Goal: Task Accomplishment & Management: Complete application form

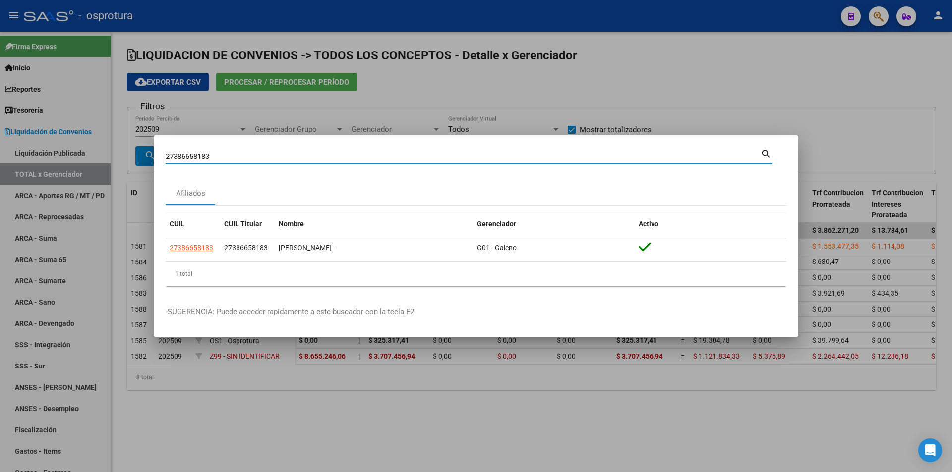
click at [303, 153] on input "27386658183" at bounding box center [463, 156] width 595 height 9
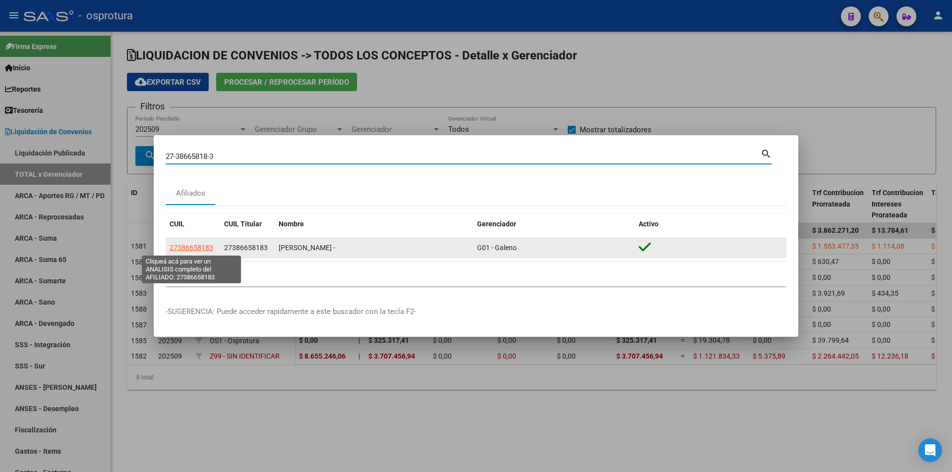
click at [198, 246] on span "27386658183" at bounding box center [192, 248] width 44 height 8
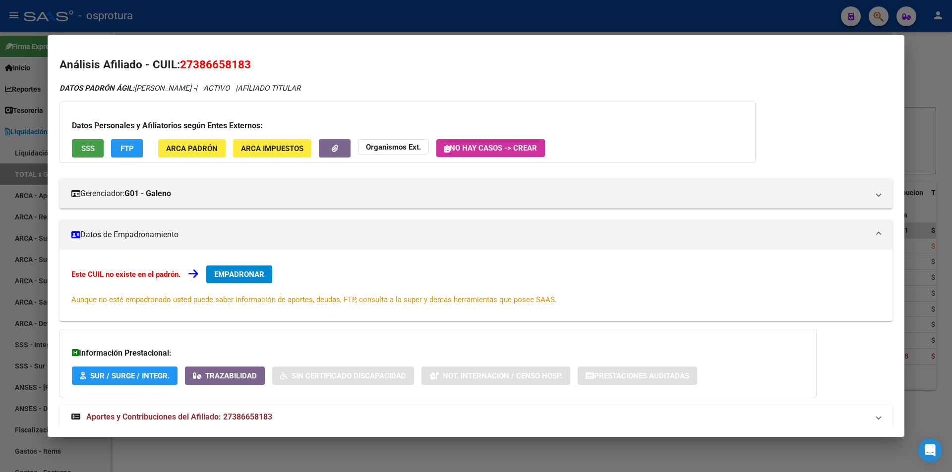
click at [97, 150] on button "SSS" at bounding box center [88, 148] width 32 height 18
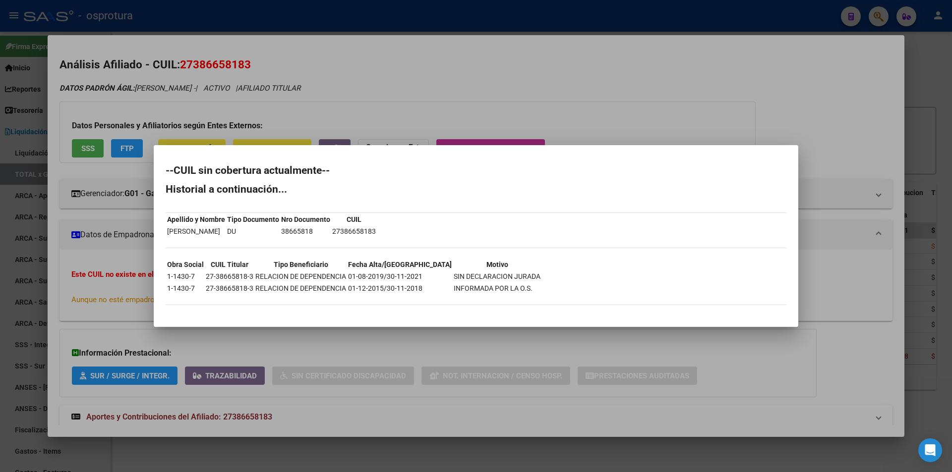
drag, startPoint x: 165, startPoint y: 289, endPoint x: 192, endPoint y: 292, distance: 26.9
click at [192, 292] on mat-dialog-content "--CUIL sin cobertura actualmente-- Historial a continuación... Apellido y Nombr…" at bounding box center [476, 236] width 645 height 158
click at [191, 292] on td "1-1430-7" at bounding box center [186, 288] width 38 height 11
click at [187, 290] on td "1-1430-7" at bounding box center [186, 288] width 38 height 11
click at [187, 287] on td "1-1430-7" at bounding box center [186, 288] width 38 height 11
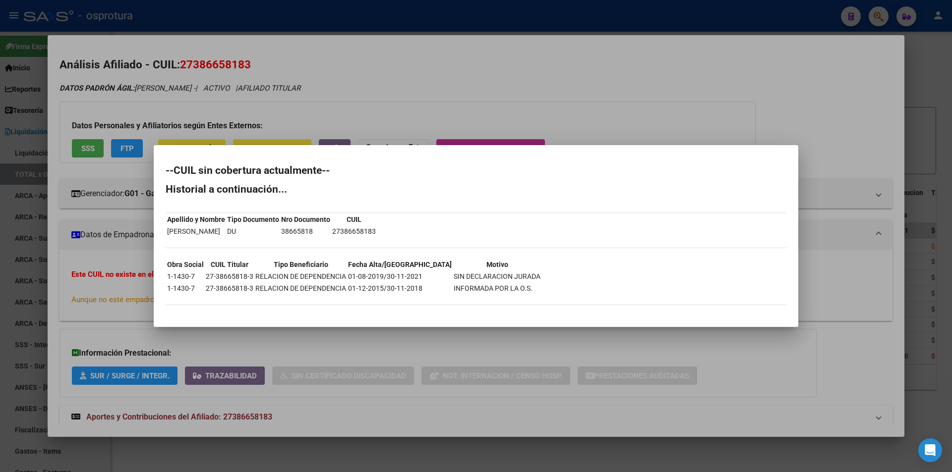
click at [187, 287] on td "1-1430-7" at bounding box center [186, 288] width 38 height 11
click at [182, 288] on td "1-1430-7" at bounding box center [186, 288] width 38 height 11
drag, startPoint x: 167, startPoint y: 286, endPoint x: 197, endPoint y: 289, distance: 30.8
click at [197, 289] on td "1-1430-7" at bounding box center [186, 288] width 38 height 11
copy td "1-1430-7"
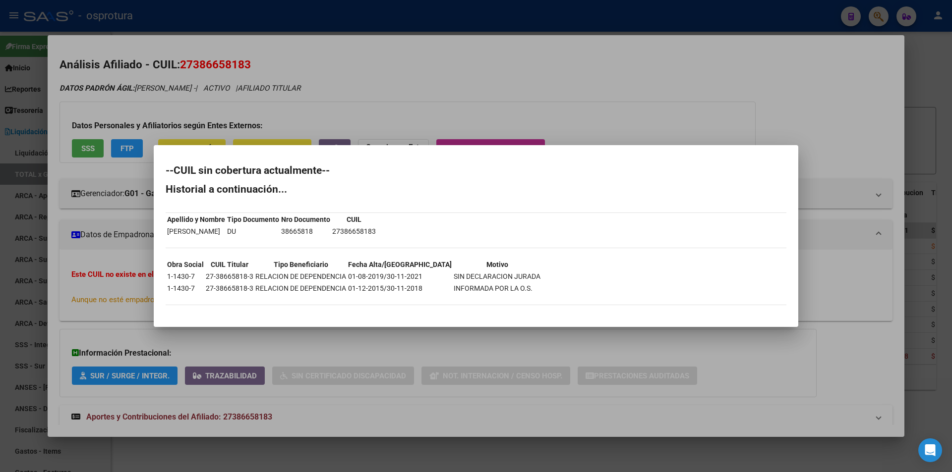
click at [361, 54] on div at bounding box center [476, 236] width 952 height 472
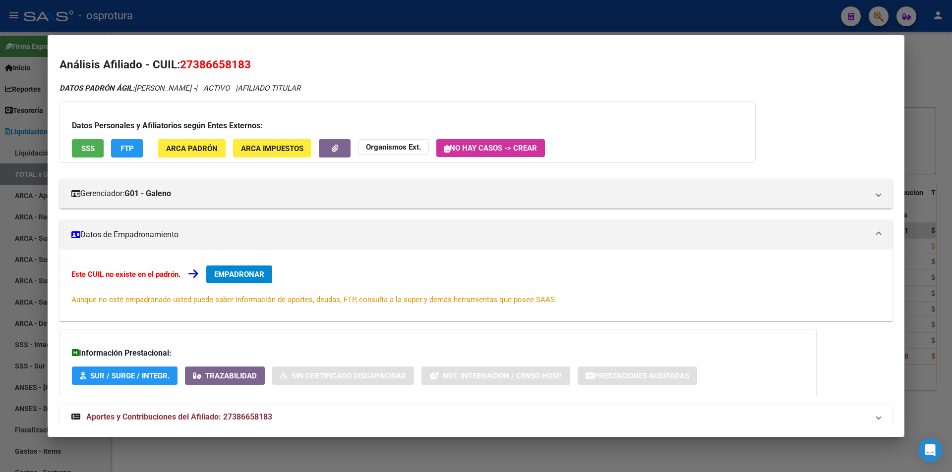
click at [355, 16] on div at bounding box center [476, 236] width 952 height 472
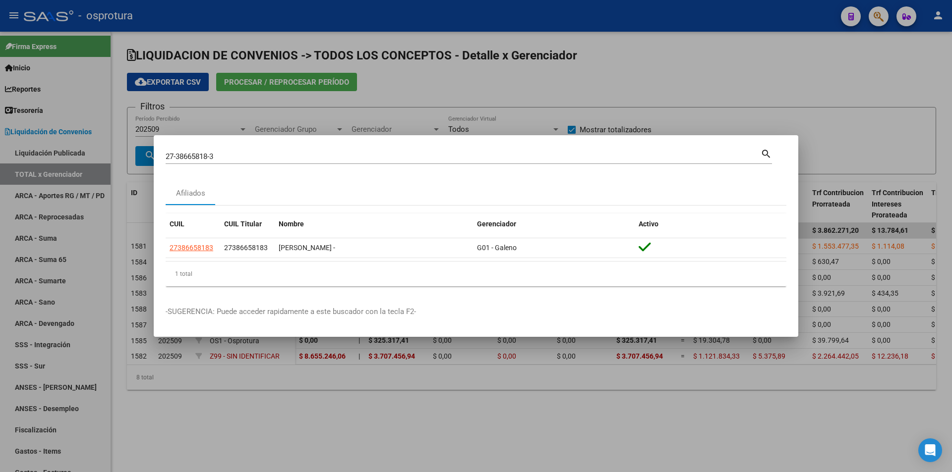
click at [329, 160] on input "27-38665818-3" at bounding box center [463, 156] width 595 height 9
paste input "27-40813457-4"
click at [329, 160] on input "27-38665818-27-40813457-4" at bounding box center [463, 156] width 595 height 9
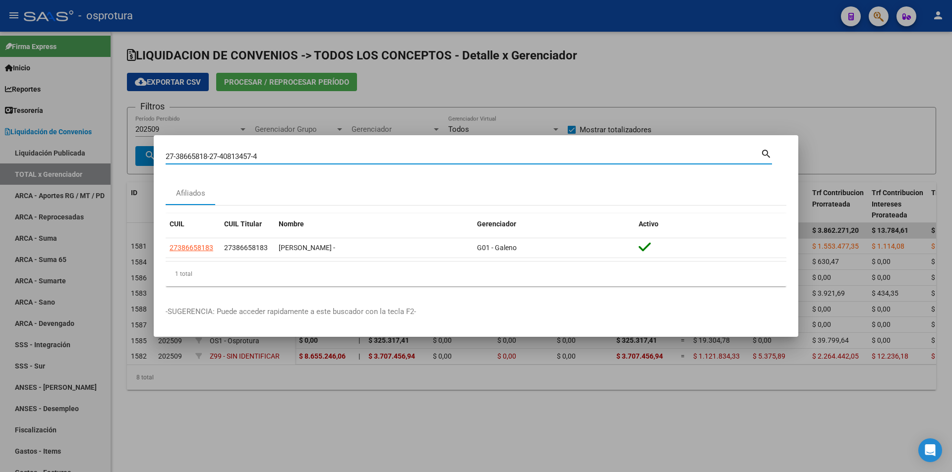
click at [329, 160] on input "27-38665818-27-40813457-4" at bounding box center [463, 156] width 595 height 9
paste input
type input "27408134574"
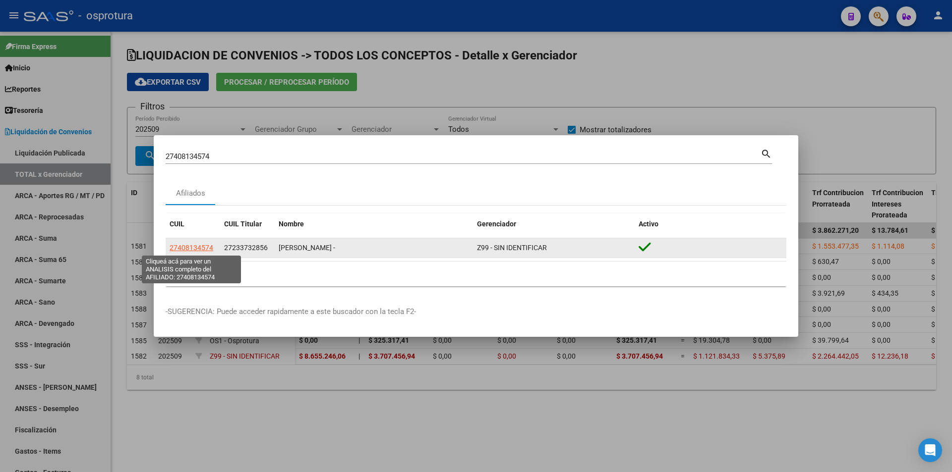
click at [187, 251] on span "27408134574" at bounding box center [192, 248] width 44 height 8
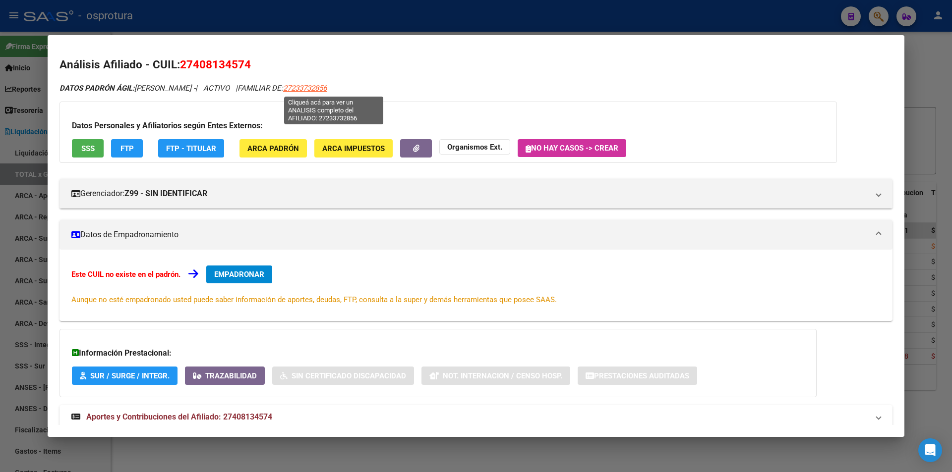
click at [327, 91] on span "27233732856" at bounding box center [305, 88] width 44 height 9
type textarea "27233732856"
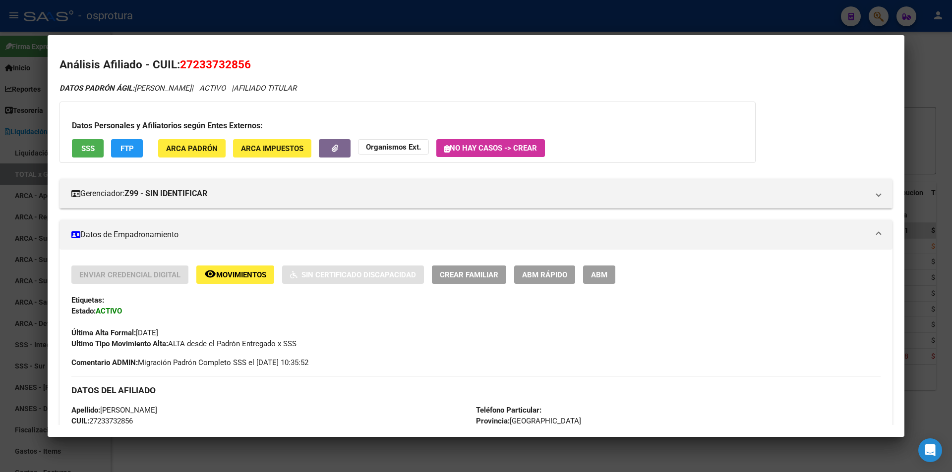
click at [235, 63] on span "27233732856" at bounding box center [215, 64] width 71 height 13
click at [391, 70] on h2 "Análisis Afiliado - CUIL: 27233732856" at bounding box center [475, 65] width 833 height 17
click at [239, 63] on span "27233732856" at bounding box center [215, 64] width 71 height 13
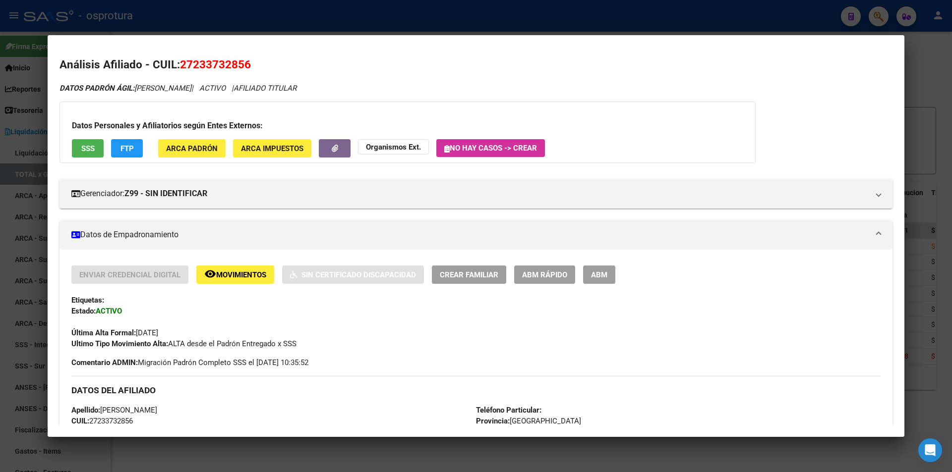
copy span "27233732856"
click at [226, 59] on span "27233732856" at bounding box center [215, 64] width 71 height 13
click at [96, 145] on button "SSS" at bounding box center [88, 148] width 32 height 18
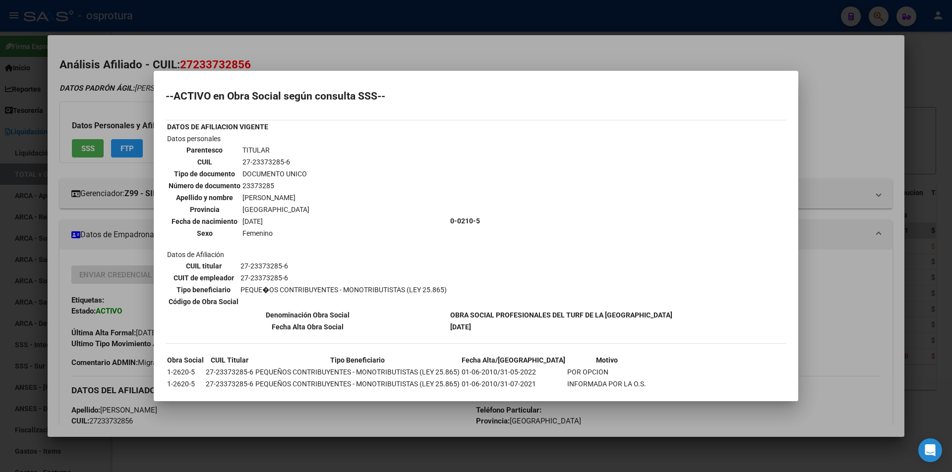
scroll to position [45, 0]
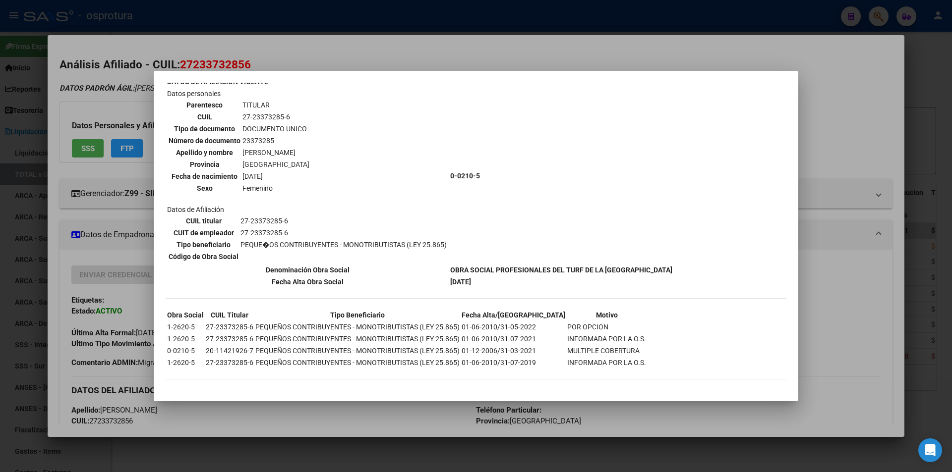
drag, startPoint x: 468, startPoint y: 351, endPoint x: 534, endPoint y: 348, distance: 66.5
click at [534, 348] on td "01-12-2006/31-03-2021" at bounding box center [513, 351] width 105 height 11
click at [599, 355] on td "MULTIPLE COBERTURA" at bounding box center [607, 351] width 80 height 11
click at [505, 42] on div at bounding box center [476, 236] width 952 height 472
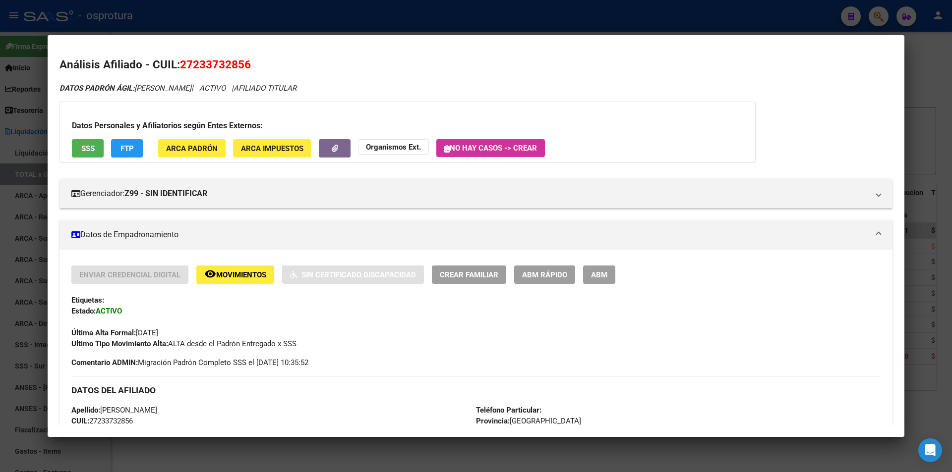
click at [538, 275] on span "ABM Rápido" at bounding box center [544, 275] width 45 height 9
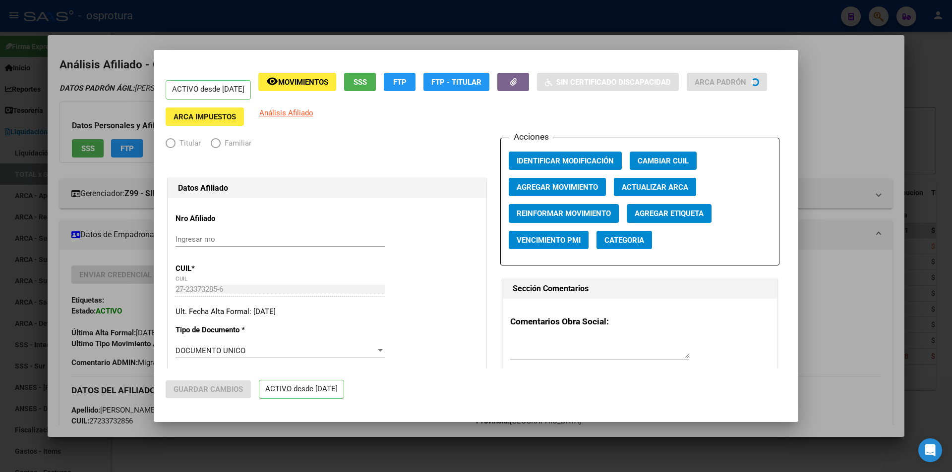
radio input "true"
type input "27-23373285-6"
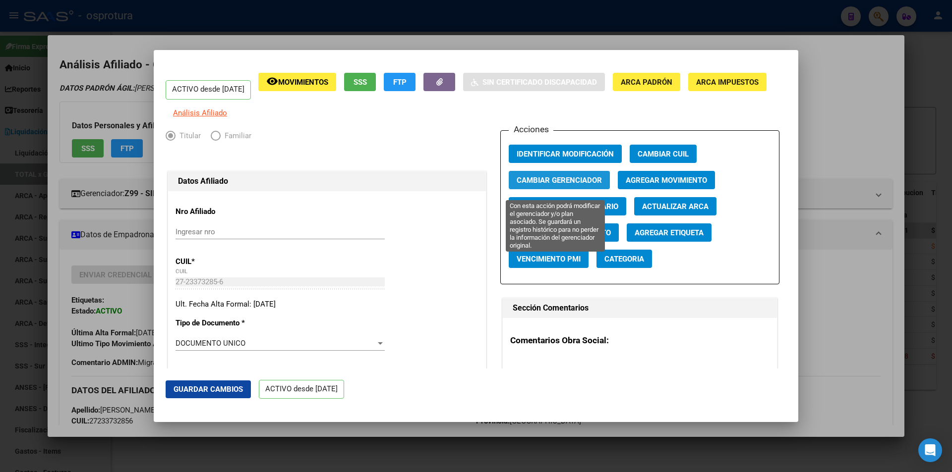
click at [558, 185] on span "Cambiar Gerenciador" at bounding box center [559, 180] width 85 height 9
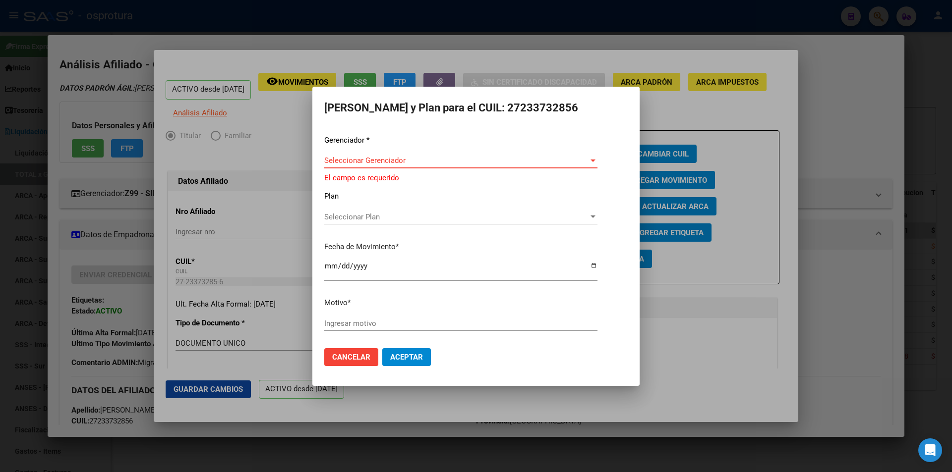
click at [524, 162] on span "Seleccionar Gerenciador" at bounding box center [456, 160] width 264 height 9
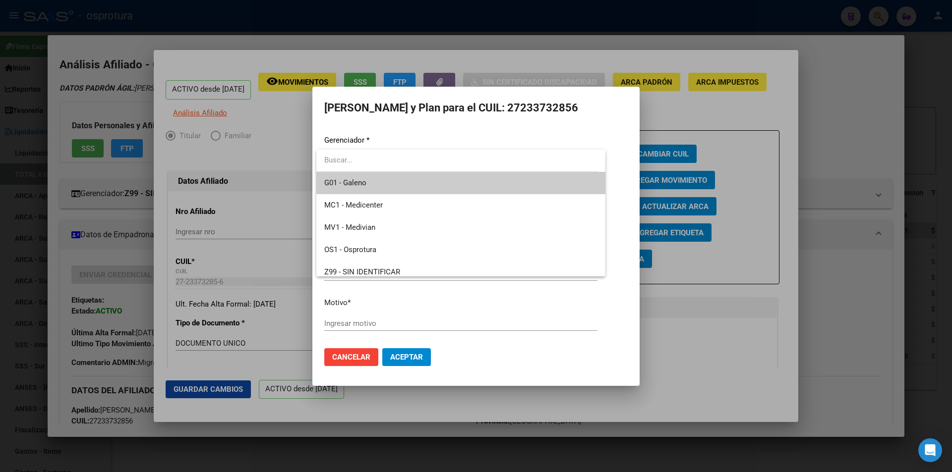
click at [452, 179] on span "G01 - Galeno" at bounding box center [460, 183] width 273 height 22
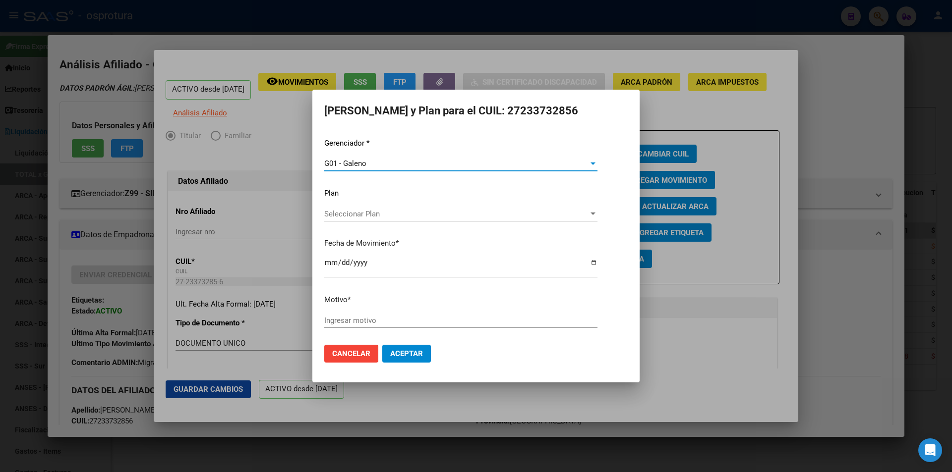
click at [437, 318] on input "Ingresar motivo" at bounding box center [460, 320] width 273 height 9
click at [442, 213] on span "Seleccionar Plan" at bounding box center [456, 214] width 264 height 9
click at [432, 322] on div at bounding box center [476, 236] width 952 height 472
click at [432, 319] on input "Ingresar motivo" at bounding box center [460, 320] width 273 height 9
type input "REASIGNACION"
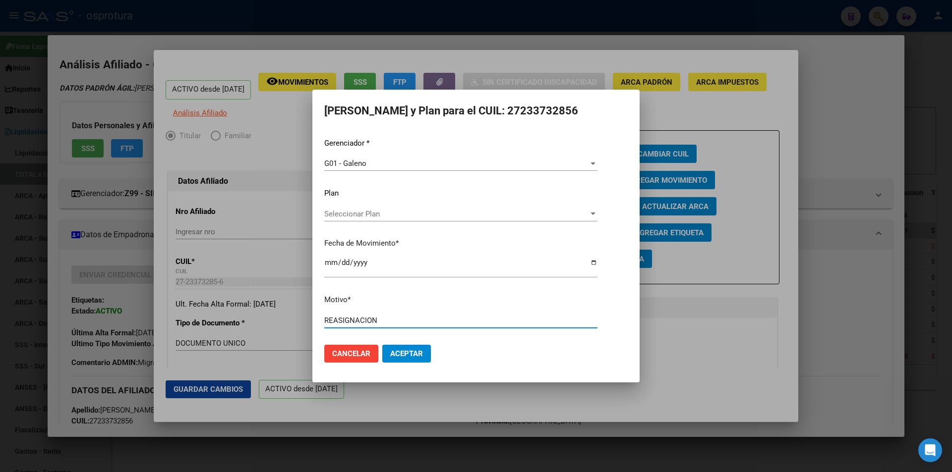
click at [382, 345] on button "Aceptar" at bounding box center [406, 354] width 49 height 18
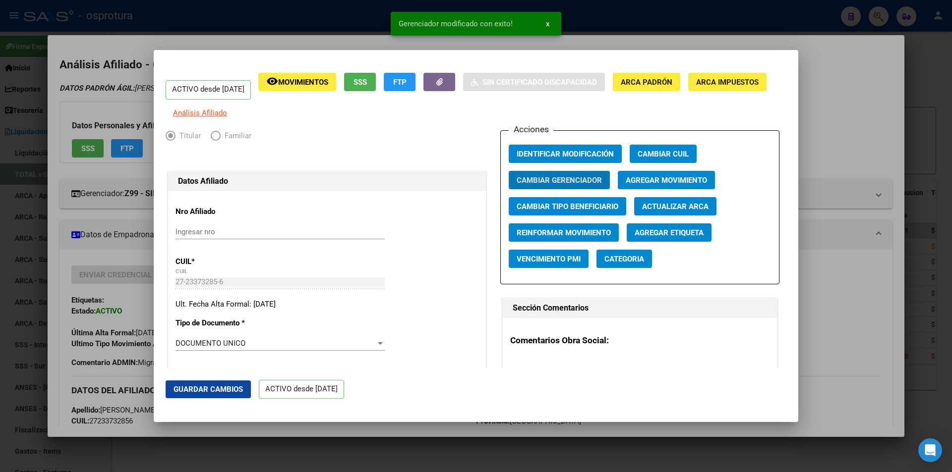
click at [833, 108] on div at bounding box center [476, 236] width 952 height 472
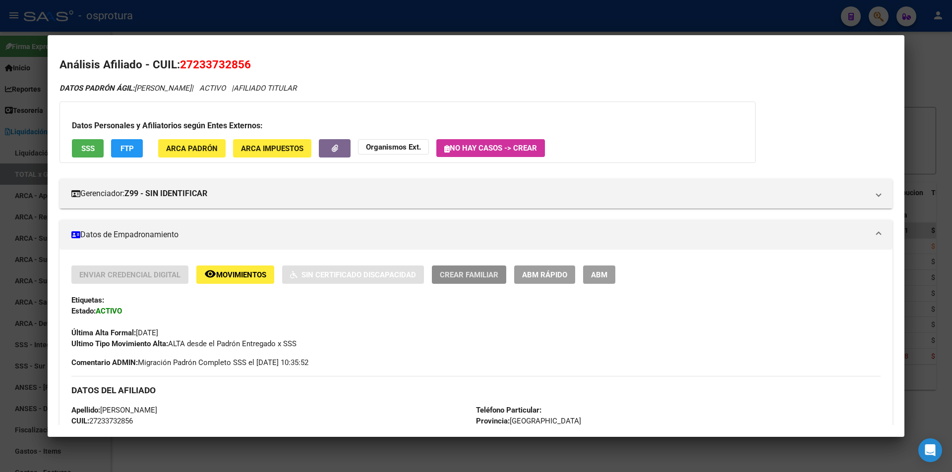
click at [491, 275] on span "Crear Familiar" at bounding box center [469, 275] width 59 height 9
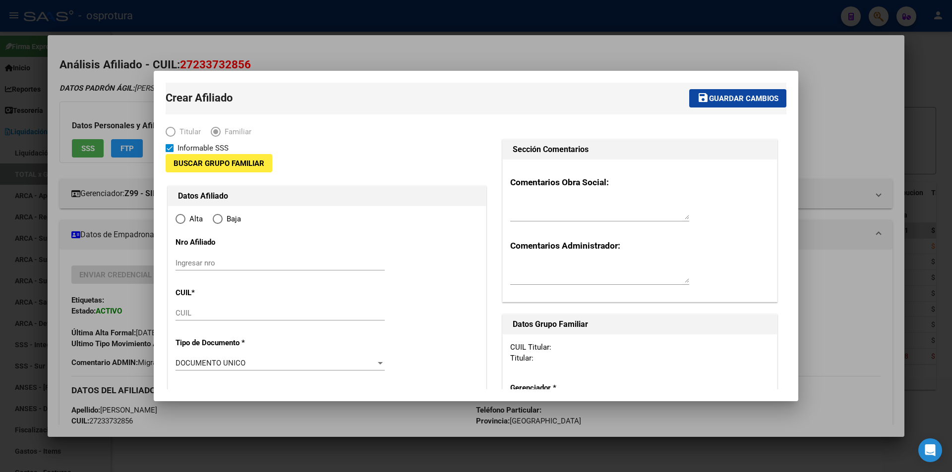
type input "27-23373285-6"
type input "1640"
type input "[PERSON_NAME]"
type input "3063"
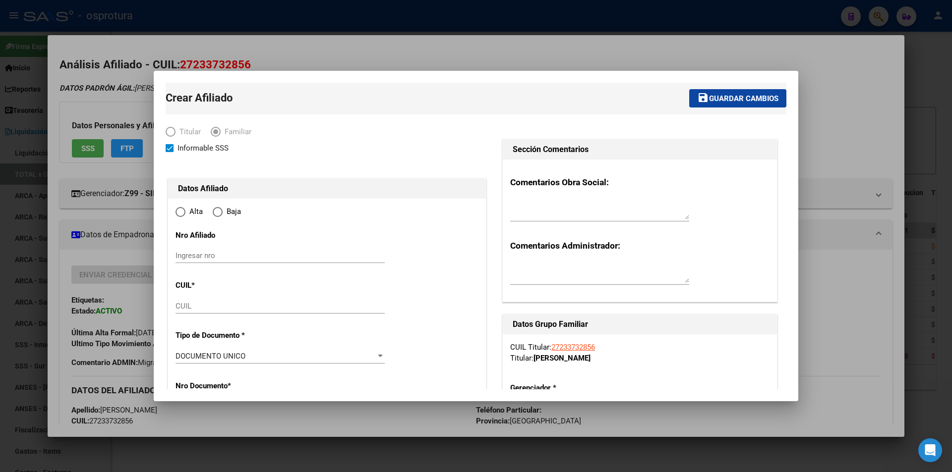
radio input "true"
type input "27-23373285-6"
click at [279, 306] on input "CUIL" at bounding box center [280, 306] width 209 height 9
paste input "27-40813457-4"
type input "27-40813457-4"
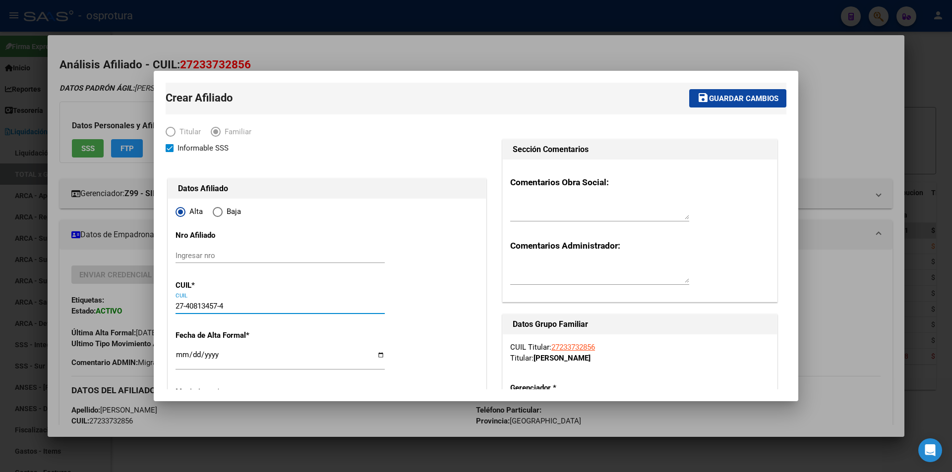
type input "40813457"
type input "[PERSON_NAME]"
type input "[DATE]"
type input "MART¿NEZ"
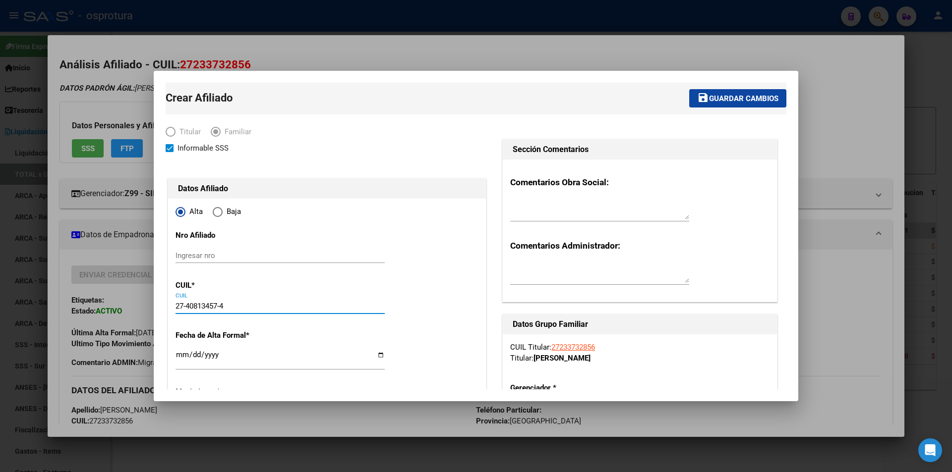
type input "0000"
type input "[PERSON_NAME]"
type input "3063"
type input "27-40813457-4"
click at [183, 354] on input "Ingresar fecha" at bounding box center [280, 359] width 209 height 16
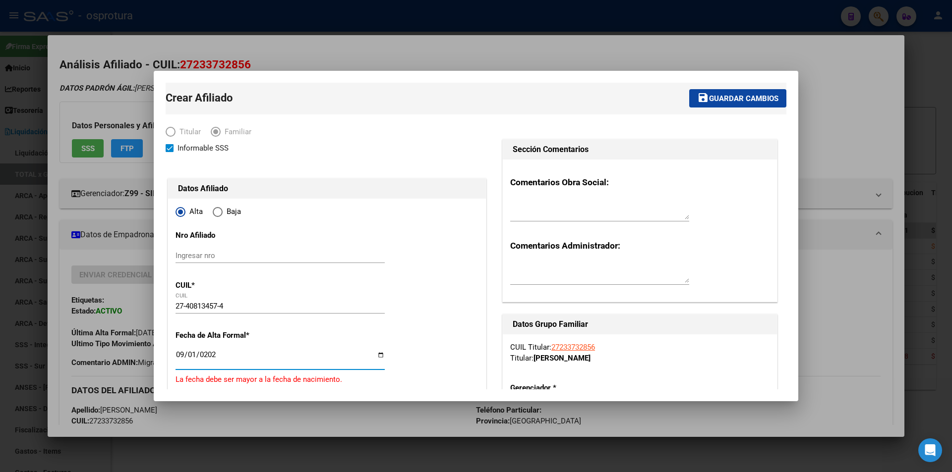
type input "[DATE]"
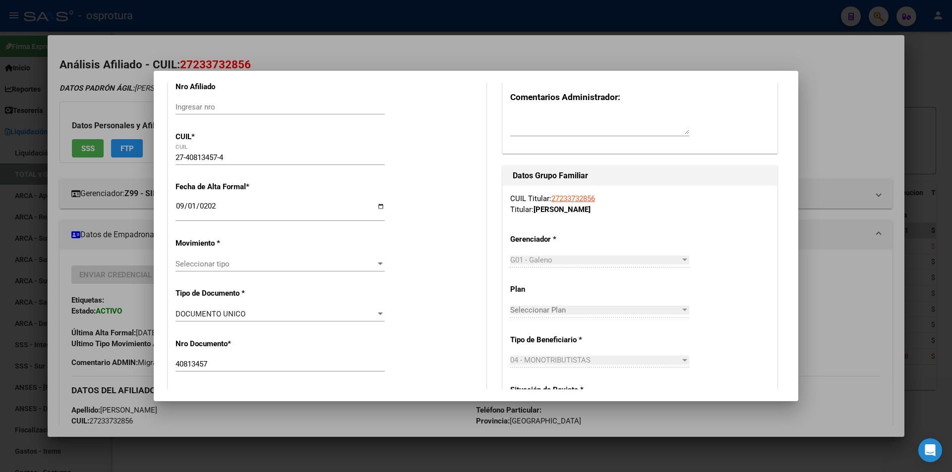
click at [234, 264] on span "Seleccionar tipo" at bounding box center [276, 264] width 200 height 9
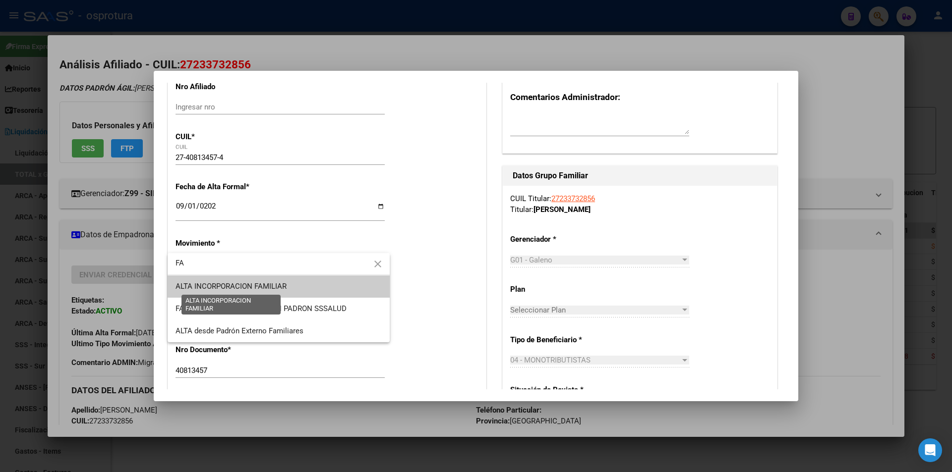
type input "FA"
click at [242, 287] on span "ALTA INCORPORACION FAMILIAR" at bounding box center [231, 286] width 111 height 9
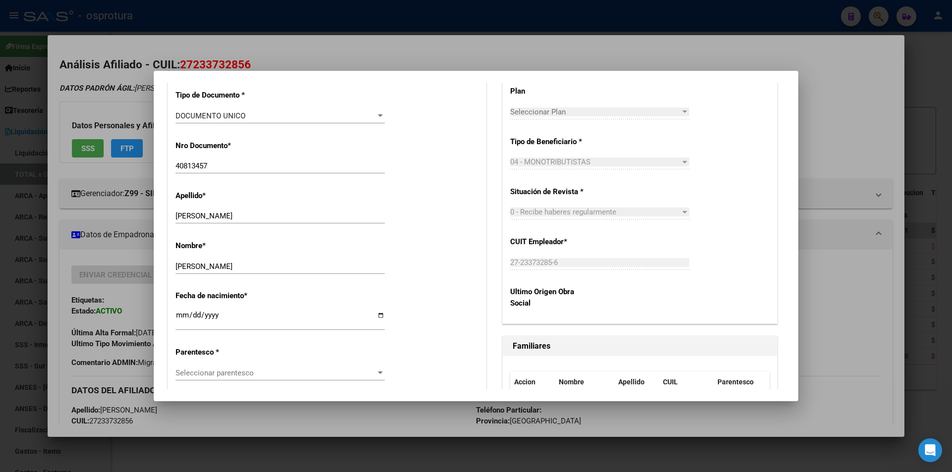
scroll to position [446, 0]
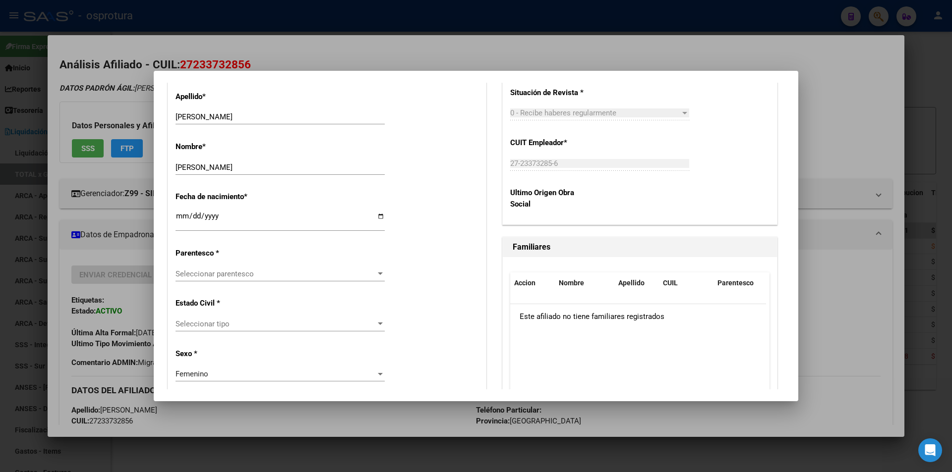
click at [244, 321] on span "Seleccionar tipo" at bounding box center [276, 324] width 200 height 9
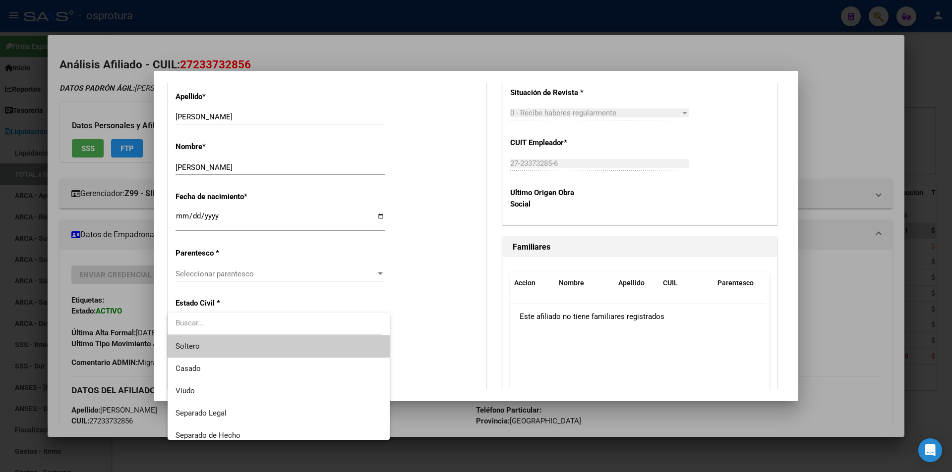
click at [287, 275] on div at bounding box center [476, 236] width 952 height 472
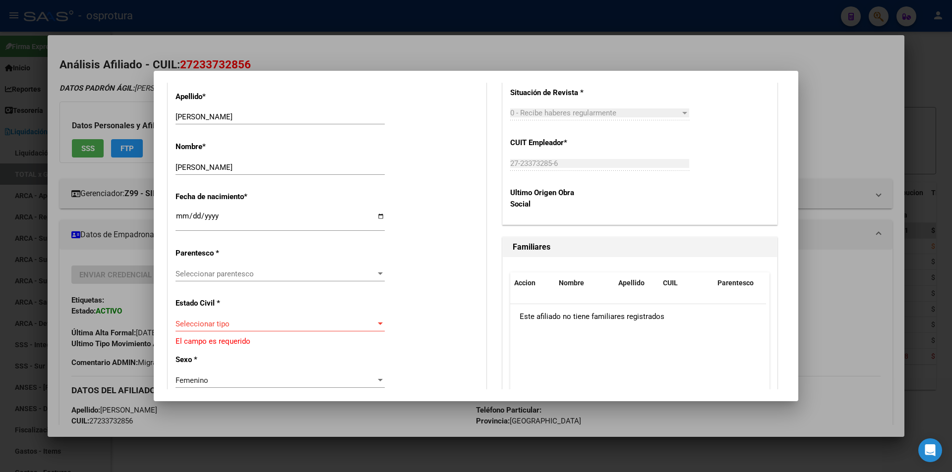
click at [284, 273] on span "Seleccionar parentesco" at bounding box center [276, 274] width 200 height 9
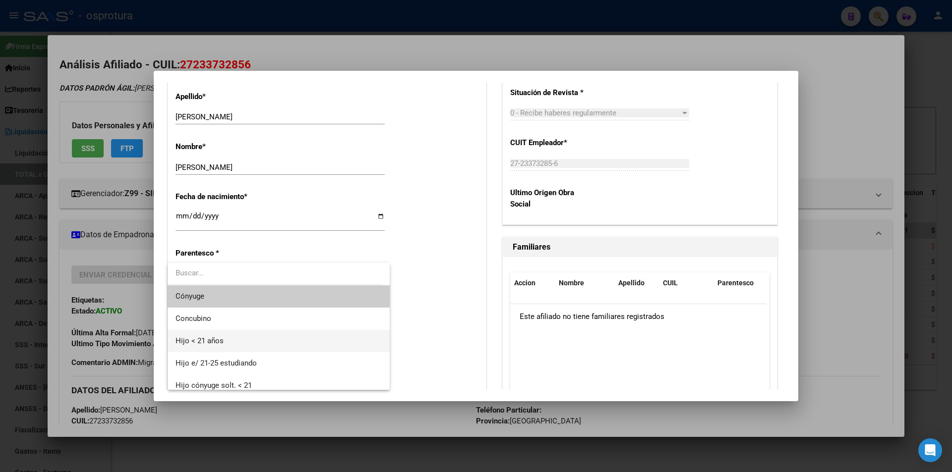
click at [267, 342] on span "Hijo < 21 años" at bounding box center [279, 341] width 206 height 22
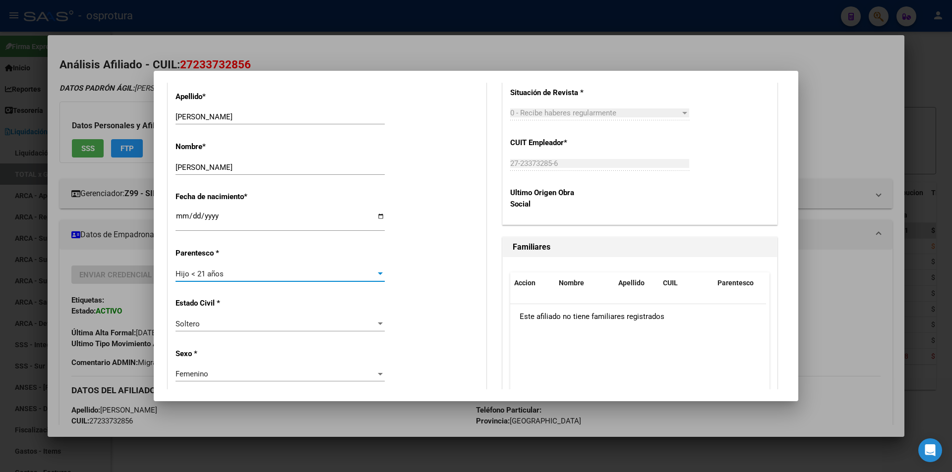
click at [295, 269] on div "Hijo < 21 años Seleccionar parentesco" at bounding box center [280, 274] width 209 height 15
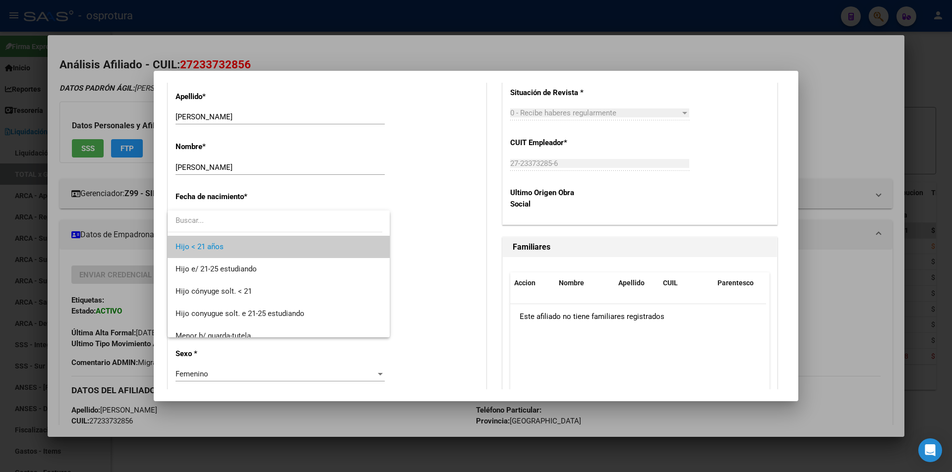
scroll to position [0, 0]
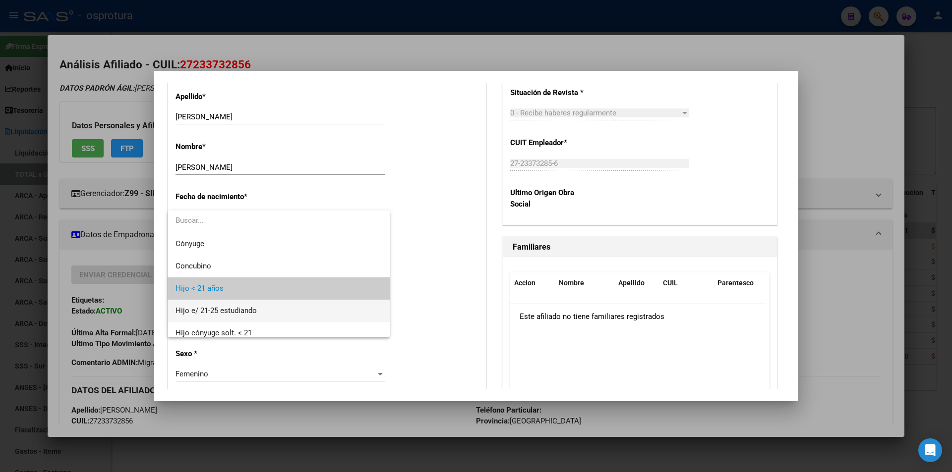
click at [261, 307] on span "Hijo e/ 21-25 estudiando" at bounding box center [279, 311] width 206 height 22
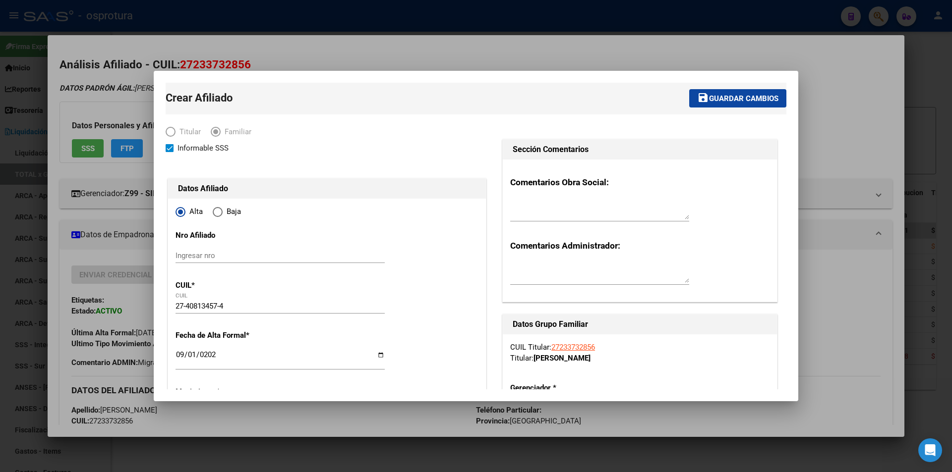
click at [719, 106] on button "save Guardar cambios" at bounding box center [737, 98] width 97 height 18
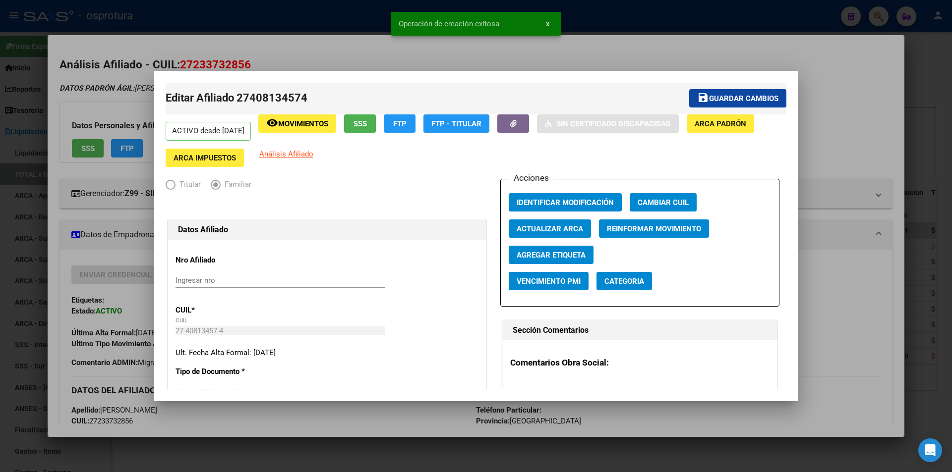
click at [841, 89] on div at bounding box center [476, 236] width 952 height 472
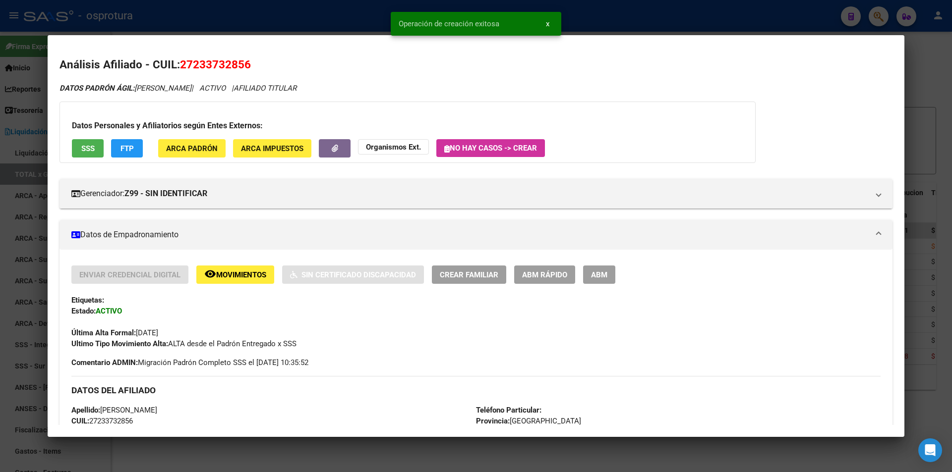
click at [673, 19] on div at bounding box center [476, 236] width 952 height 472
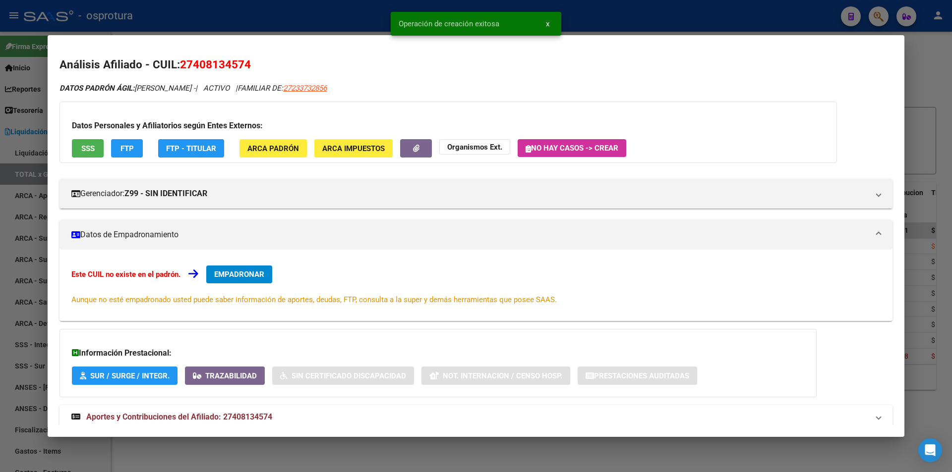
click at [633, 31] on div at bounding box center [476, 236] width 952 height 472
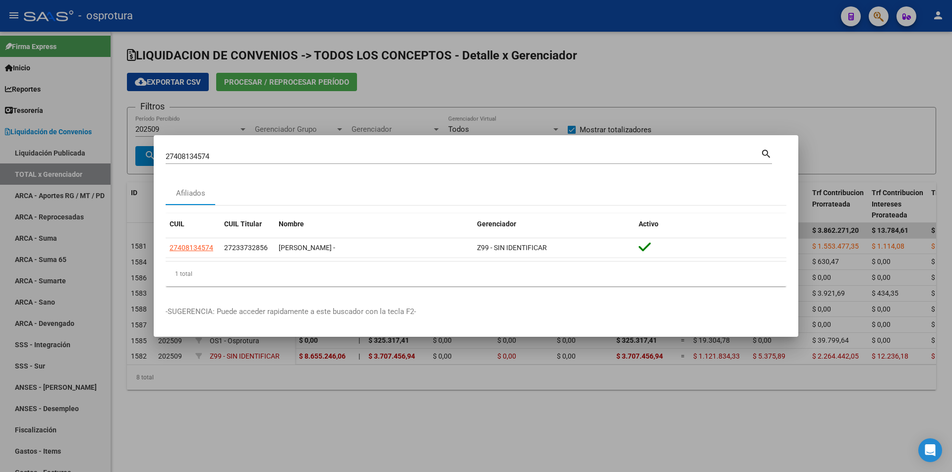
click at [409, 78] on div at bounding box center [476, 236] width 952 height 472
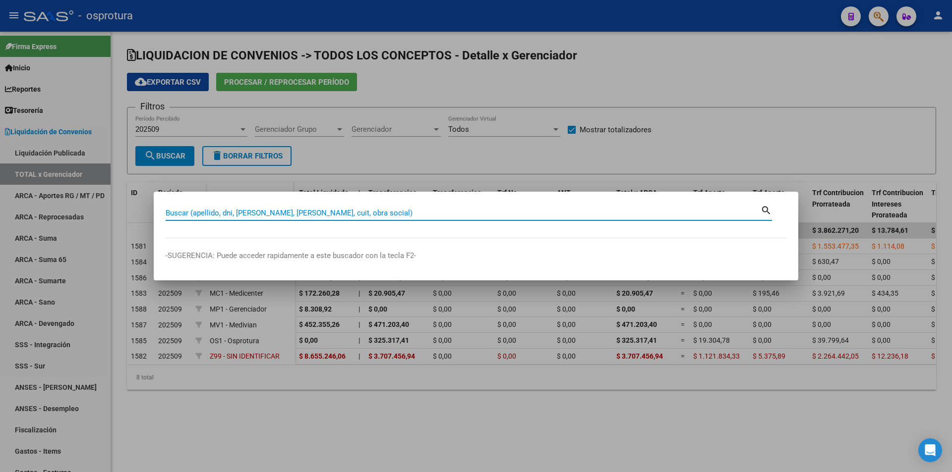
paste input "27-35427752-8"
type input "27354277528"
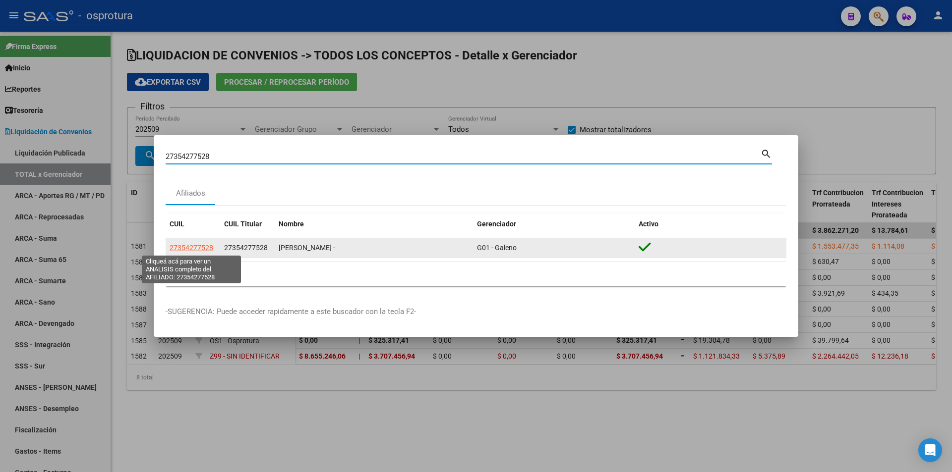
click at [187, 246] on span "27354277528" at bounding box center [192, 248] width 44 height 8
type textarea "27354277528"
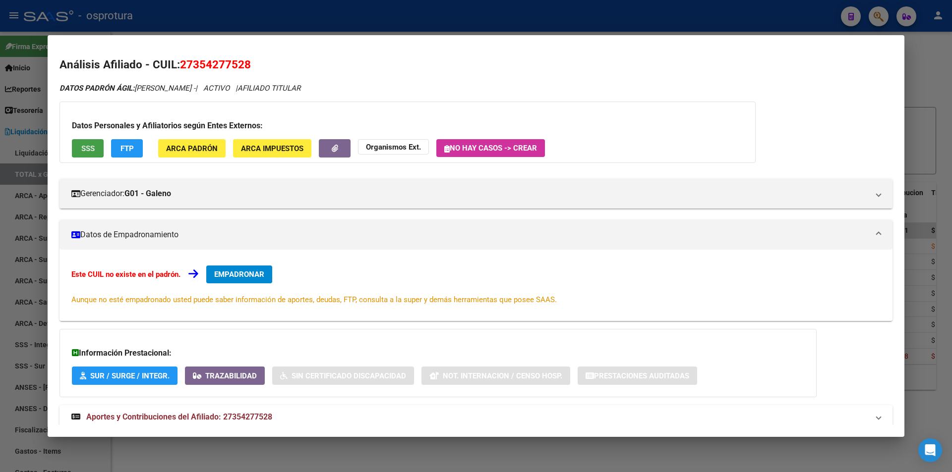
click at [84, 144] on span "SSS" at bounding box center [87, 148] width 13 height 9
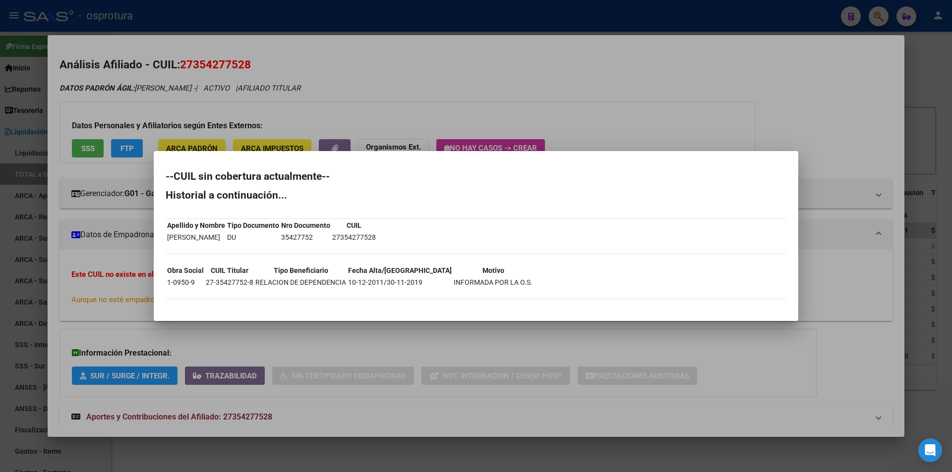
click at [543, 111] on div at bounding box center [476, 236] width 952 height 472
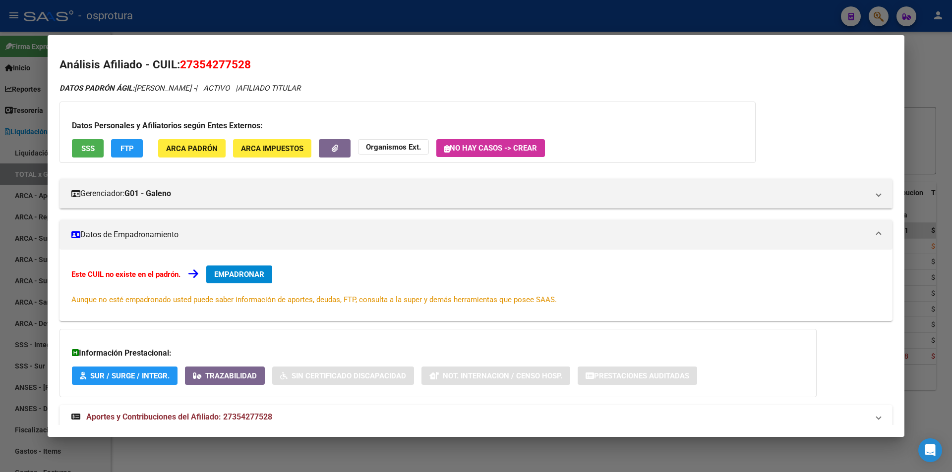
click at [239, 270] on span "EMPADRONAR" at bounding box center [239, 274] width 50 height 9
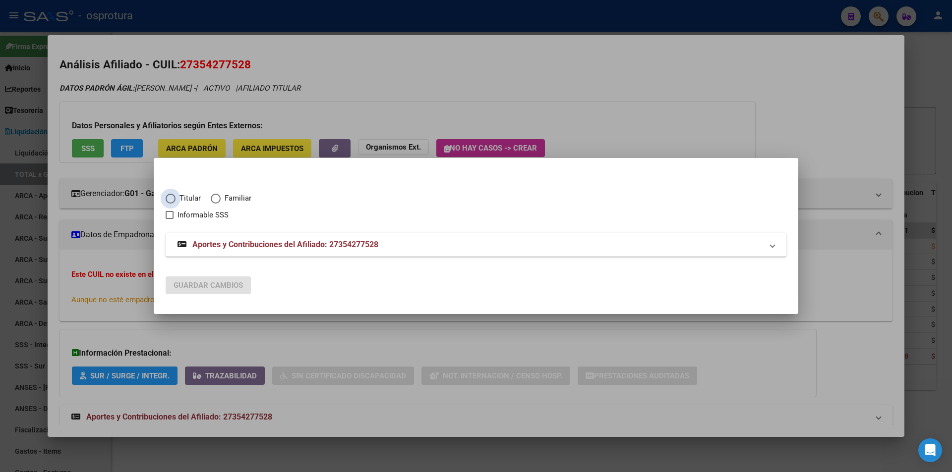
click at [176, 197] on span "Titular" at bounding box center [188, 198] width 25 height 11
click at [176, 197] on input "Titular" at bounding box center [171, 199] width 10 height 10
radio input "true"
checkbox input "true"
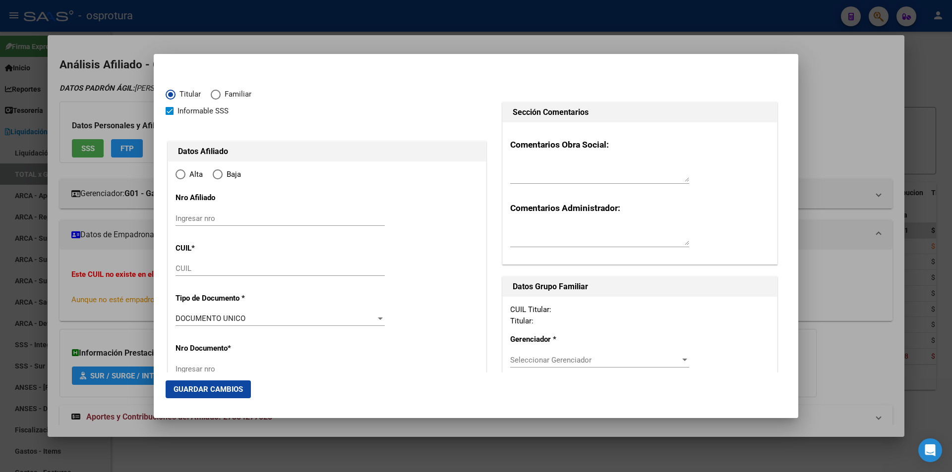
type input "27-35427752-8"
type input "35427752"
type input "[PERSON_NAME]"
type input "[DATE]"
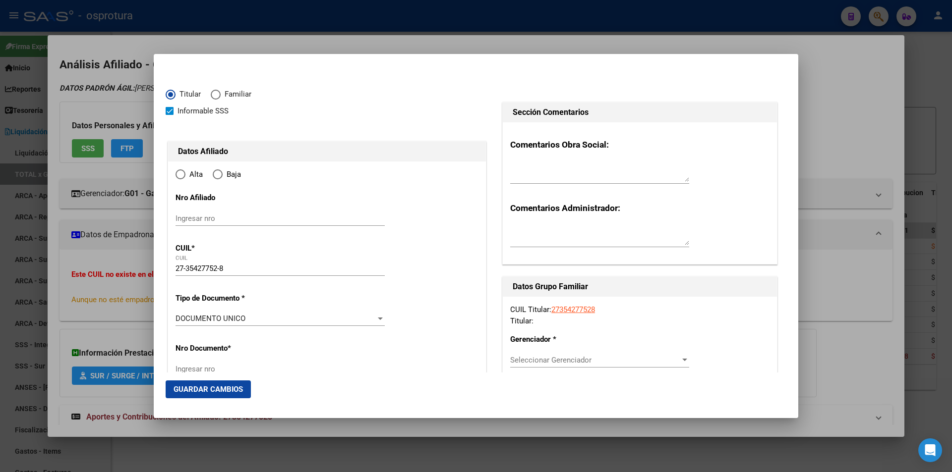
type input "SAN ISIDRO"
type input "1642"
type input "[PERSON_NAME]"
type input "3063"
radio input "true"
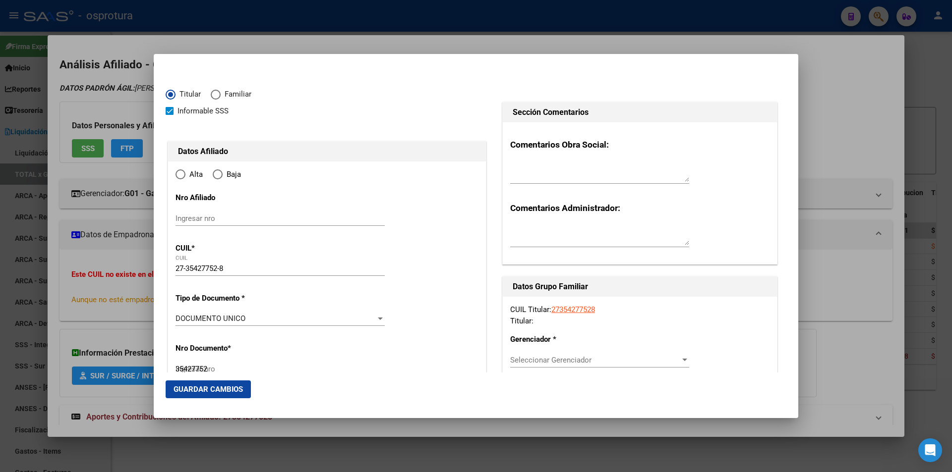
type input "SAN ISIDRO"
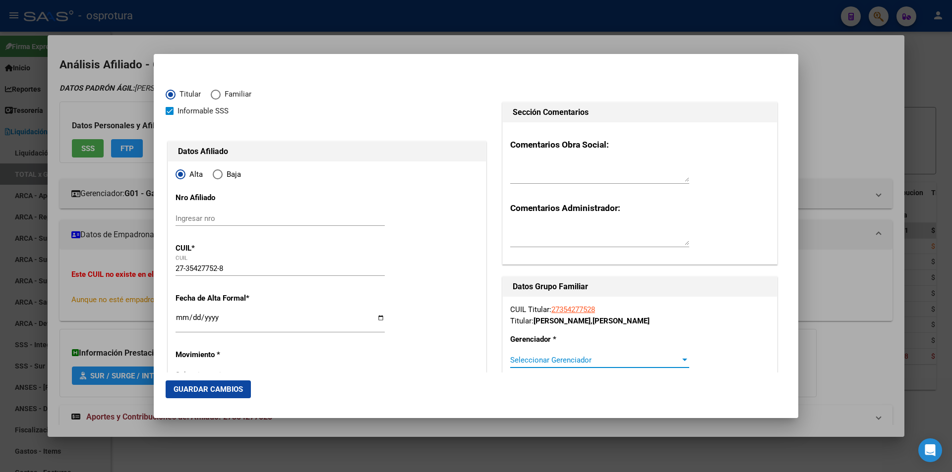
click at [589, 363] on span "Seleccionar Gerenciador" at bounding box center [595, 360] width 170 height 9
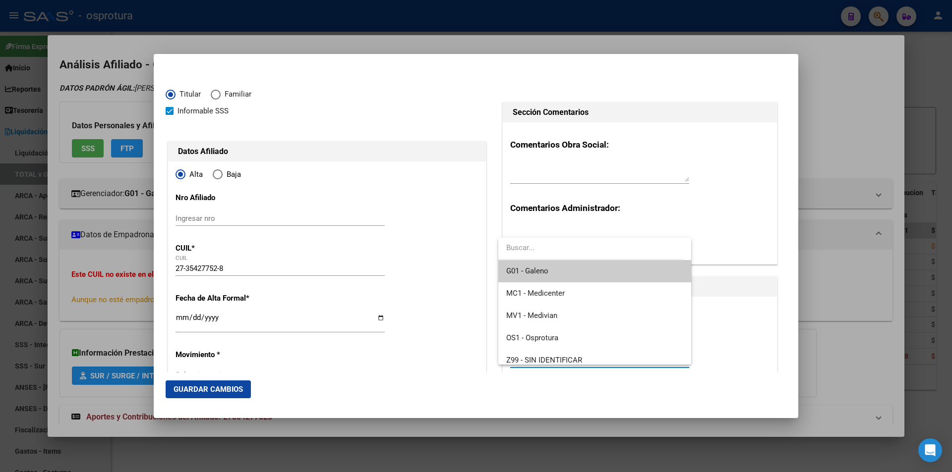
click at [591, 272] on span "G01 - Galeno" at bounding box center [594, 271] width 176 height 22
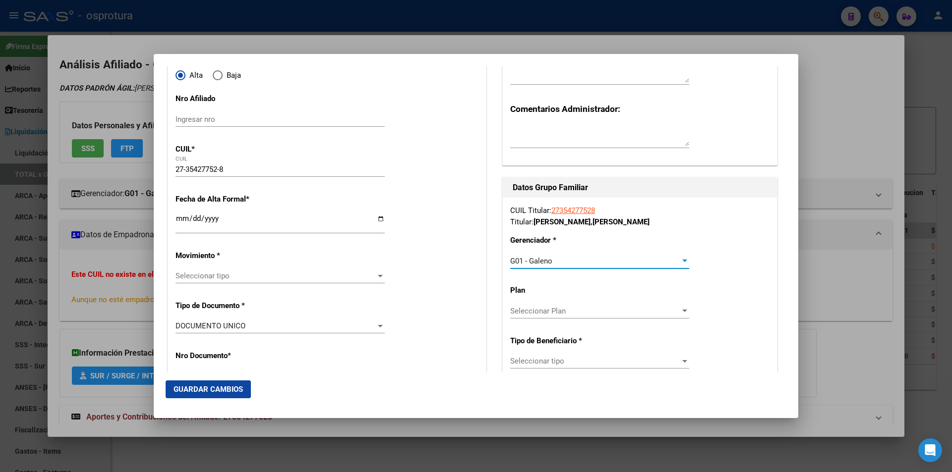
scroll to position [149, 0]
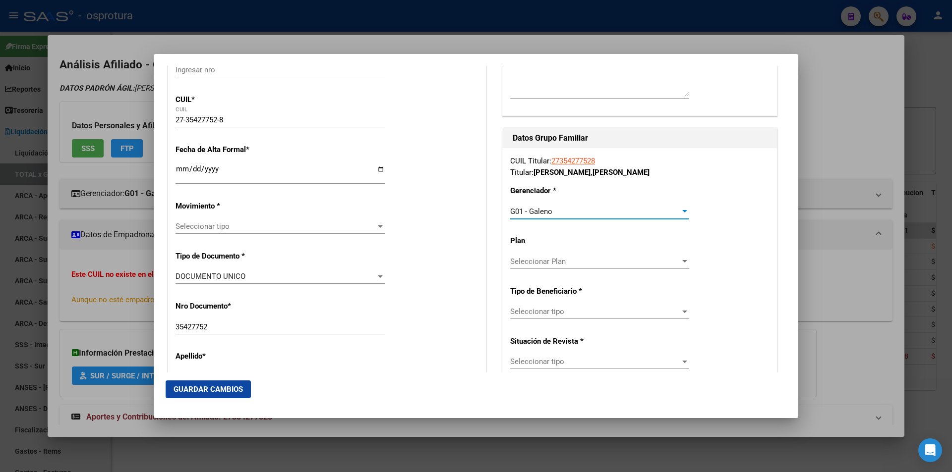
click at [556, 315] on span "Seleccionar tipo" at bounding box center [595, 311] width 170 height 9
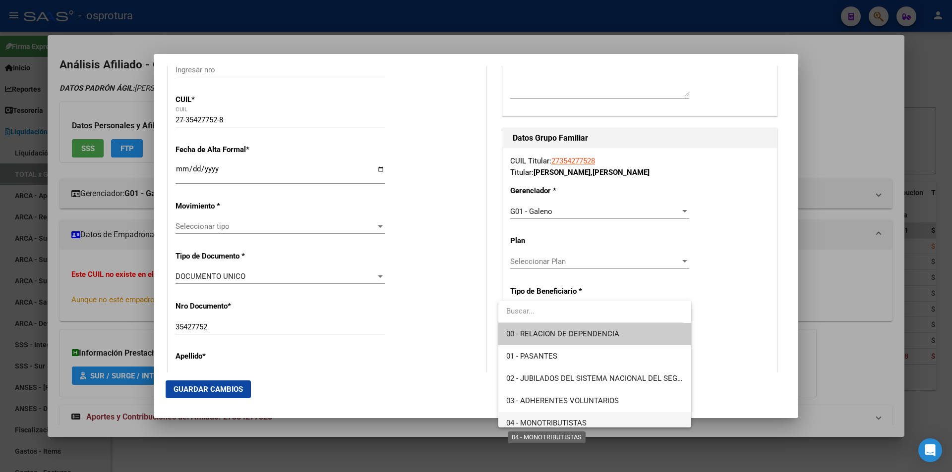
click at [561, 422] on span "04 - MONOTRIBUTISTAS" at bounding box center [546, 423] width 80 height 9
type input "27-35427752-8"
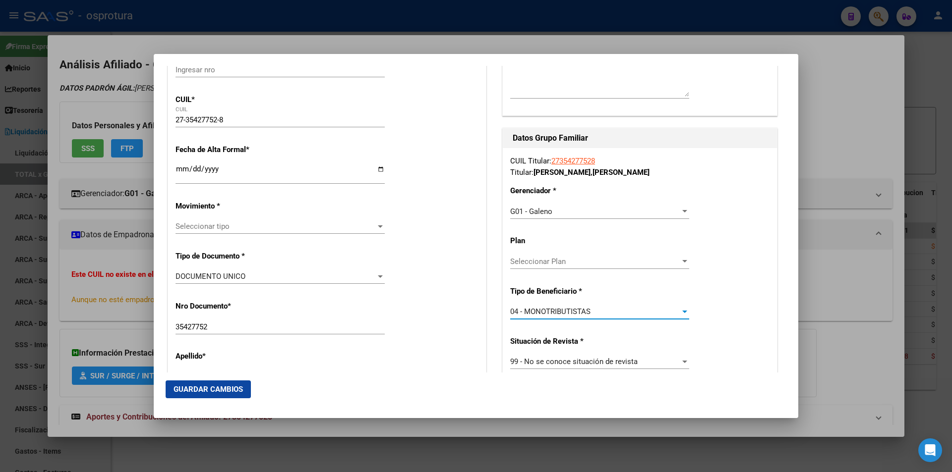
scroll to position [0, 0]
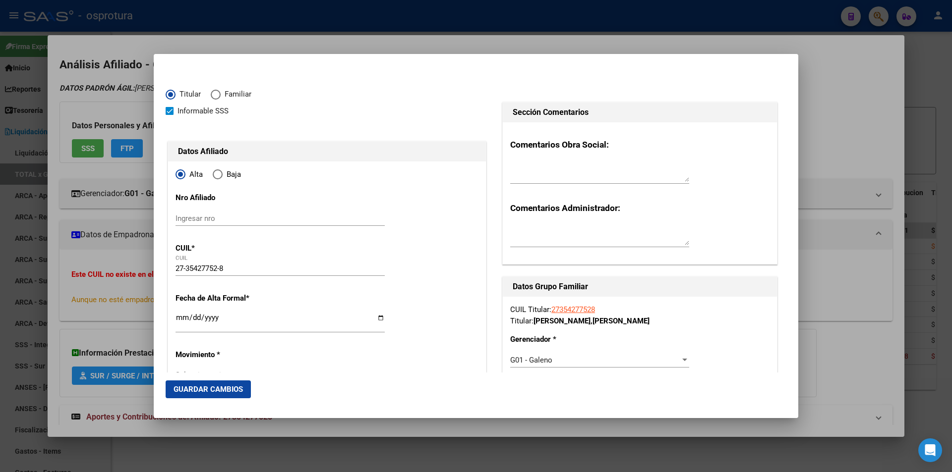
click at [179, 317] on input "Ingresar fecha" at bounding box center [280, 322] width 209 height 16
type input "[DATE]"
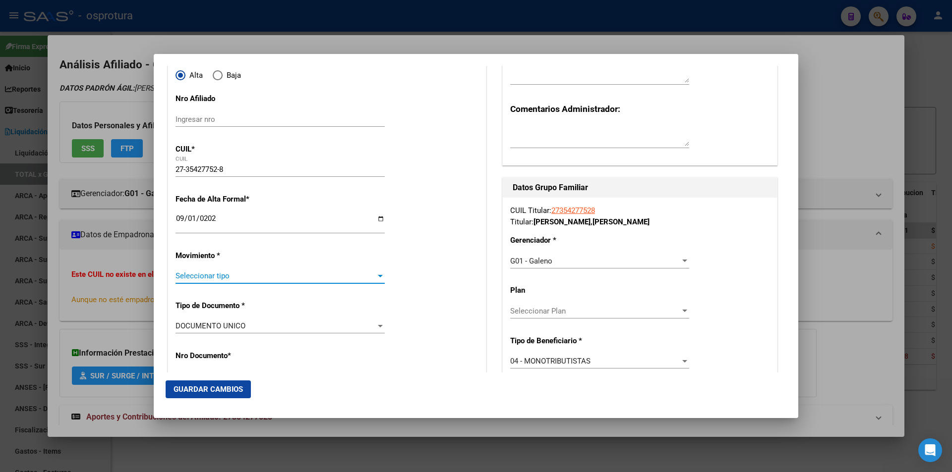
click at [235, 279] on span "Seleccionar tipo" at bounding box center [276, 276] width 200 height 9
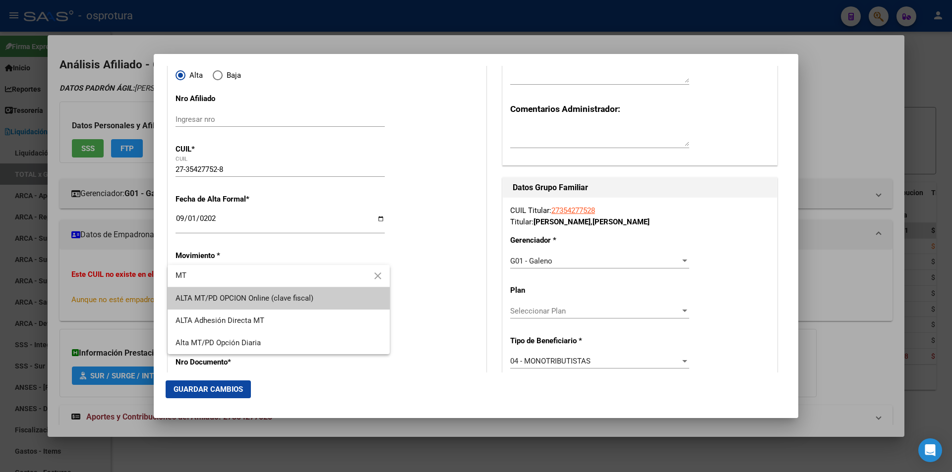
type input "MT"
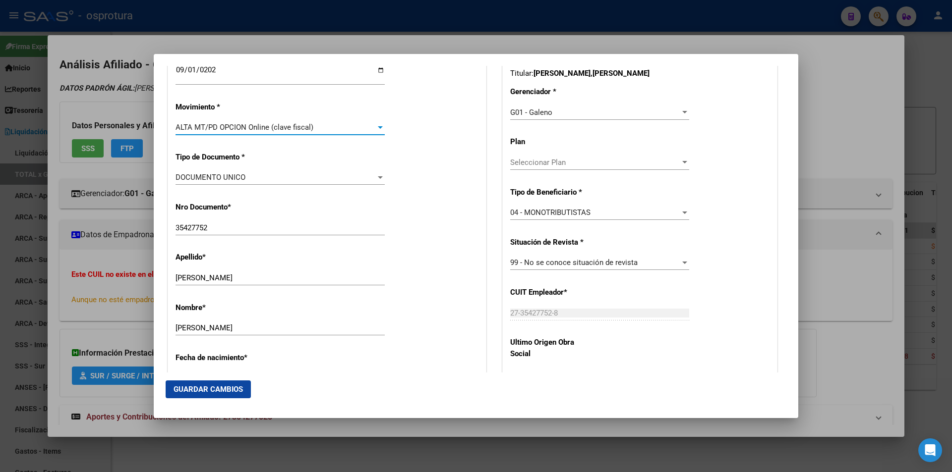
scroll to position [446, 0]
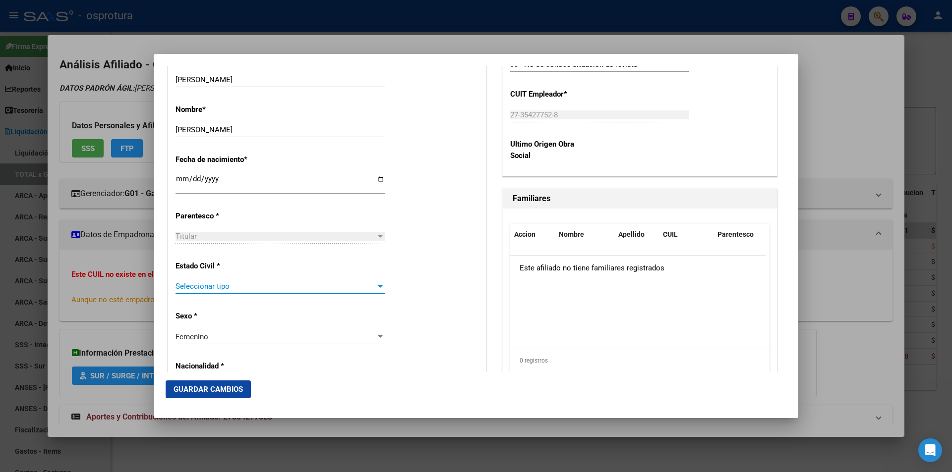
click at [252, 290] on span "Seleccionar tipo" at bounding box center [276, 286] width 200 height 9
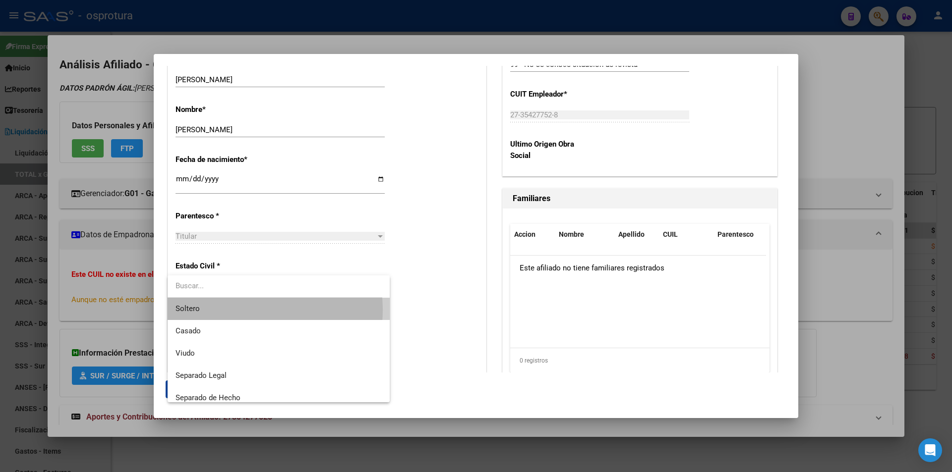
click at [246, 310] on span "Soltero" at bounding box center [279, 309] width 206 height 22
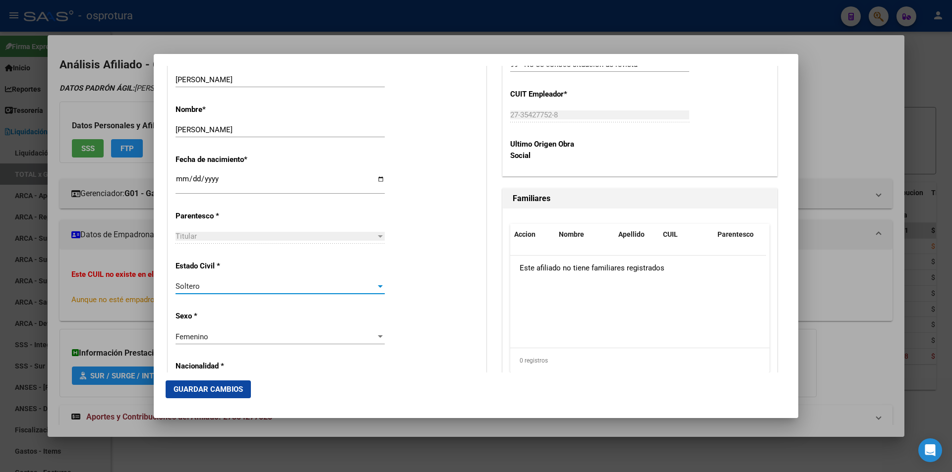
click at [226, 392] on span "Guardar Cambios" at bounding box center [208, 389] width 69 height 9
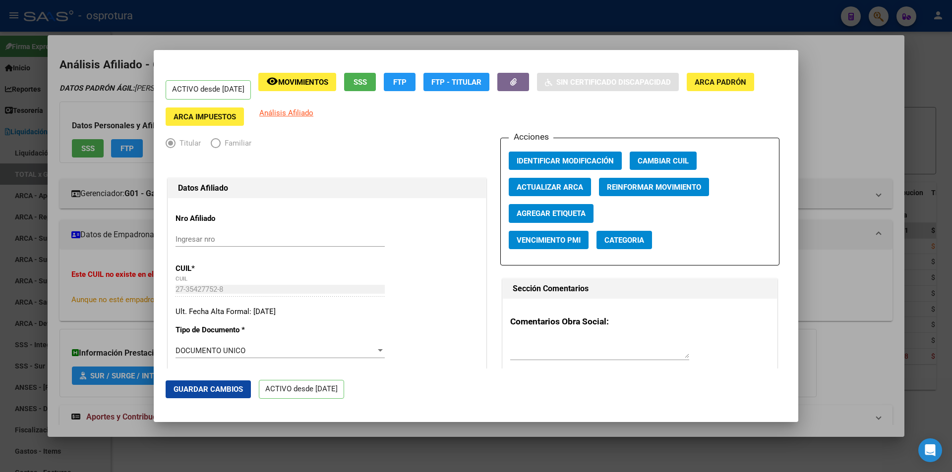
click at [370, 36] on div at bounding box center [476, 236] width 952 height 472
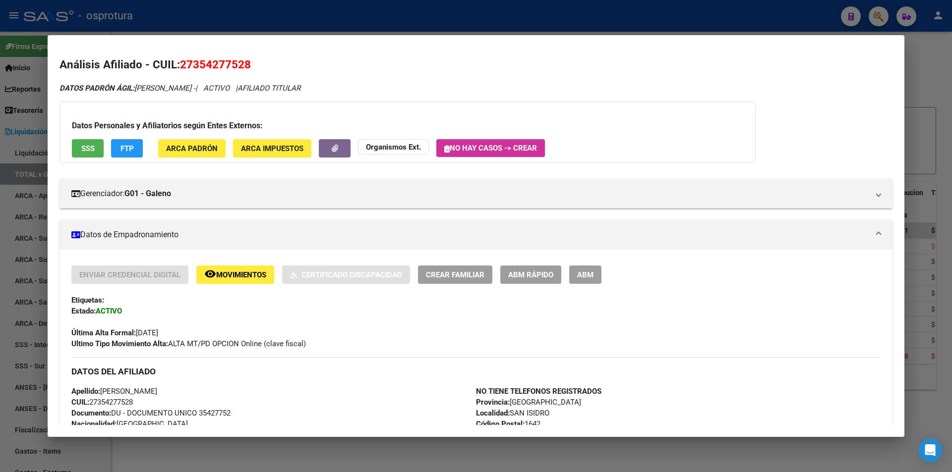
click at [373, 25] on div at bounding box center [476, 236] width 952 height 472
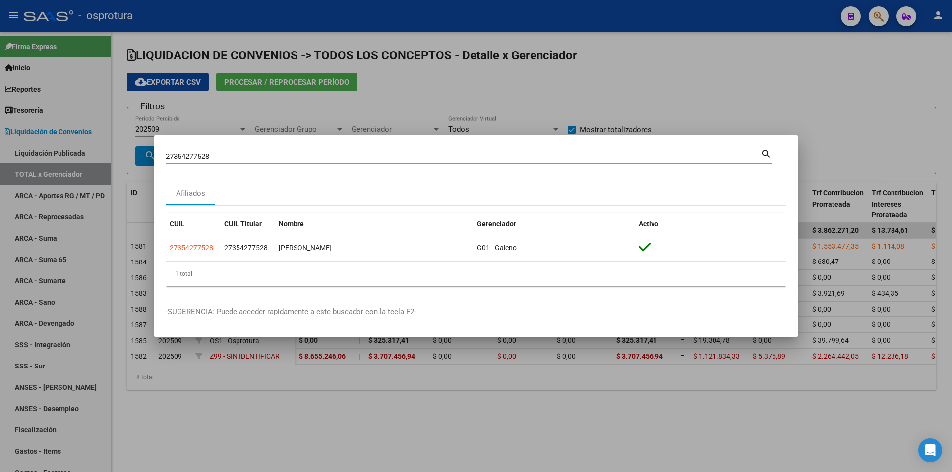
click at [289, 156] on input "27354277528" at bounding box center [463, 156] width 595 height 9
paste input "-42119197-"
type input "27421191978"
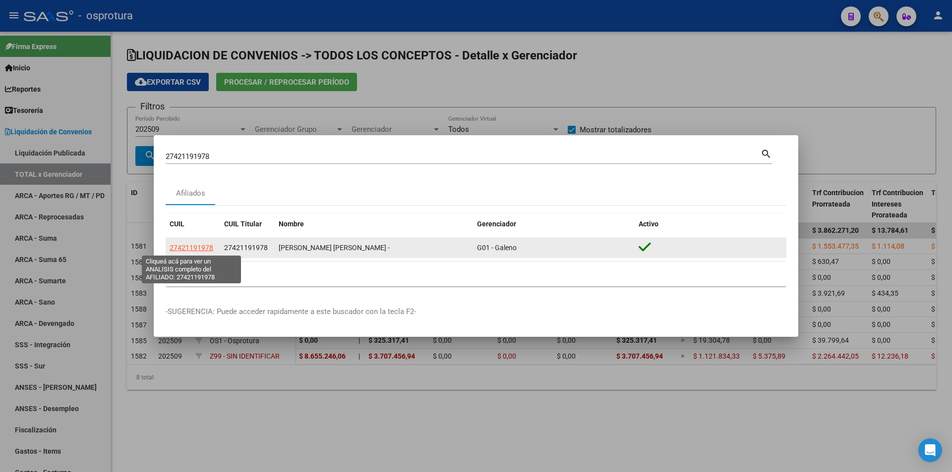
click at [195, 249] on span "27421191978" at bounding box center [192, 248] width 44 height 8
type textarea "27421191978"
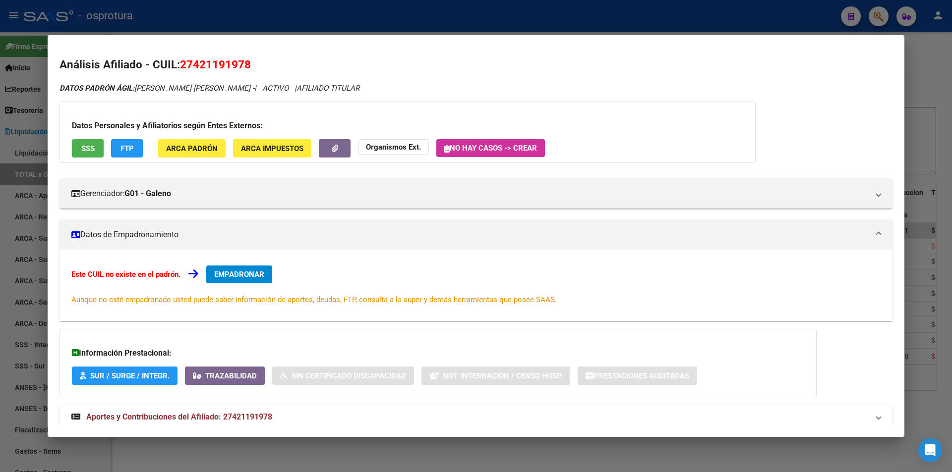
click at [82, 152] on span "SSS" at bounding box center [87, 148] width 13 height 9
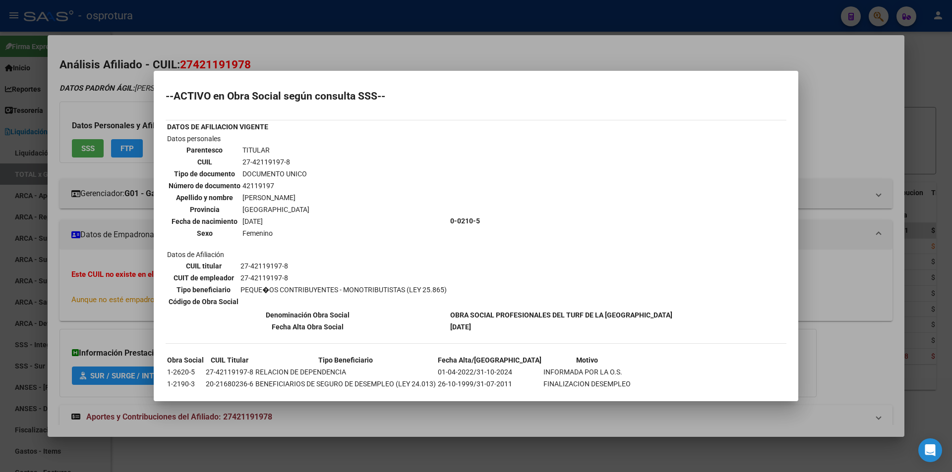
click at [340, 63] on div at bounding box center [476, 236] width 952 height 472
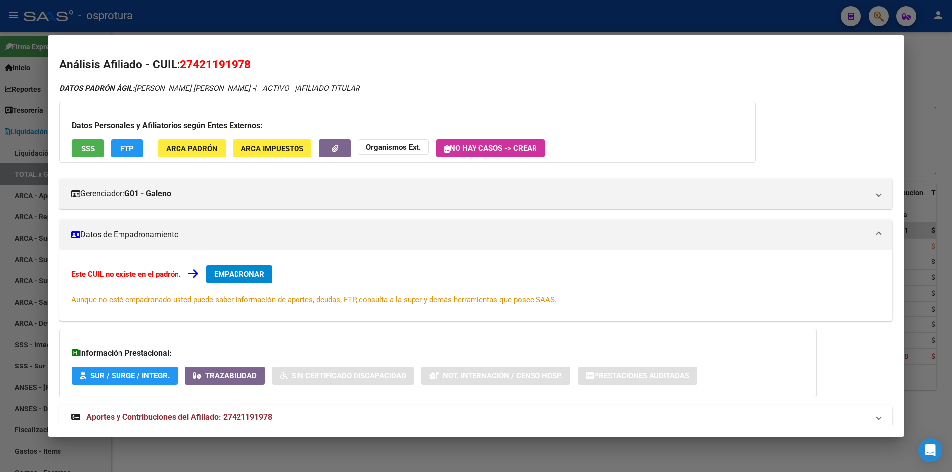
click at [222, 273] on span "EMPADRONAR" at bounding box center [239, 274] width 50 height 9
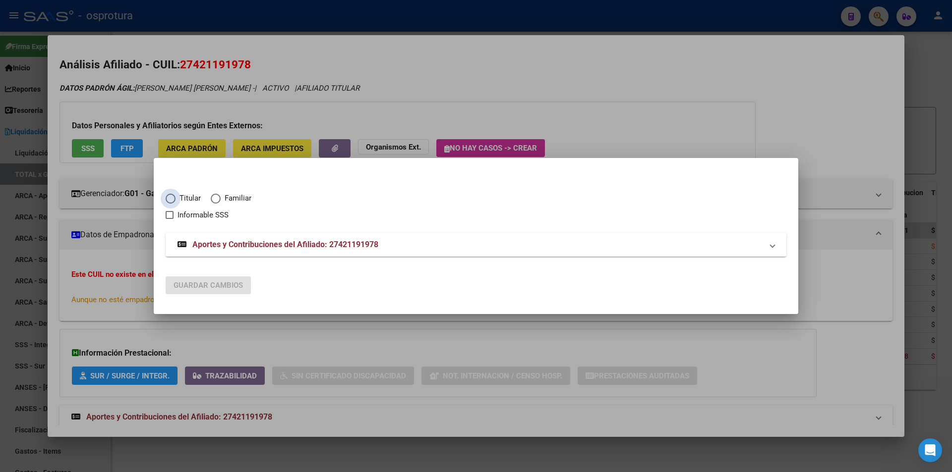
click at [188, 194] on span "Titular" at bounding box center [188, 198] width 25 height 11
click at [176, 194] on input "Titular" at bounding box center [171, 199] width 10 height 10
radio input "true"
checkbox input "true"
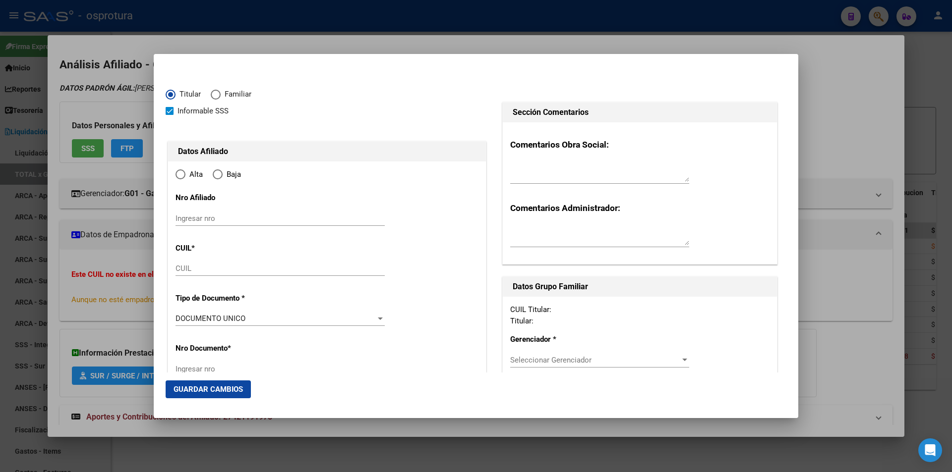
type input "27-42119197-8"
type input "42119197"
type input "[PERSON_NAME]"
type input "[DATE]"
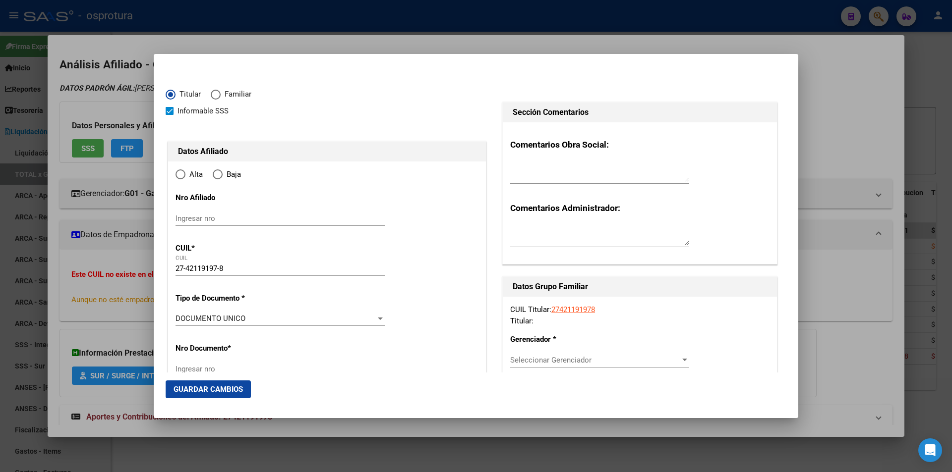
type input "[PERSON_NAME]"
type input "1640"
type input "[PERSON_NAME] [PERSON_NAME]"
type input "1536"
type input "[PERSON_NAME]"
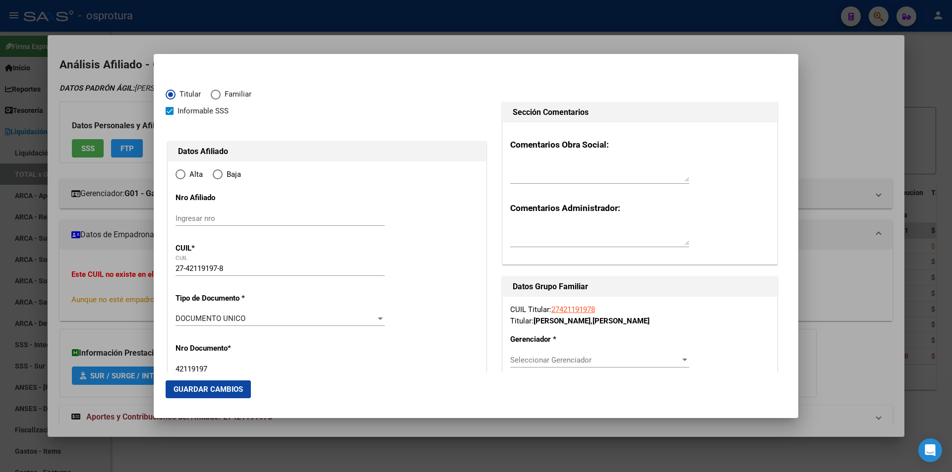
radio input "true"
click at [180, 322] on input "Ingresar fecha" at bounding box center [280, 322] width 209 height 16
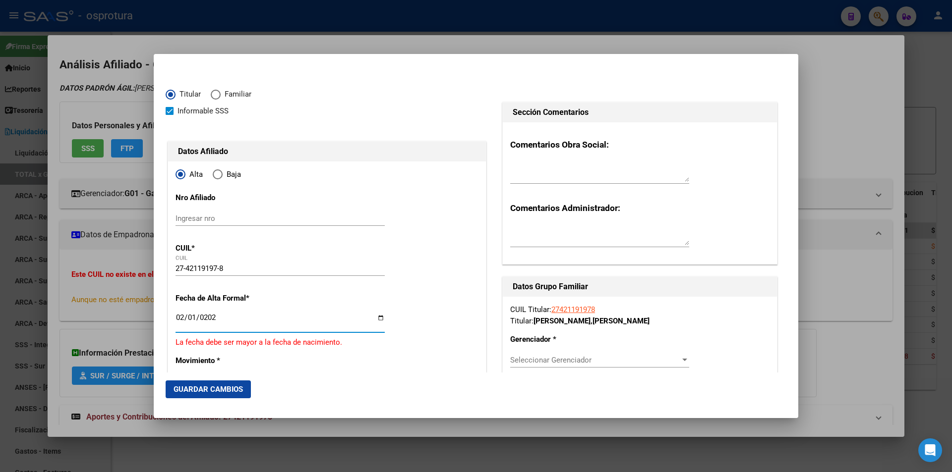
type input "[DATE]"
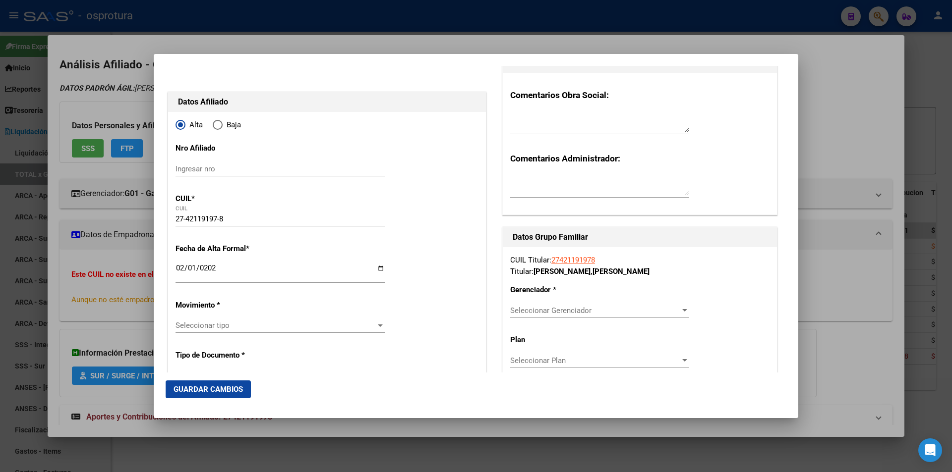
click at [613, 309] on span "Seleccionar Gerenciador" at bounding box center [595, 310] width 170 height 9
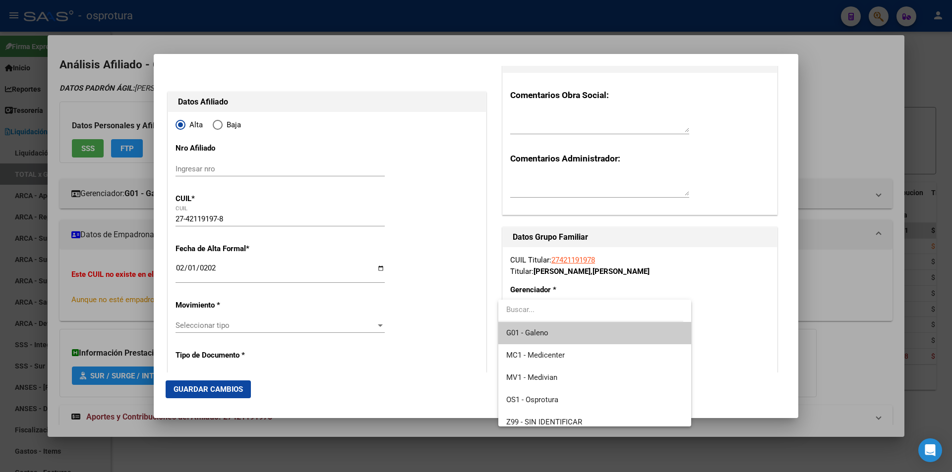
click at [580, 334] on span "G01 - Galeno" at bounding box center [594, 333] width 176 height 22
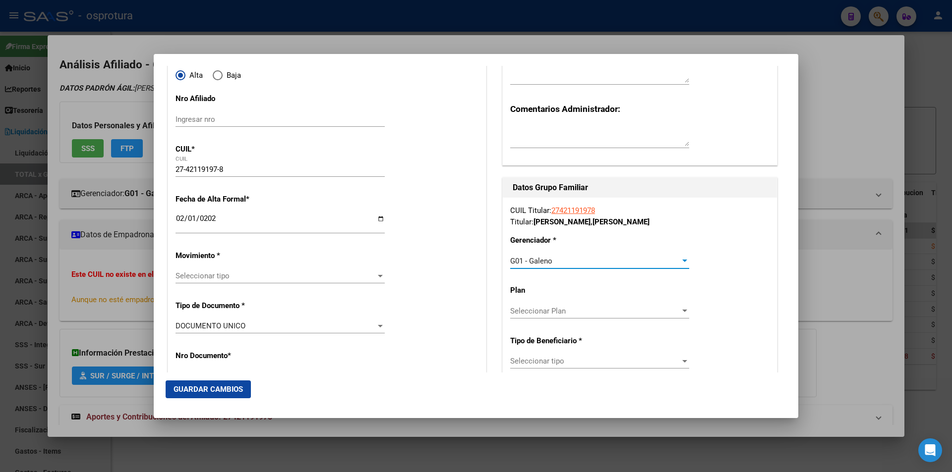
scroll to position [149, 0]
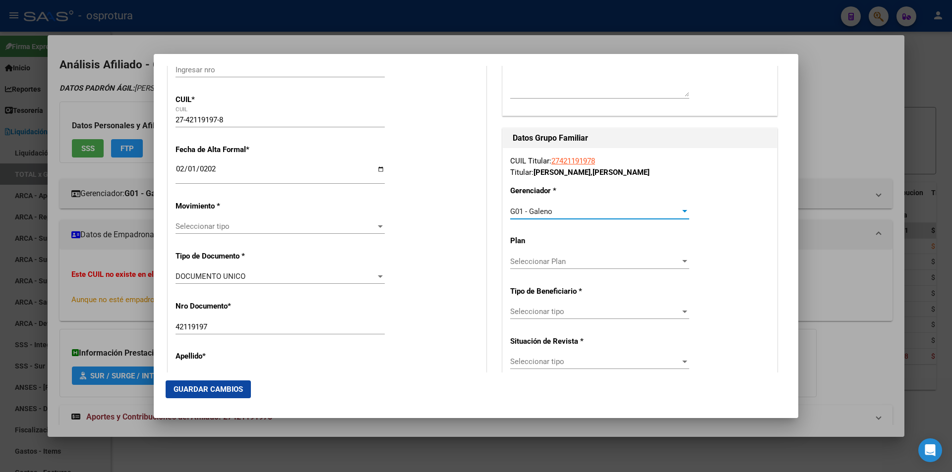
click at [594, 320] on div "Seleccionar tipo Seleccionar tipo" at bounding box center [599, 316] width 179 height 24
click at [597, 312] on span "Seleccionar tipo" at bounding box center [595, 311] width 170 height 9
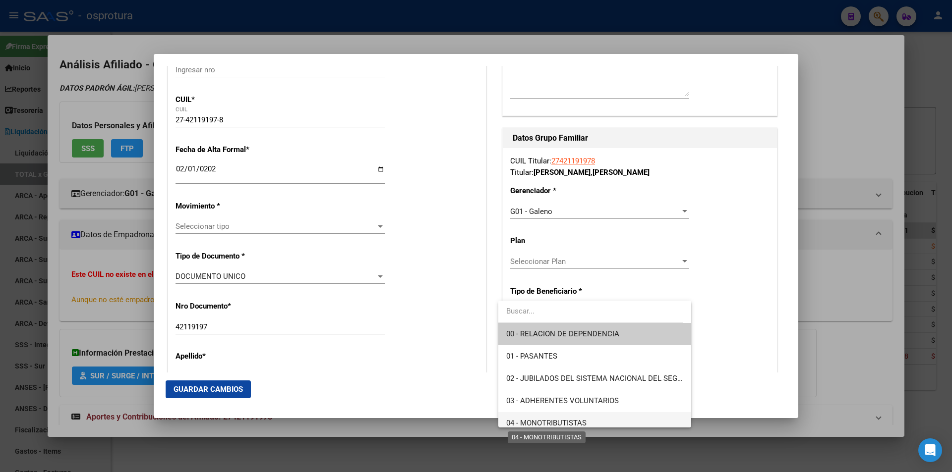
click at [582, 419] on span "04 - MONOTRIBUTISTAS" at bounding box center [546, 423] width 80 height 9
type input "27-42119197-8"
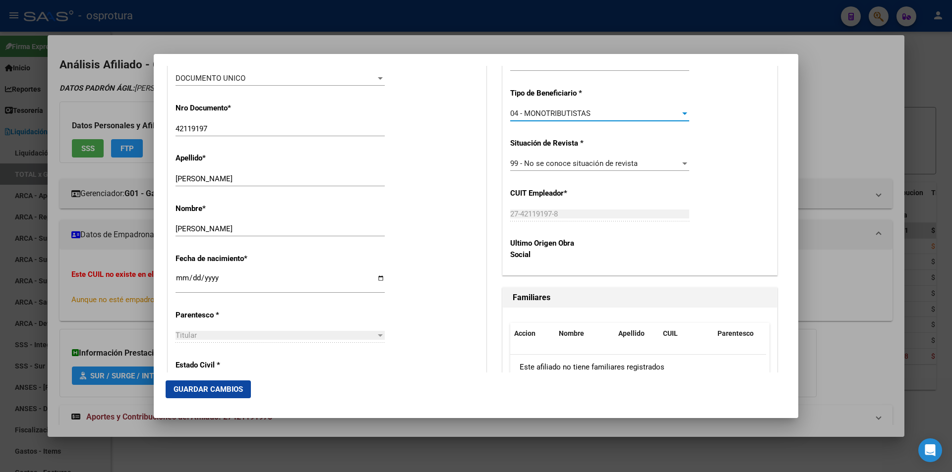
scroll to position [397, 0]
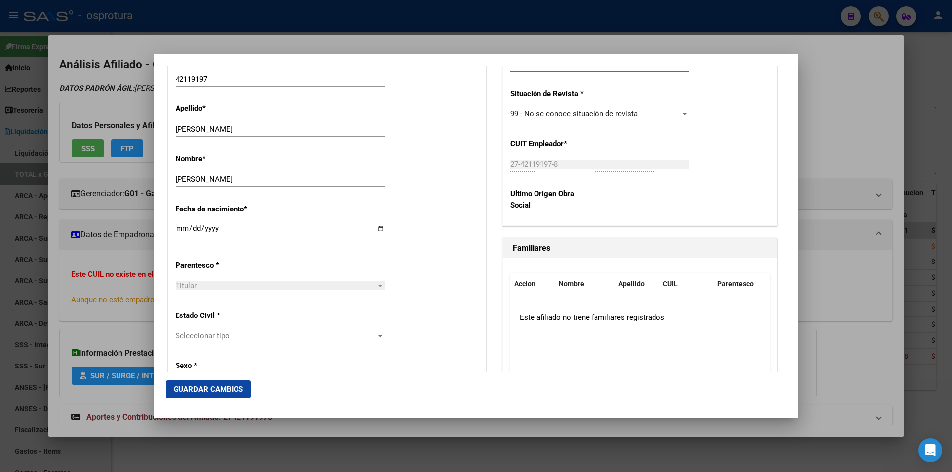
click at [248, 333] on span "Seleccionar tipo" at bounding box center [276, 336] width 200 height 9
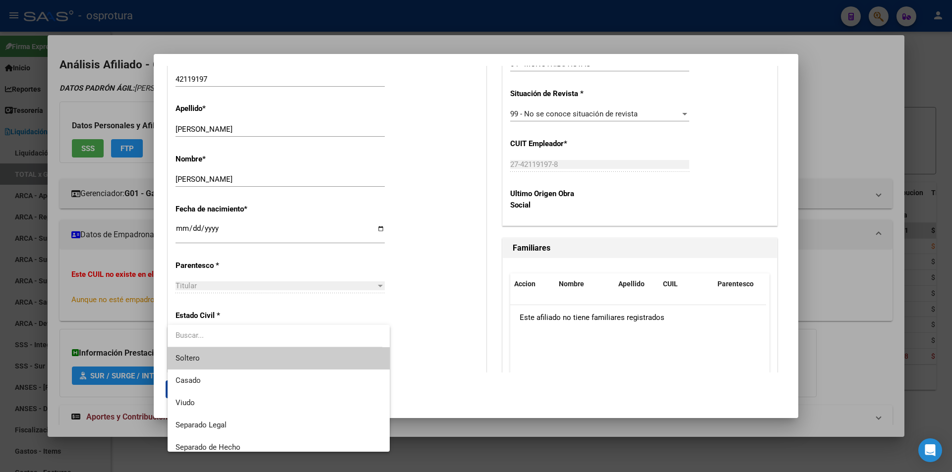
click at [251, 366] on span "Soltero" at bounding box center [279, 359] width 206 height 22
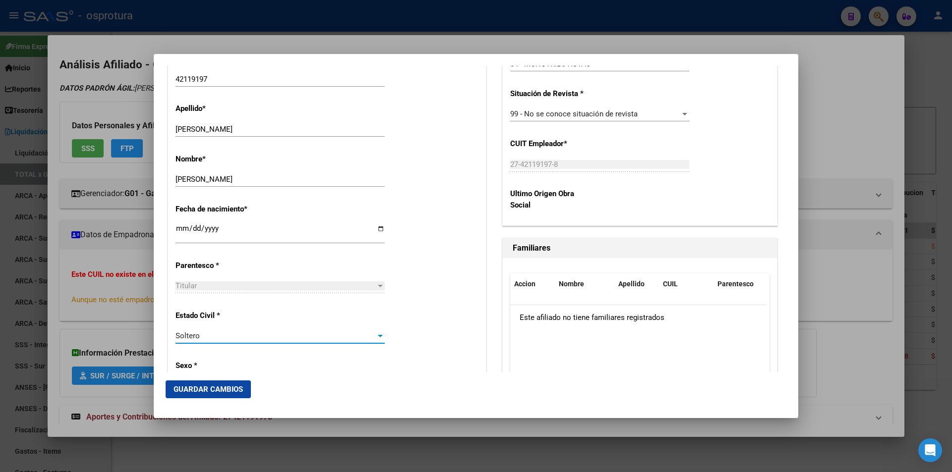
click at [226, 393] on span "Guardar Cambios" at bounding box center [208, 389] width 69 height 9
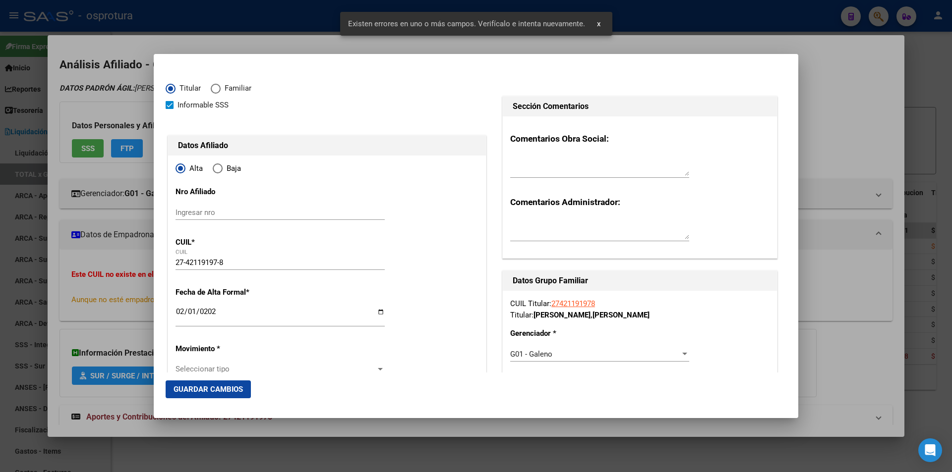
scroll to position [105, 0]
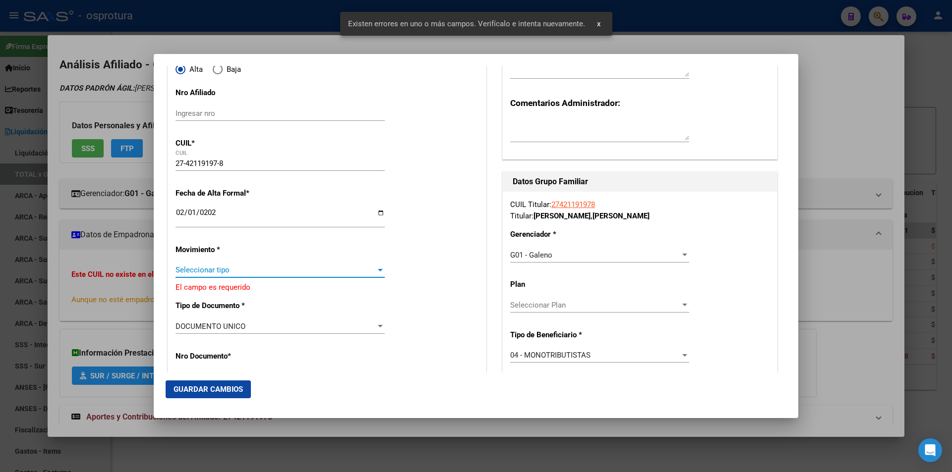
click at [260, 273] on span "Seleccionar tipo" at bounding box center [276, 270] width 200 height 9
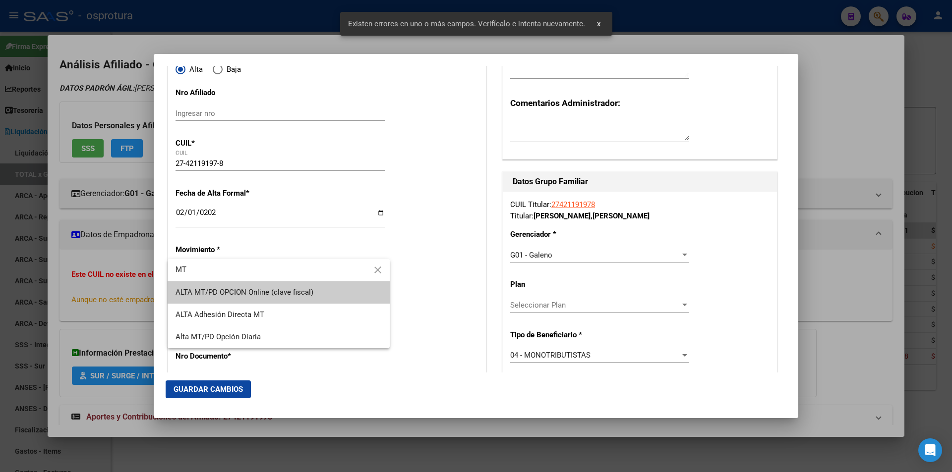
type input "MT"
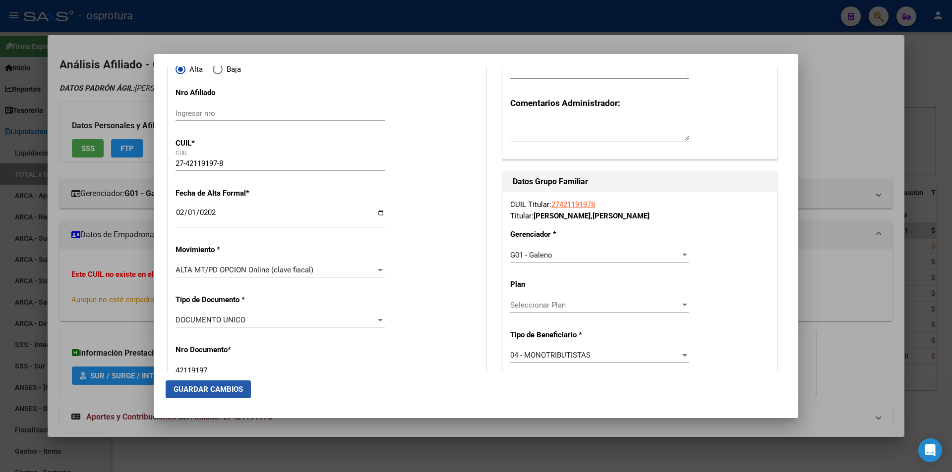
click at [225, 389] on span "Guardar Cambios" at bounding box center [208, 389] width 69 height 9
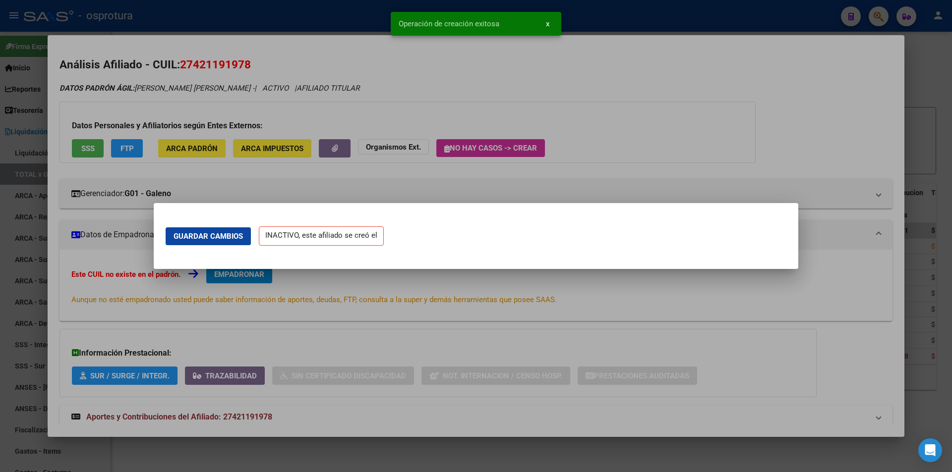
scroll to position [0, 0]
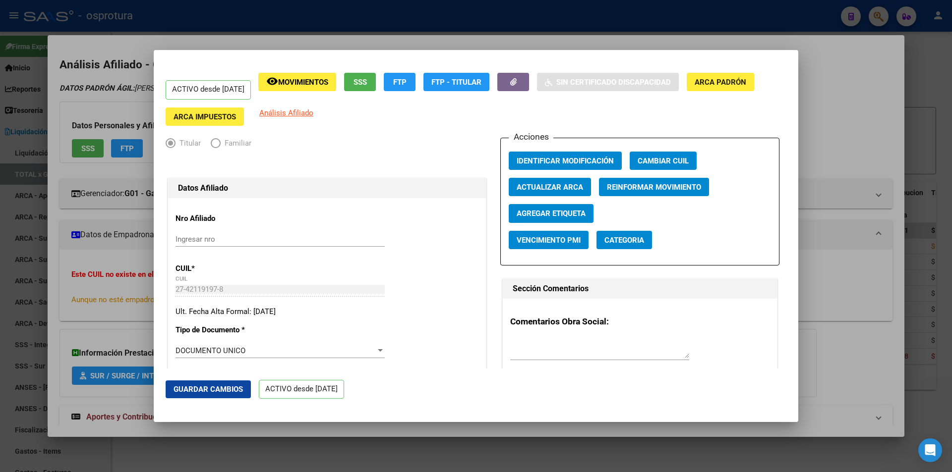
click at [326, 24] on div at bounding box center [476, 236] width 952 height 472
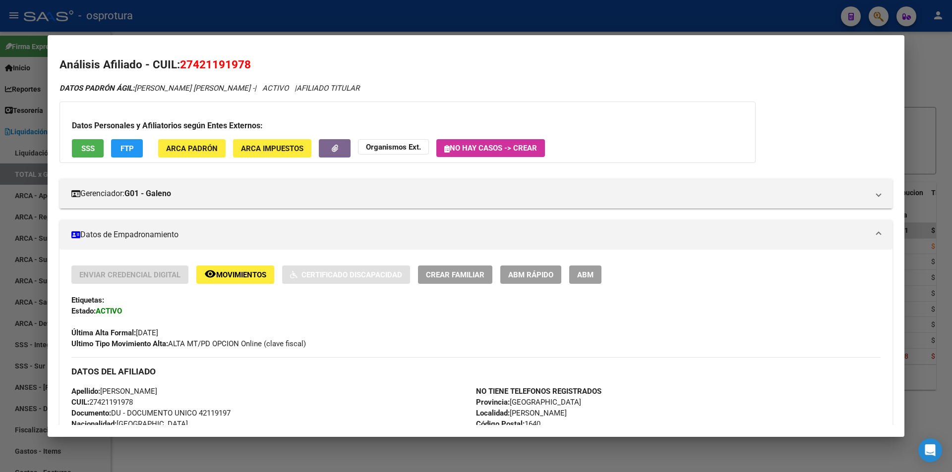
click at [335, 8] on div at bounding box center [476, 236] width 952 height 472
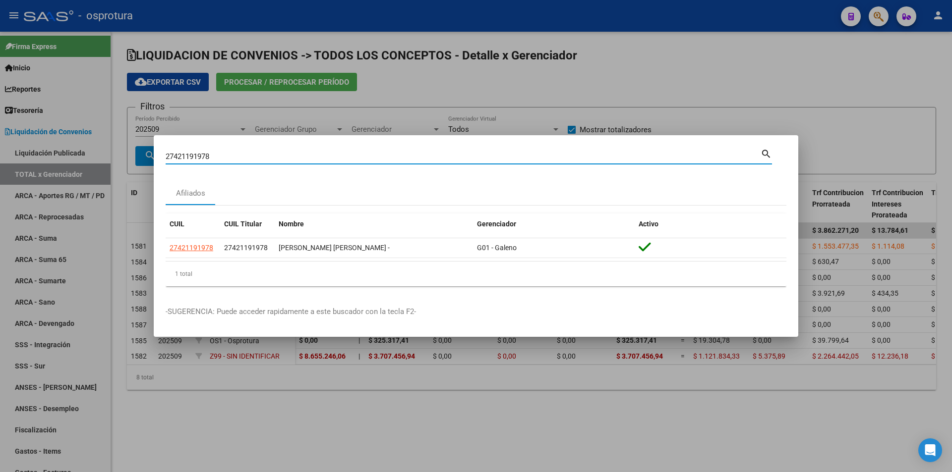
click at [290, 156] on input "27421191978" at bounding box center [463, 156] width 595 height 9
paste input "0-21680236-6"
type input "20216802366"
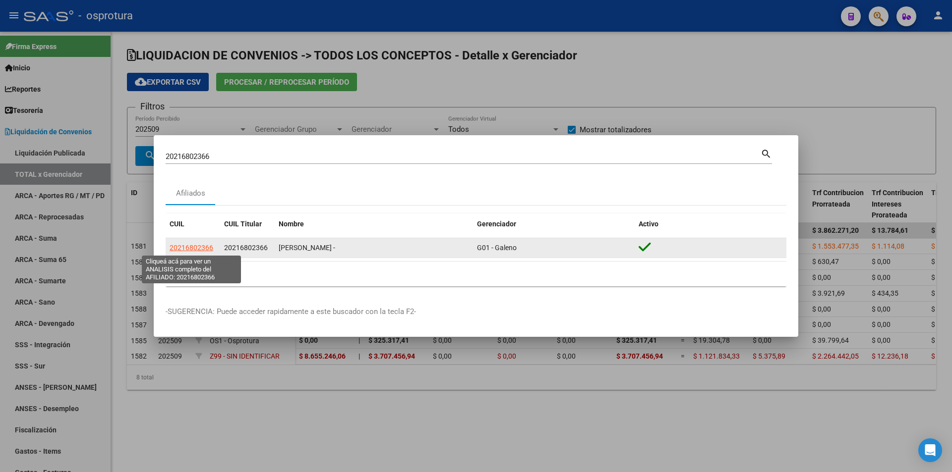
click at [176, 248] on span "20216802366" at bounding box center [192, 248] width 44 height 8
type textarea "20216802366"
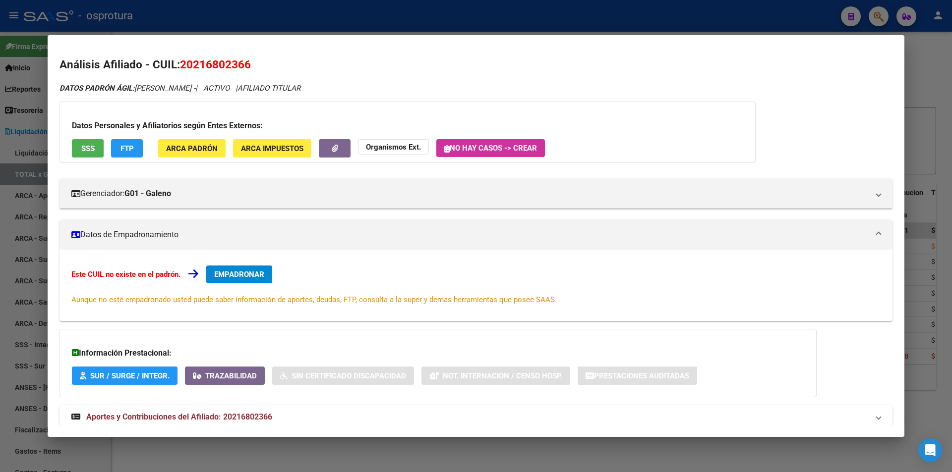
click at [84, 133] on div "Datos Personales y Afiliatorios según Entes Externos: SSS FTP ARCA Padrón ARCA …" at bounding box center [407, 132] width 696 height 61
click at [89, 144] on span "SSS" at bounding box center [87, 148] width 13 height 9
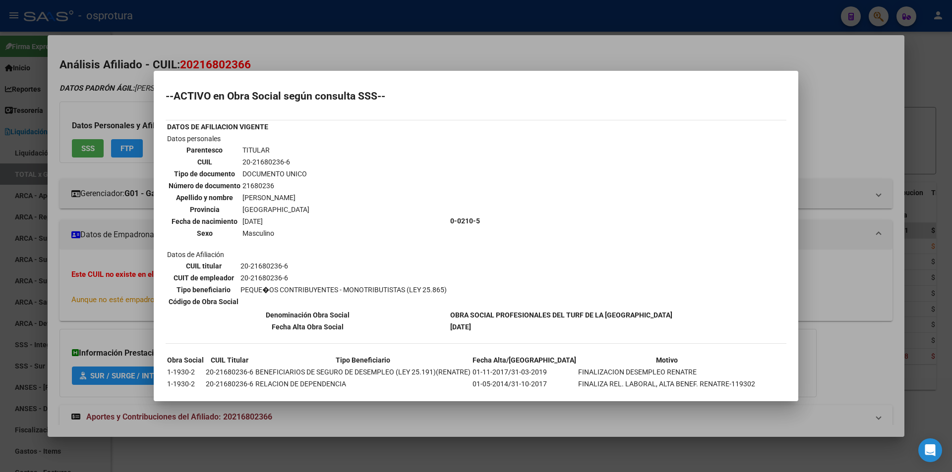
click at [347, 42] on div at bounding box center [476, 236] width 952 height 472
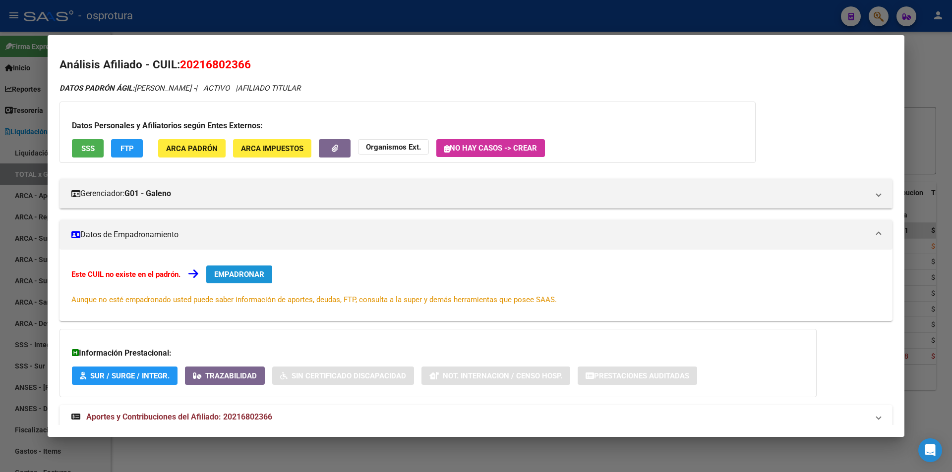
click at [247, 281] on button "EMPADRONAR" at bounding box center [239, 275] width 66 height 18
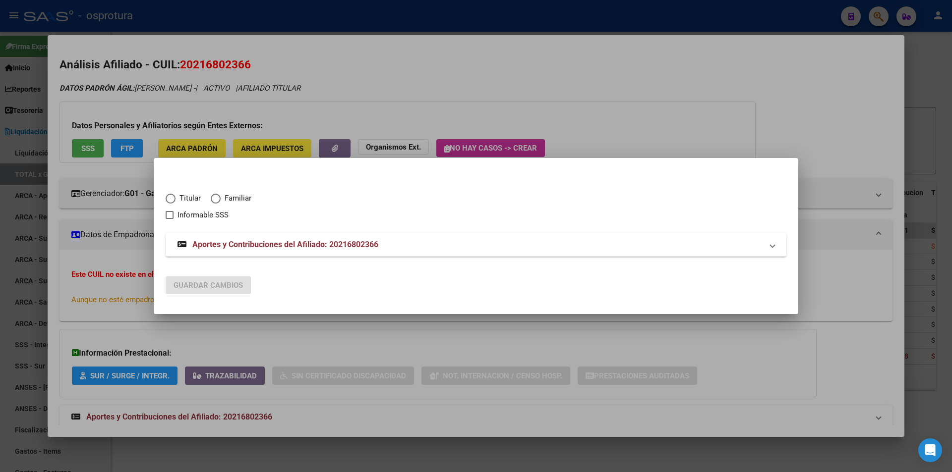
click at [200, 201] on span "Titular" at bounding box center [188, 198] width 25 height 11
click at [176, 201] on input "Titular" at bounding box center [171, 199] width 10 height 10
radio input "true"
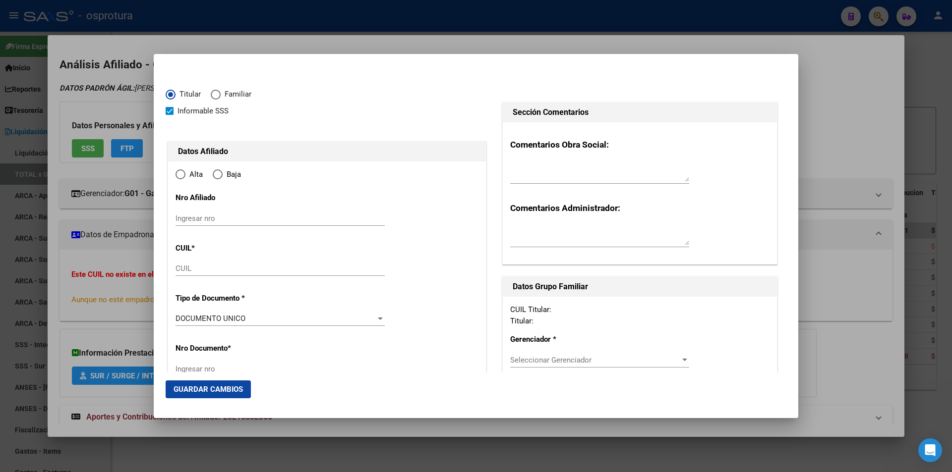
checkbox input "true"
type input "20-21680236-6"
radio input "true"
type input "21680236"
type input "[PERSON_NAME]"
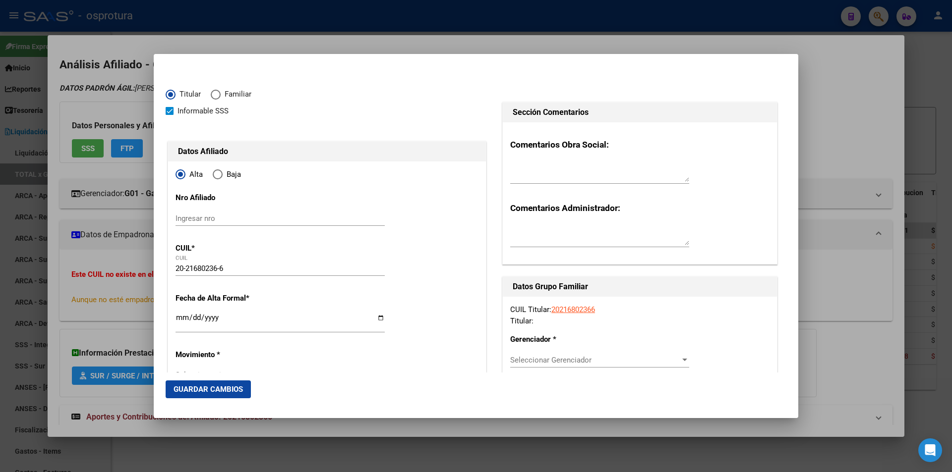
type input "[PERSON_NAME]"
type input "[DATE]"
type input "[PERSON_NAME]"
type input "1640"
type input "[PERSON_NAME] [PERSON_NAME]"
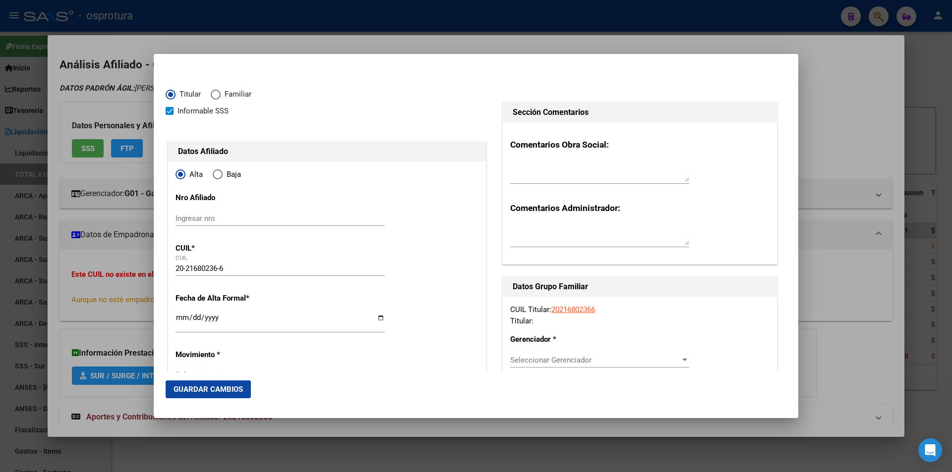
type input "1536"
type input "[PERSON_NAME]"
click at [182, 319] on input "Ingresar fecha" at bounding box center [280, 322] width 209 height 16
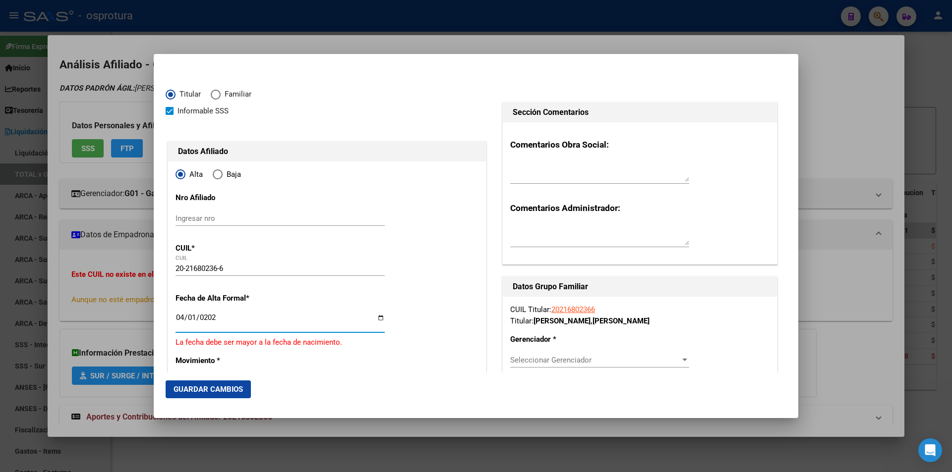
type input "[DATE]"
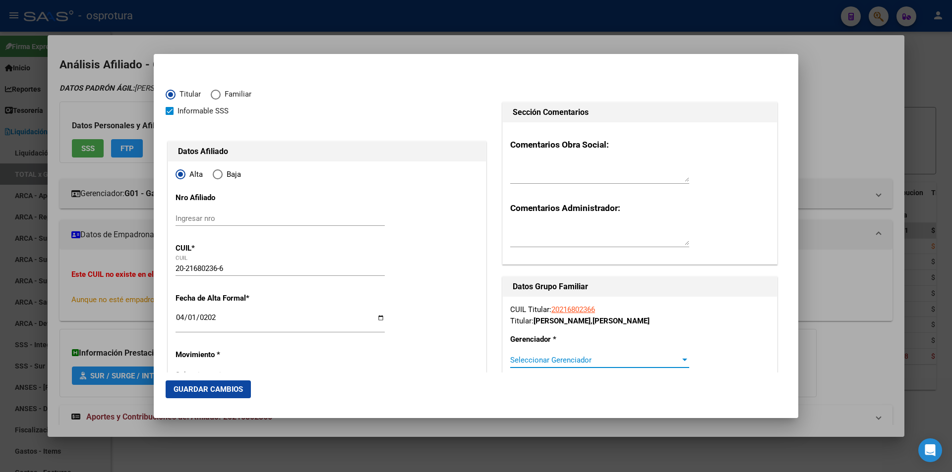
click at [521, 357] on span "Seleccionar Gerenciador" at bounding box center [595, 360] width 170 height 9
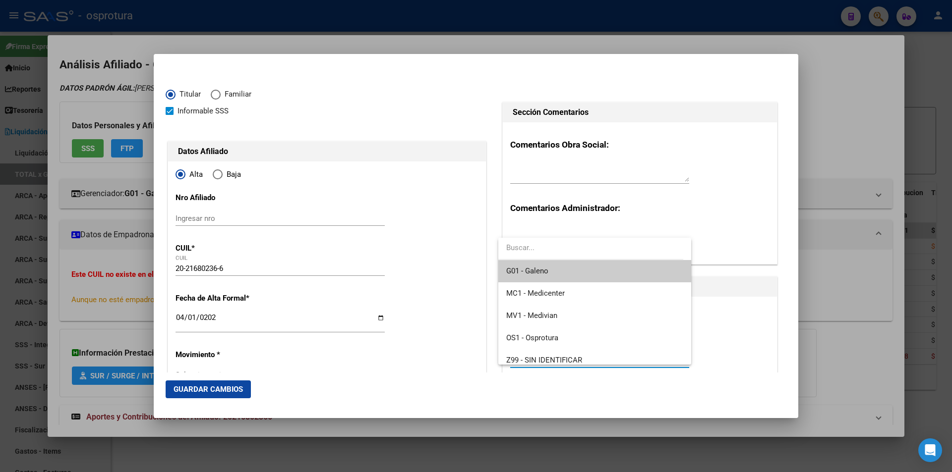
click at [540, 276] on span "G01 - Galeno" at bounding box center [594, 271] width 176 height 22
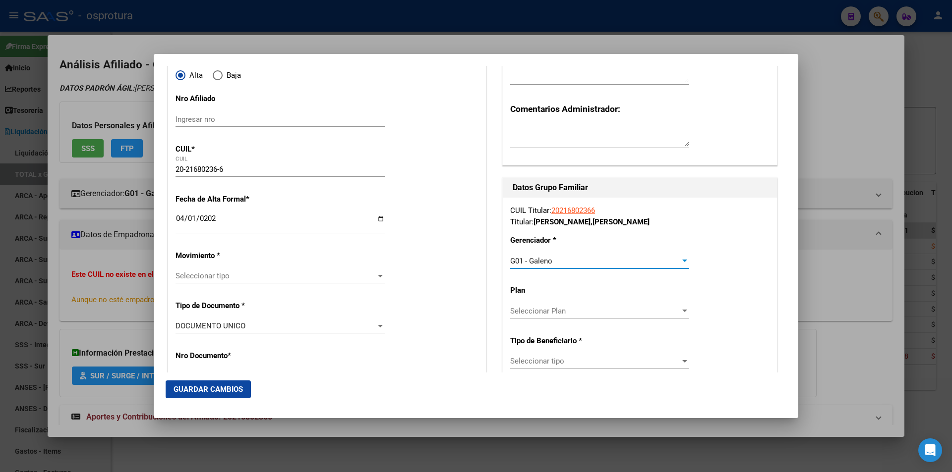
scroll to position [198, 0]
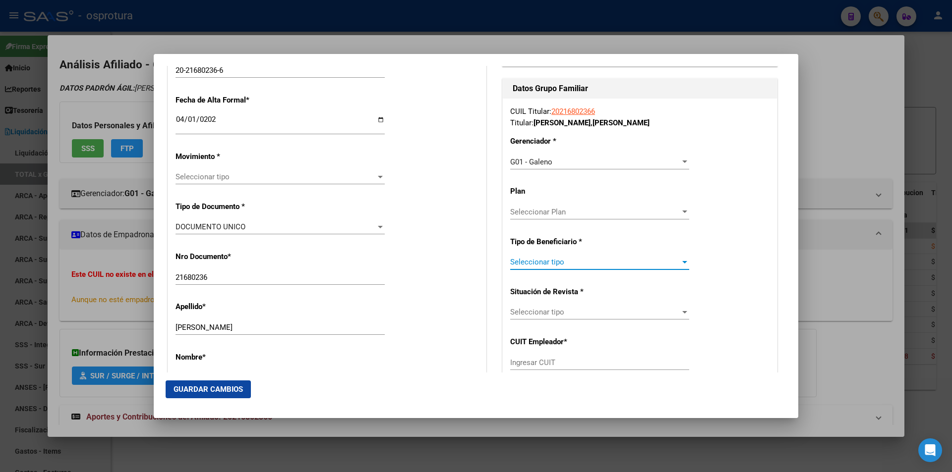
click at [589, 261] on span "Seleccionar tipo" at bounding box center [595, 262] width 170 height 9
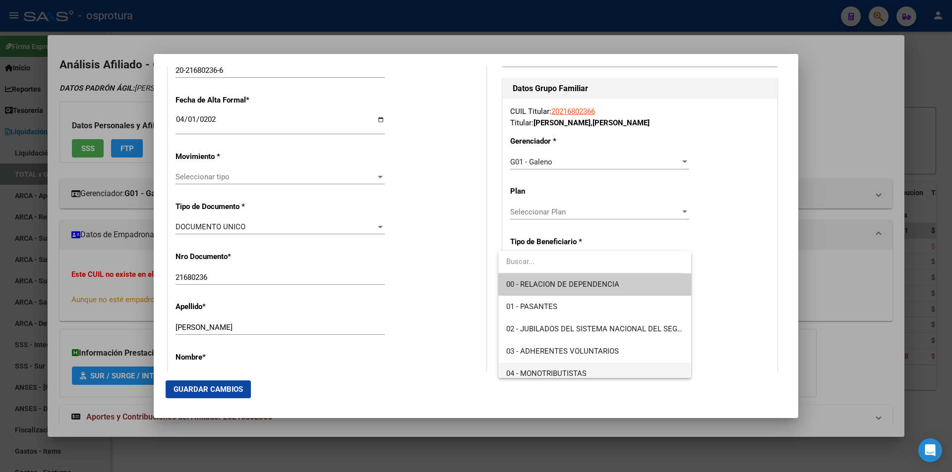
click at [599, 374] on span "04 - MONOTRIBUTISTAS" at bounding box center [594, 374] width 176 height 22
type input "20-21680236-6"
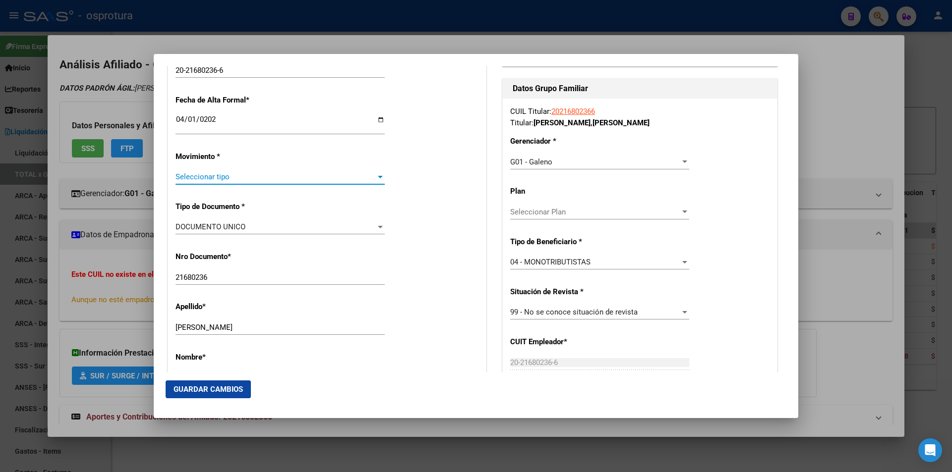
click at [260, 180] on span "Seleccionar tipo" at bounding box center [276, 177] width 200 height 9
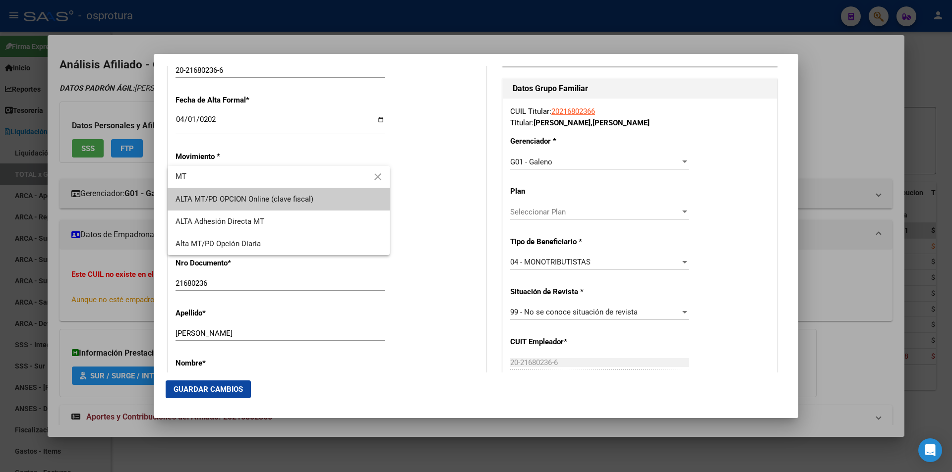
type input "MT"
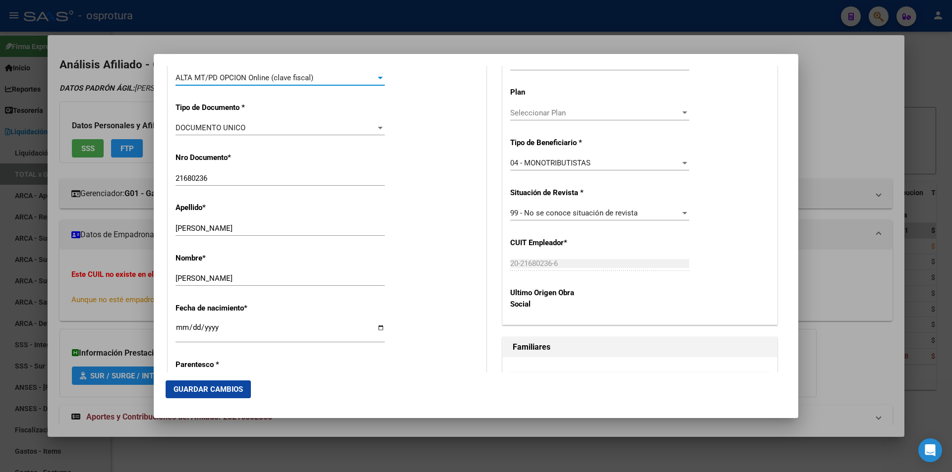
scroll to position [446, 0]
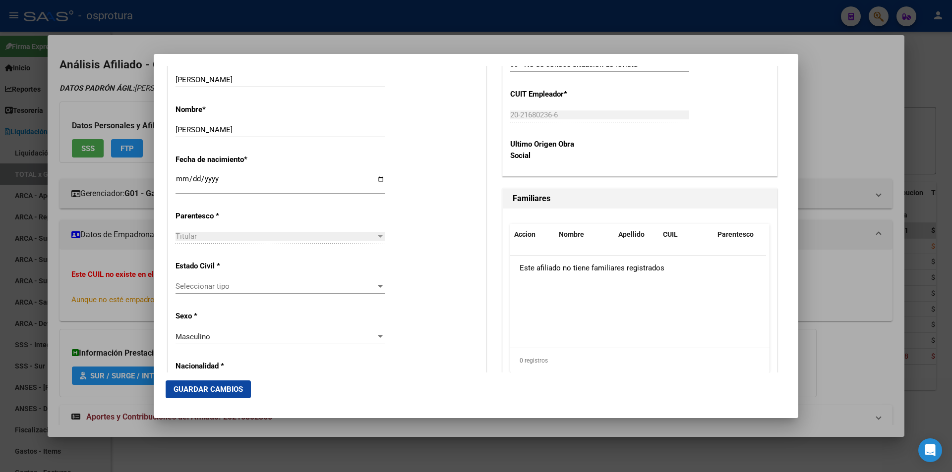
click at [254, 291] on span "Seleccionar tipo" at bounding box center [276, 286] width 200 height 9
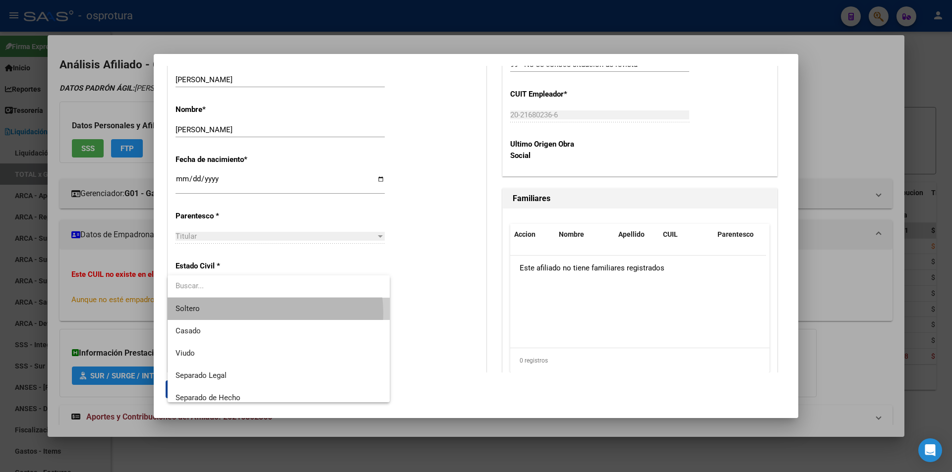
click at [248, 314] on span "Soltero" at bounding box center [279, 309] width 206 height 22
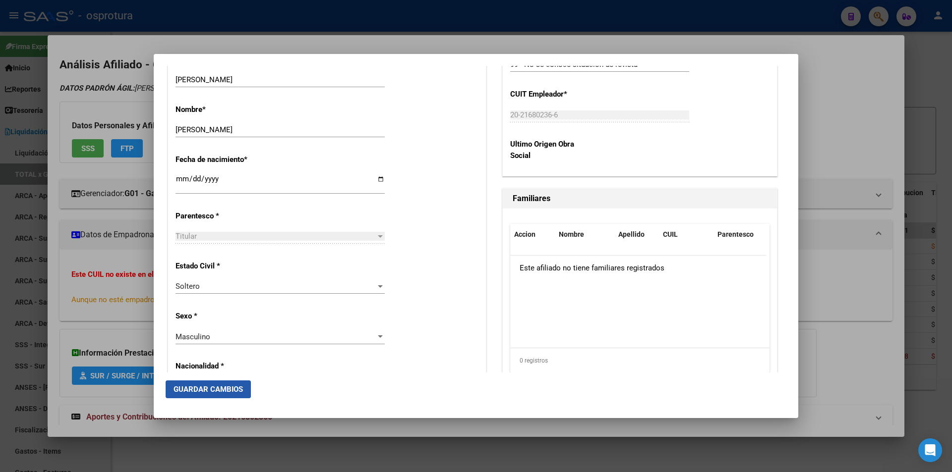
click at [230, 395] on button "Guardar Cambios" at bounding box center [208, 390] width 85 height 18
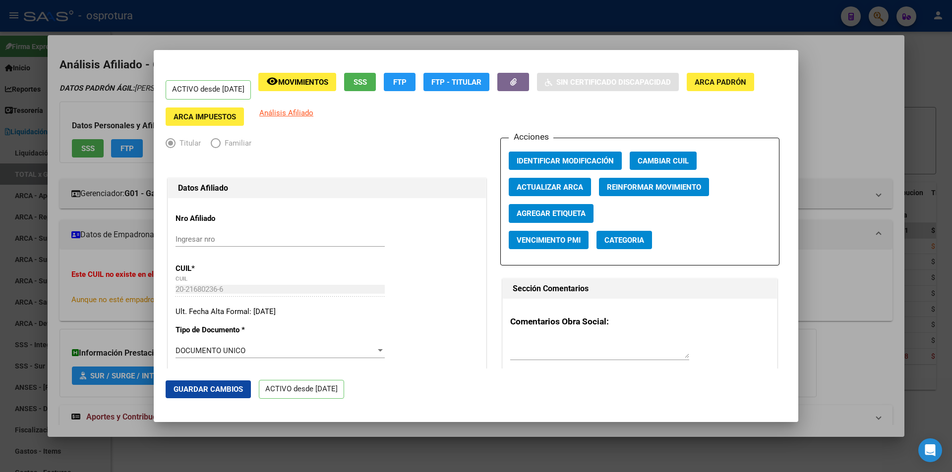
click at [361, 20] on div at bounding box center [476, 236] width 952 height 472
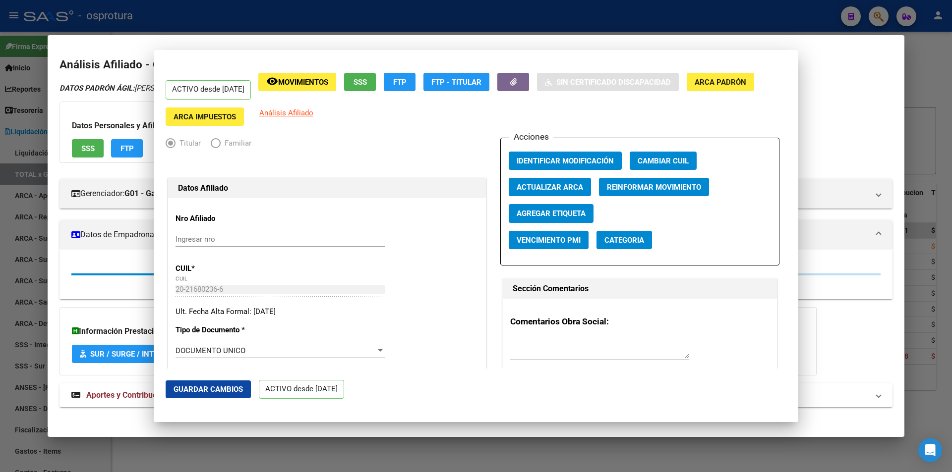
click at [361, 20] on div at bounding box center [476, 236] width 952 height 472
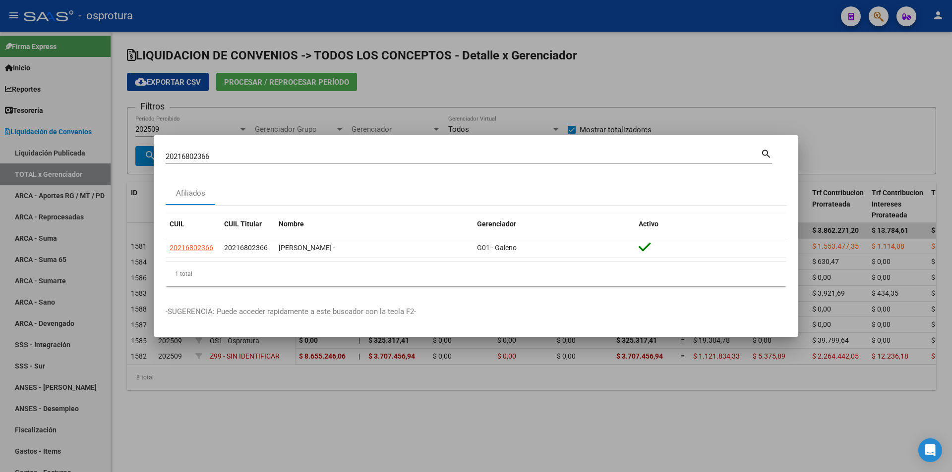
click at [319, 160] on input "20216802366" at bounding box center [463, 156] width 595 height 9
click at [320, 160] on input "20216802366" at bounding box center [463, 156] width 595 height 9
paste input "7-22580899-1"
type input "27225808991"
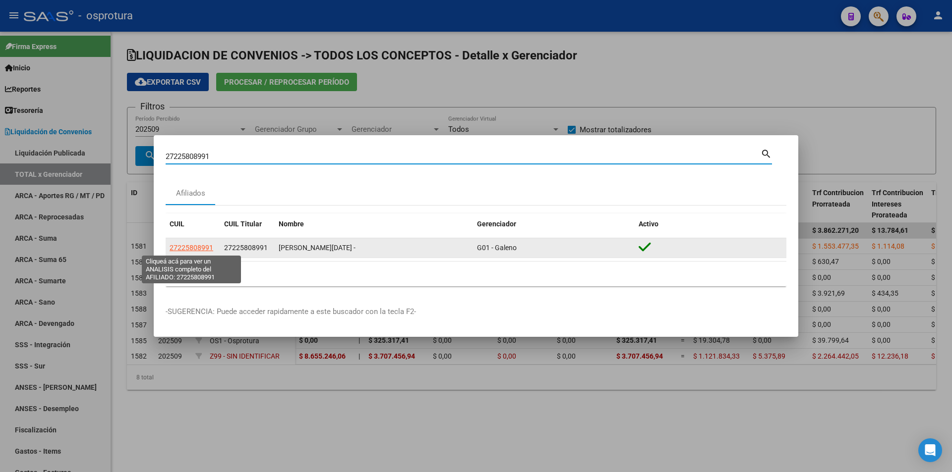
click at [181, 245] on span "27225808991" at bounding box center [192, 248] width 44 height 8
type textarea "27225808991"
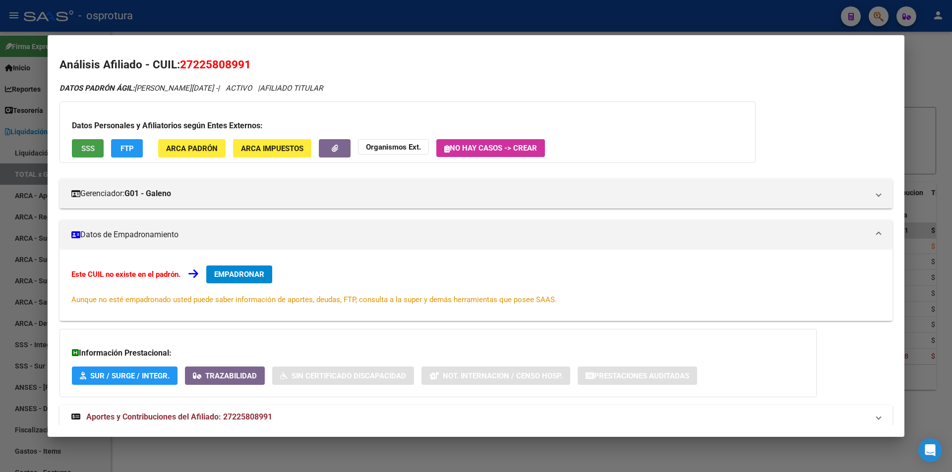
click at [98, 149] on button "SSS" at bounding box center [88, 148] width 32 height 18
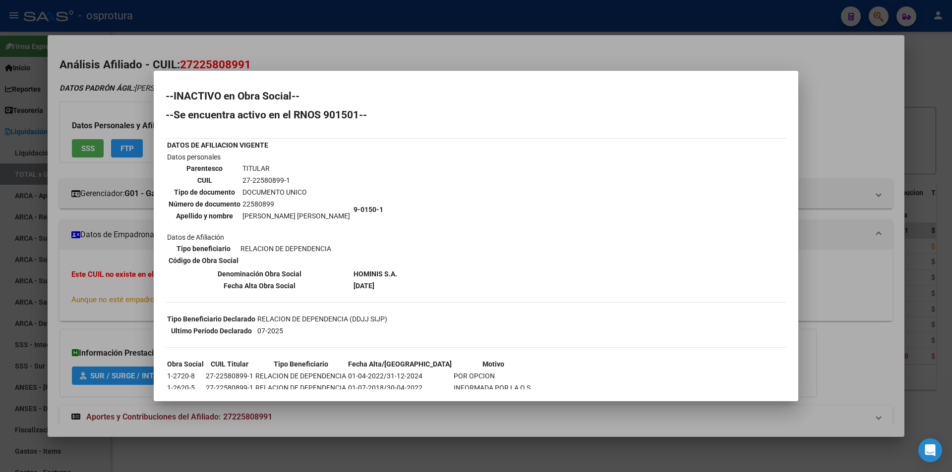
click at [441, 51] on div at bounding box center [476, 236] width 952 height 472
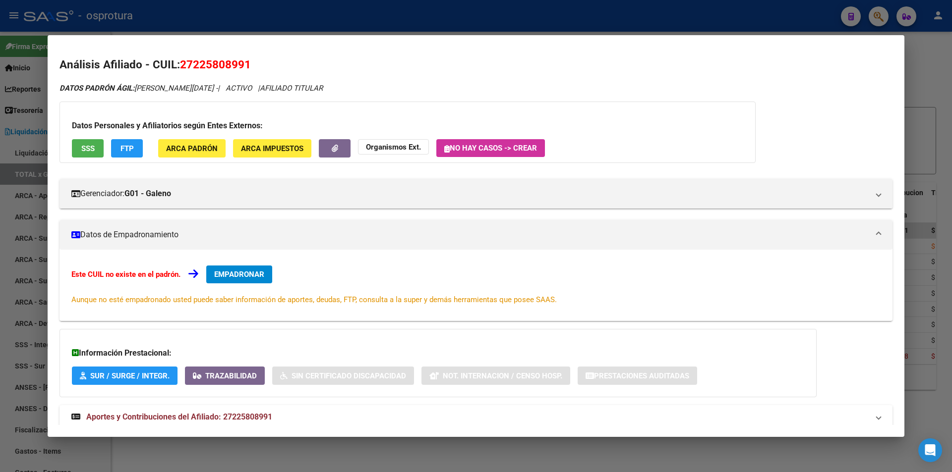
click at [437, 21] on div at bounding box center [476, 236] width 952 height 472
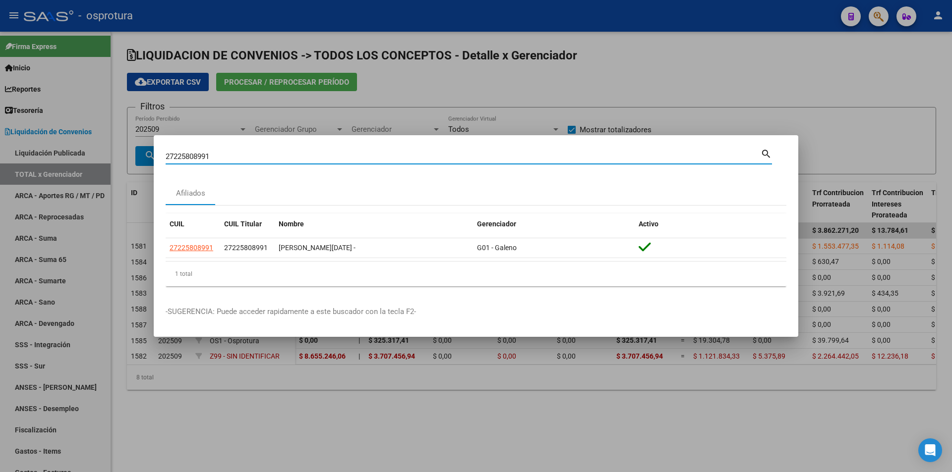
click at [319, 159] on input "27225808991" at bounding box center [463, 156] width 595 height 9
paste input "0-14886171-5"
type input "20148861715"
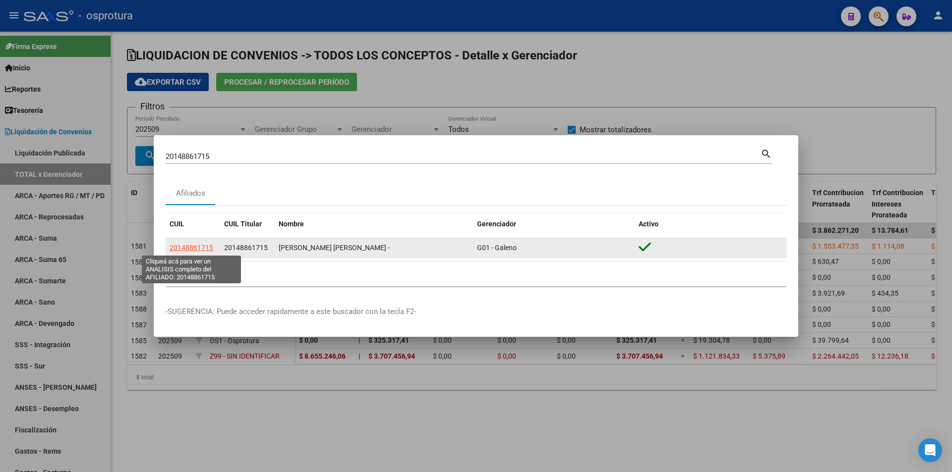
click at [208, 248] on span "20148861715" at bounding box center [192, 248] width 44 height 8
type textarea "20148861715"
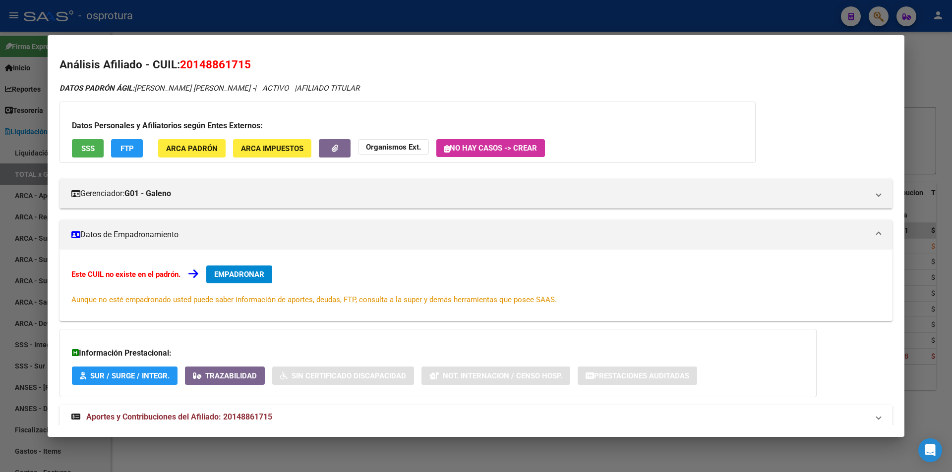
click at [85, 147] on span "SSS" at bounding box center [87, 148] width 13 height 9
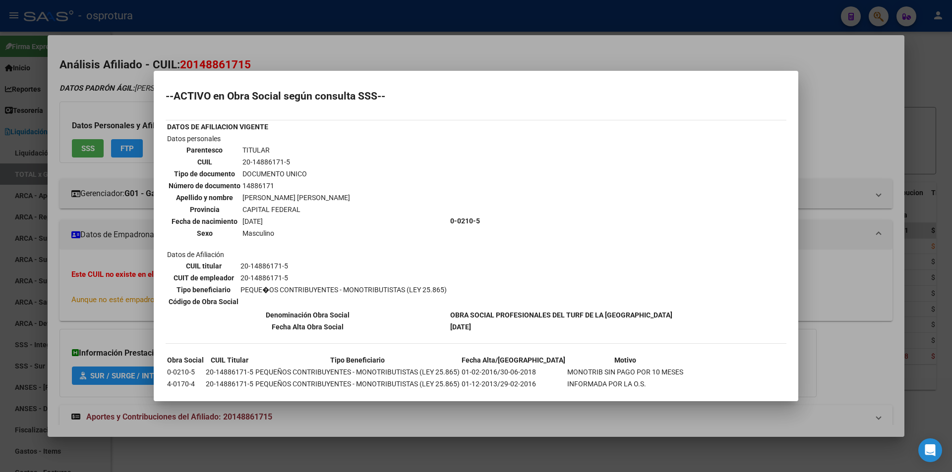
click at [305, 67] on div at bounding box center [476, 236] width 952 height 472
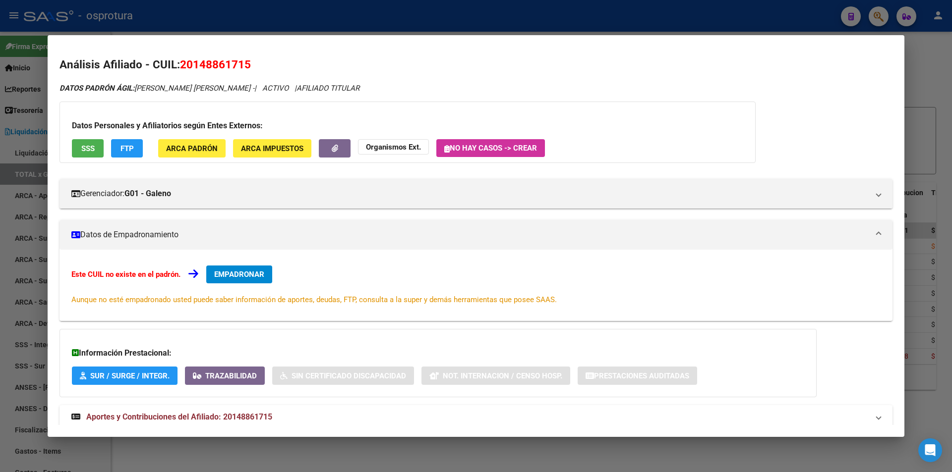
click at [397, 14] on div at bounding box center [476, 236] width 952 height 472
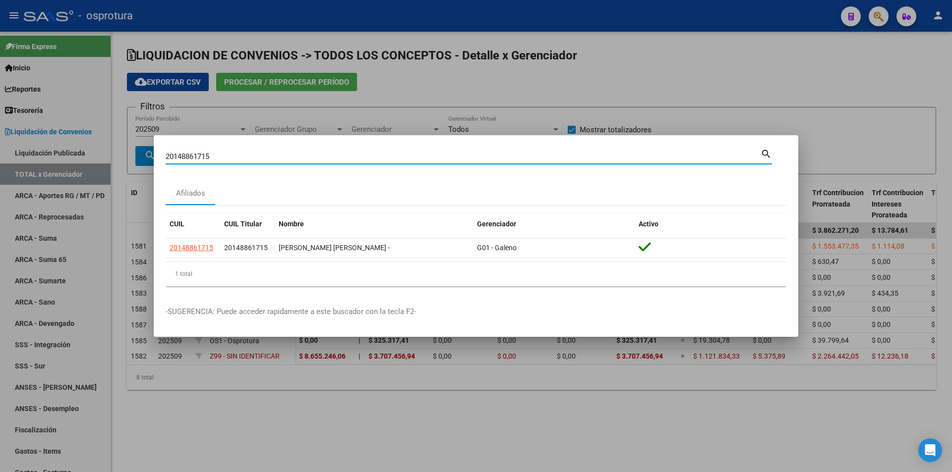
click at [334, 159] on input "20148861715" at bounding box center [463, 156] width 595 height 9
paste input "-14886171-"
type input "20148861715"
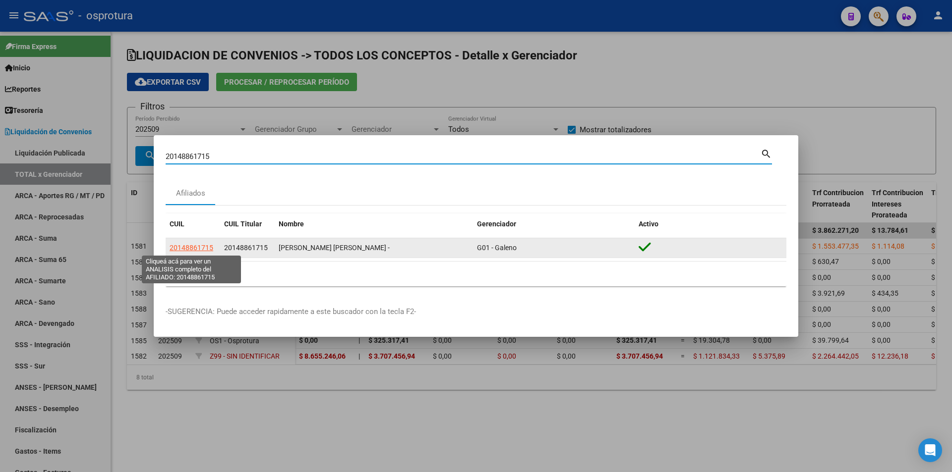
click at [194, 253] on app-link-go-to "20148861715" at bounding box center [192, 247] width 44 height 11
click at [212, 247] on span "20148861715" at bounding box center [192, 248] width 44 height 8
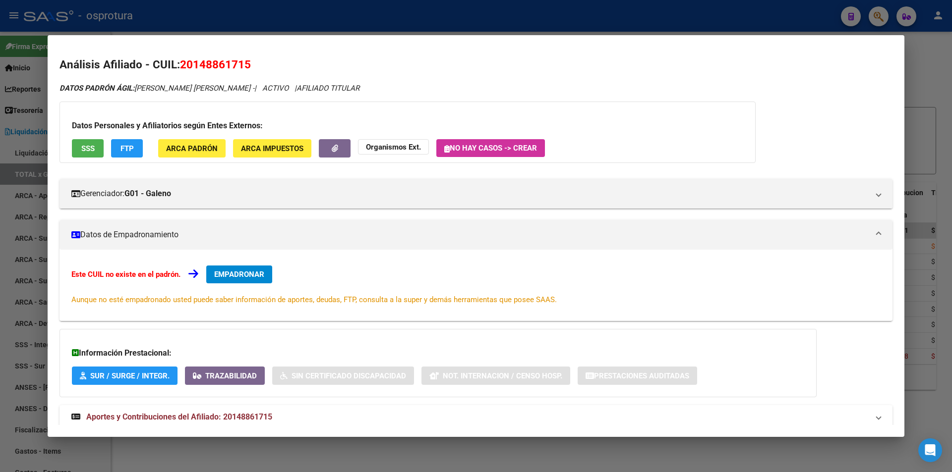
click at [261, 274] on span "EMPADRONAR" at bounding box center [239, 274] width 50 height 9
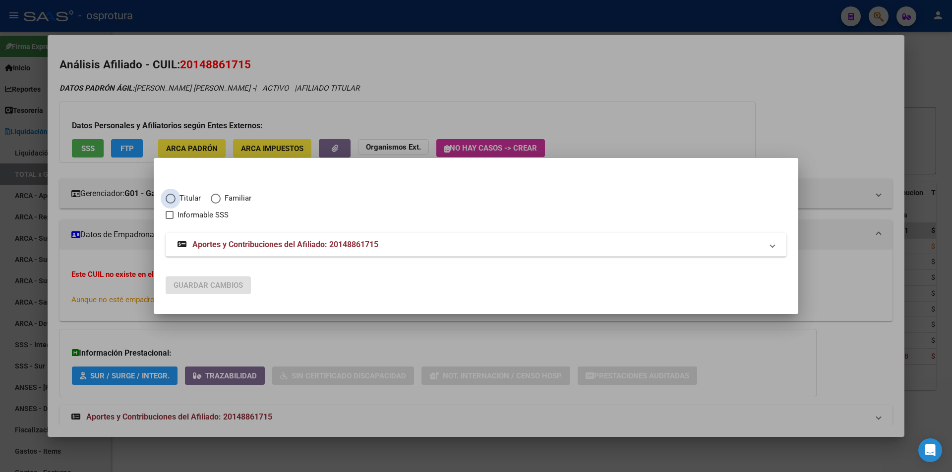
click at [188, 198] on span "Titular" at bounding box center [188, 198] width 25 height 11
click at [176, 198] on input "Titular" at bounding box center [171, 199] width 10 height 10
radio input "true"
checkbox input "true"
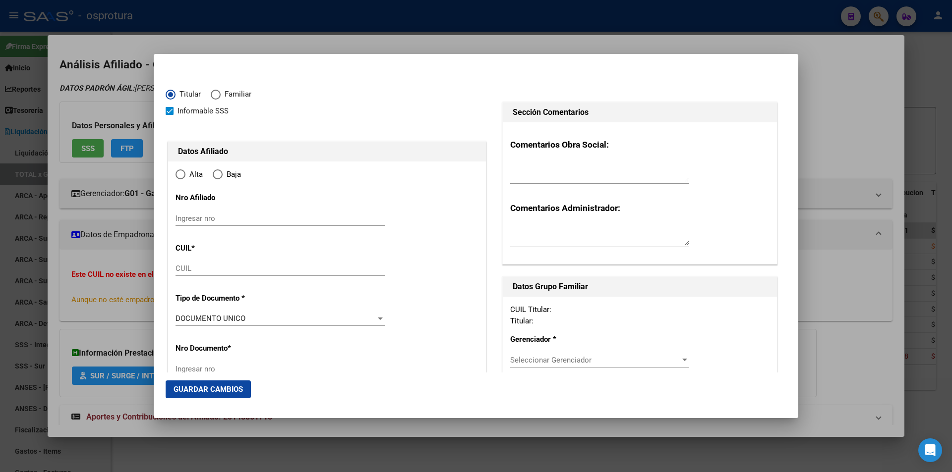
type input "20-14886171-5"
radio input "true"
type input "14886171"
type input "AGUERO"
type input "[PERSON_NAME]"
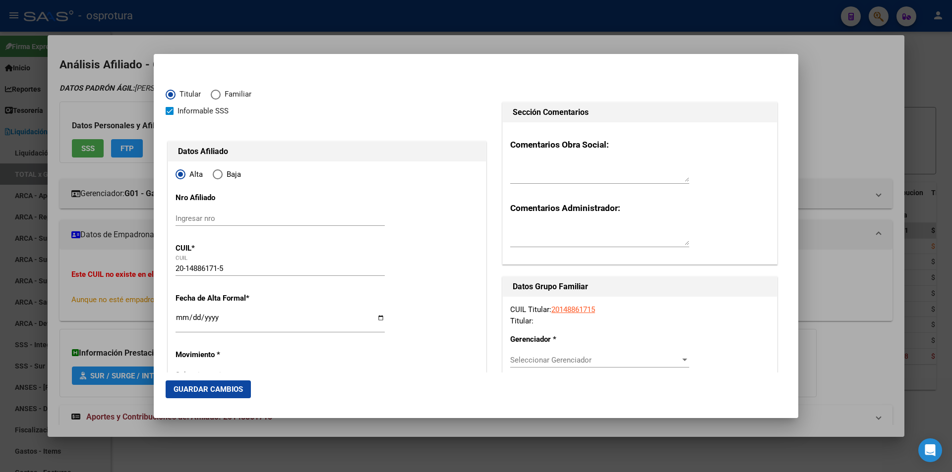
type input "[DATE]"
type input "CABA"
type input "1154"
type input "NECOCHEA"
type input "1488"
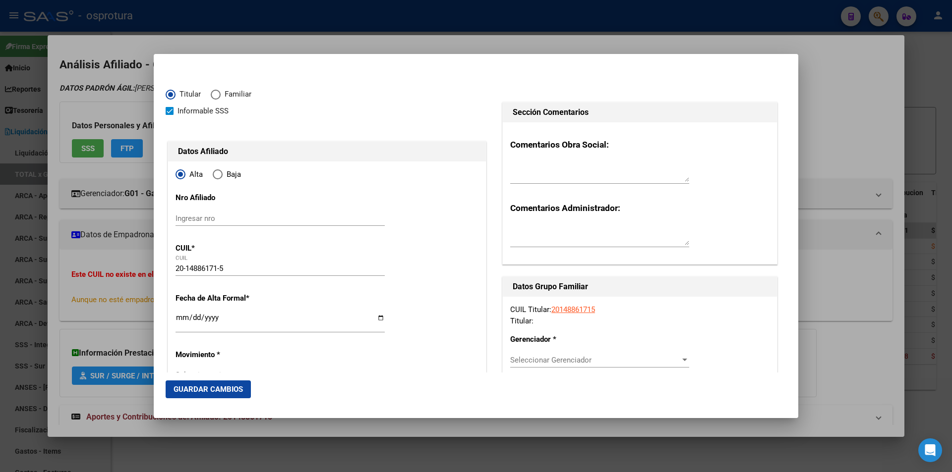
type input "01"
type input "CABA"
click at [178, 316] on input "Ingresar fecha" at bounding box center [280, 322] width 209 height 16
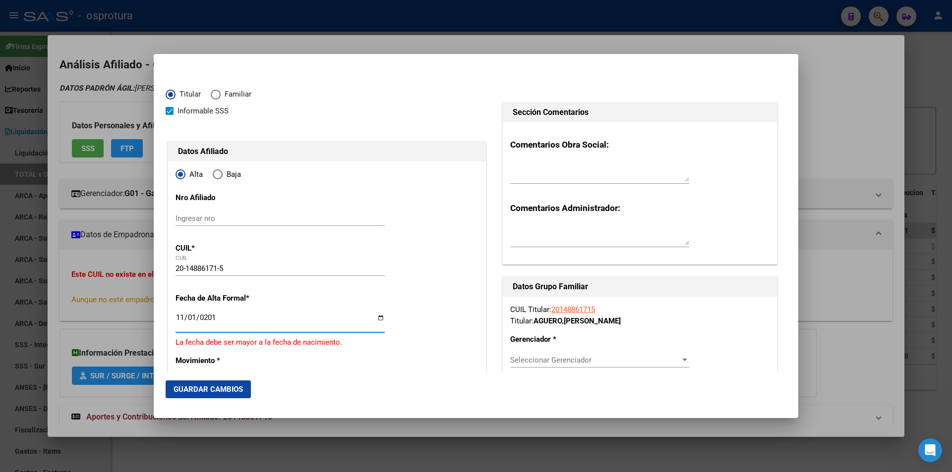
type input "[DATE]"
click at [554, 357] on span "Seleccionar Gerenciador" at bounding box center [595, 360] width 170 height 9
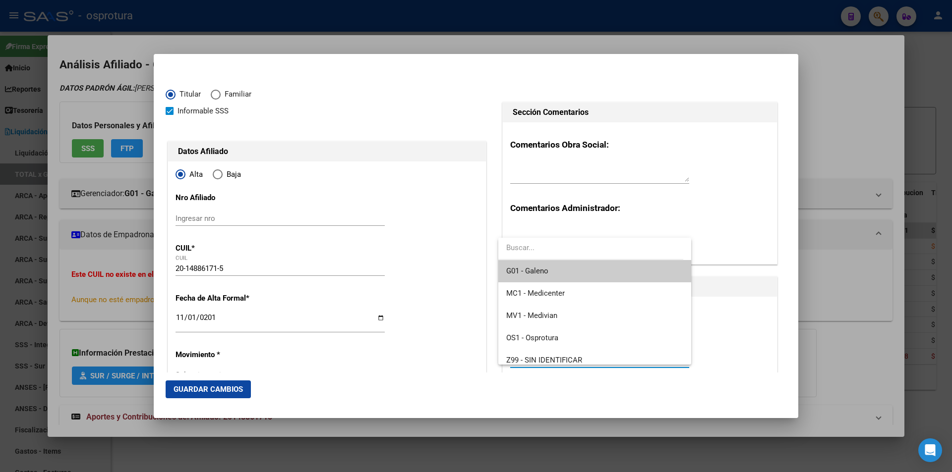
click at [559, 278] on span "G01 - Galeno" at bounding box center [594, 271] width 176 height 22
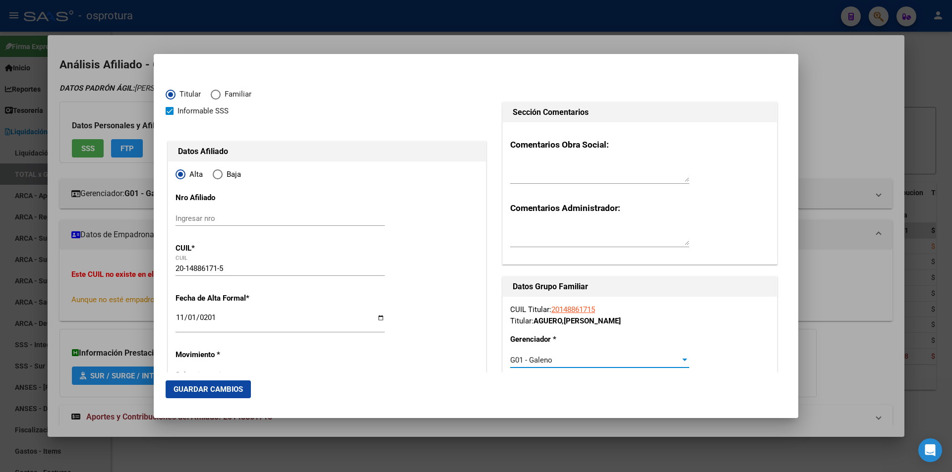
scroll to position [99, 0]
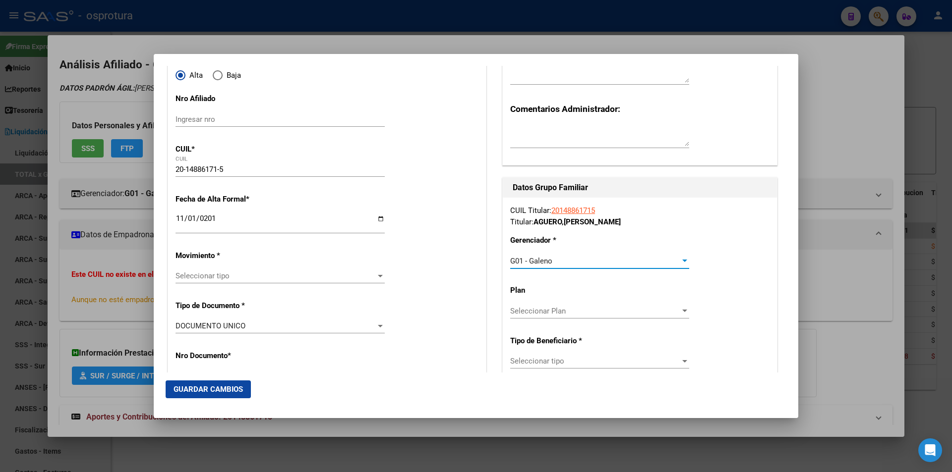
click at [562, 361] on span "Seleccionar tipo" at bounding box center [595, 361] width 170 height 9
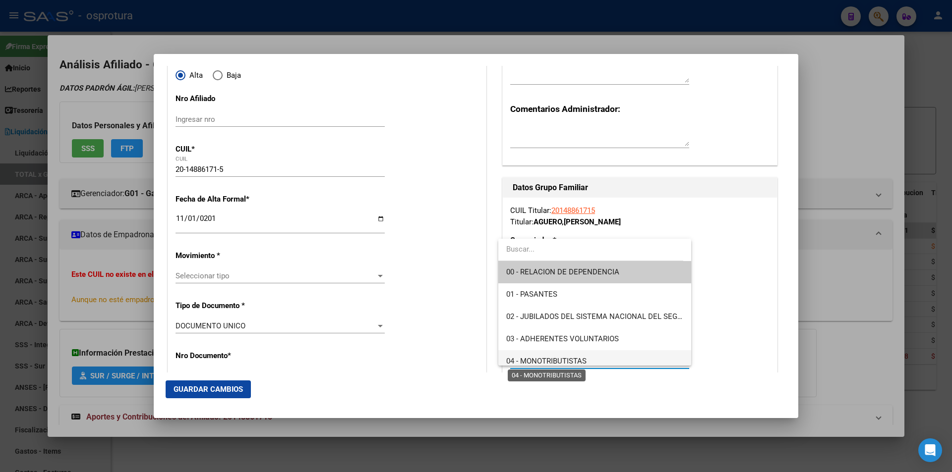
click at [566, 360] on span "04 - MONOTRIBUTISTAS" at bounding box center [546, 361] width 80 height 9
type input "20-14886171-5"
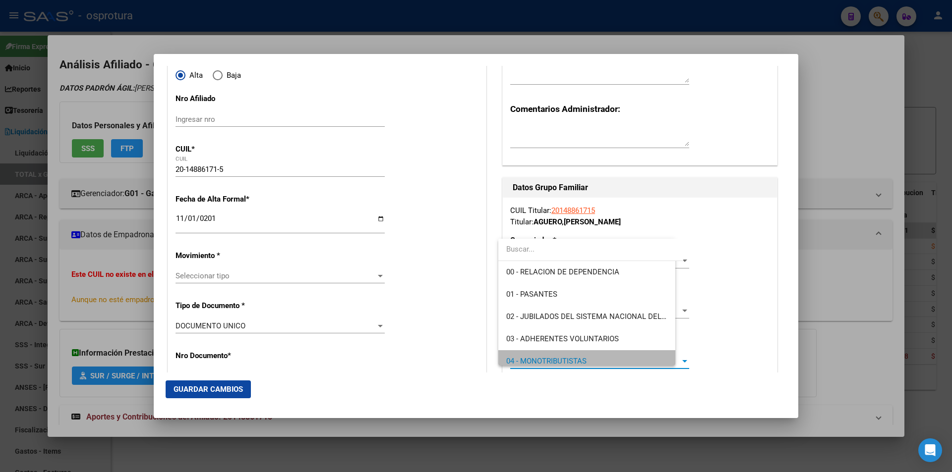
scroll to position [7, 0]
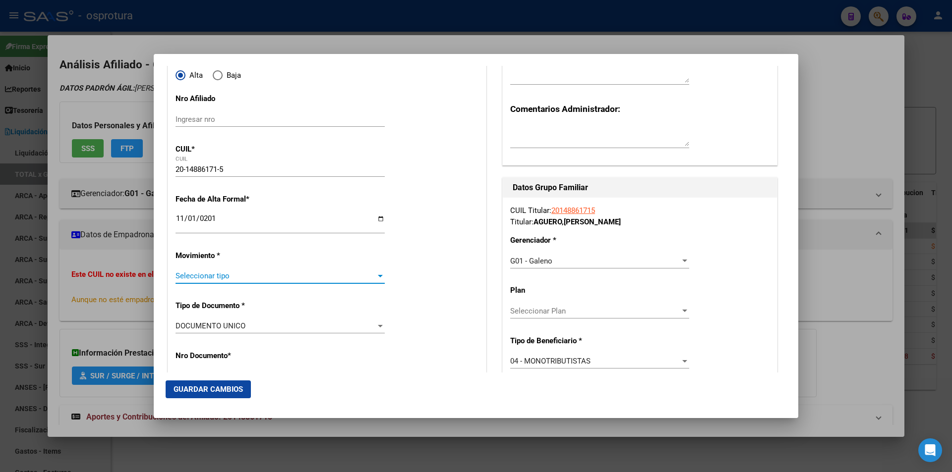
click at [260, 277] on span "Seleccionar tipo" at bounding box center [276, 276] width 200 height 9
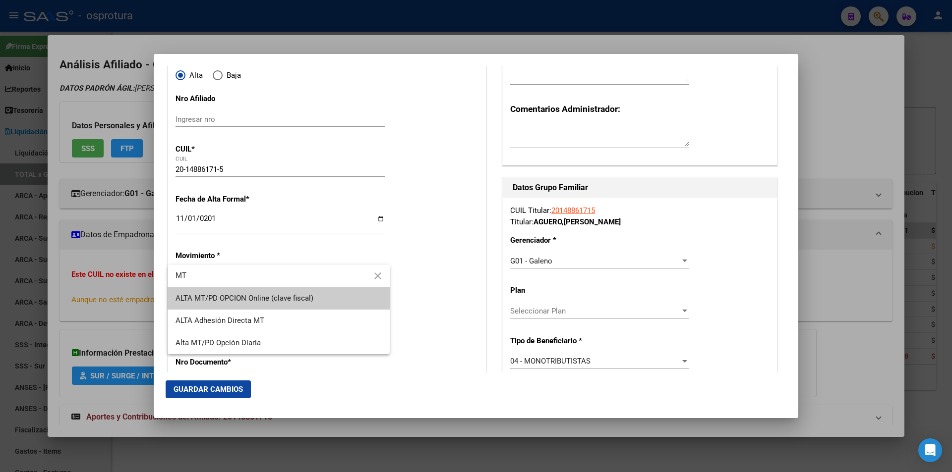
type input "MT"
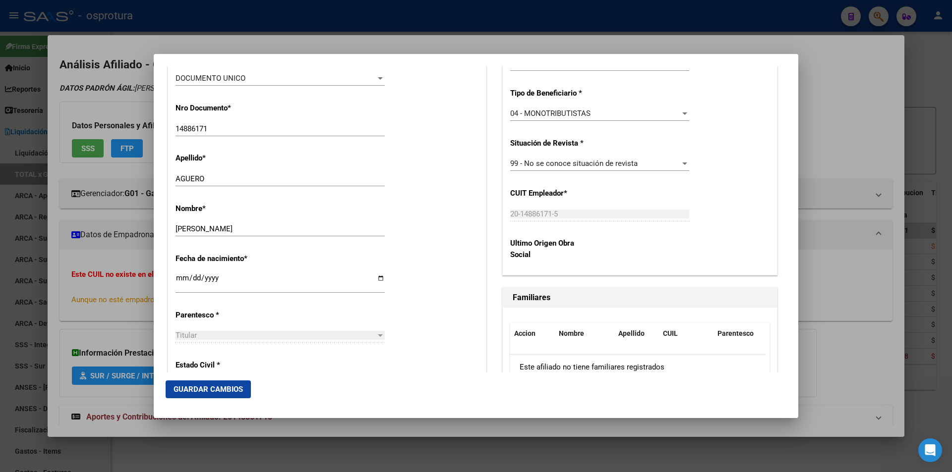
scroll to position [446, 0]
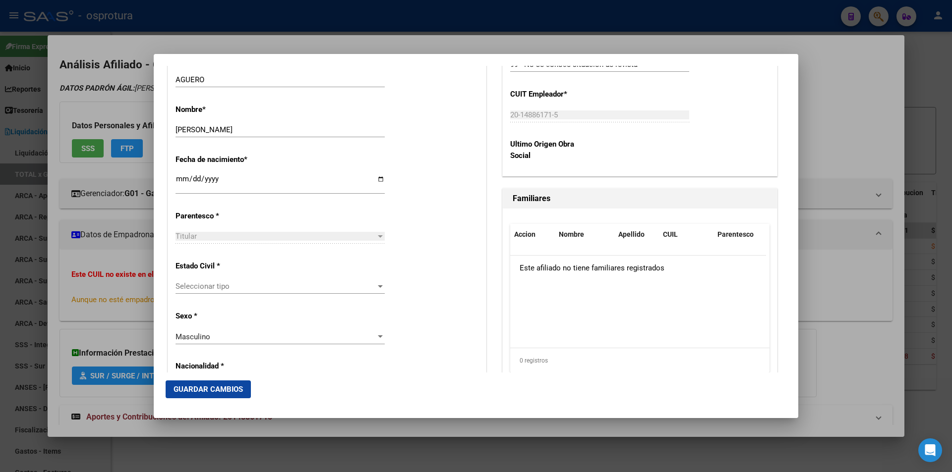
click at [306, 287] on span "Seleccionar tipo" at bounding box center [276, 286] width 200 height 9
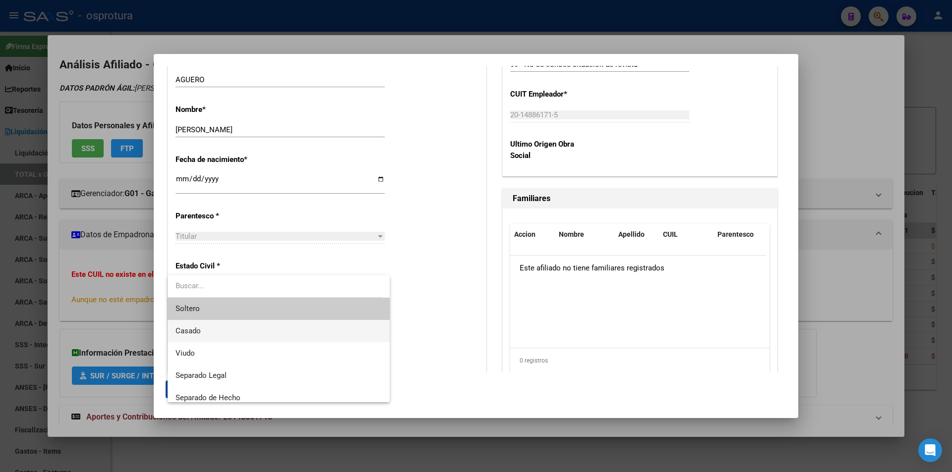
click at [293, 329] on span "Casado" at bounding box center [279, 331] width 206 height 22
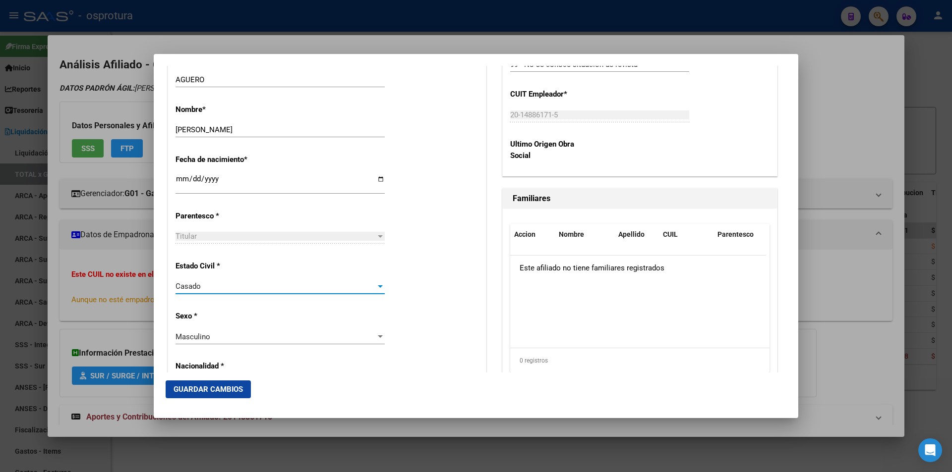
click at [216, 392] on span "Guardar Cambios" at bounding box center [208, 389] width 69 height 9
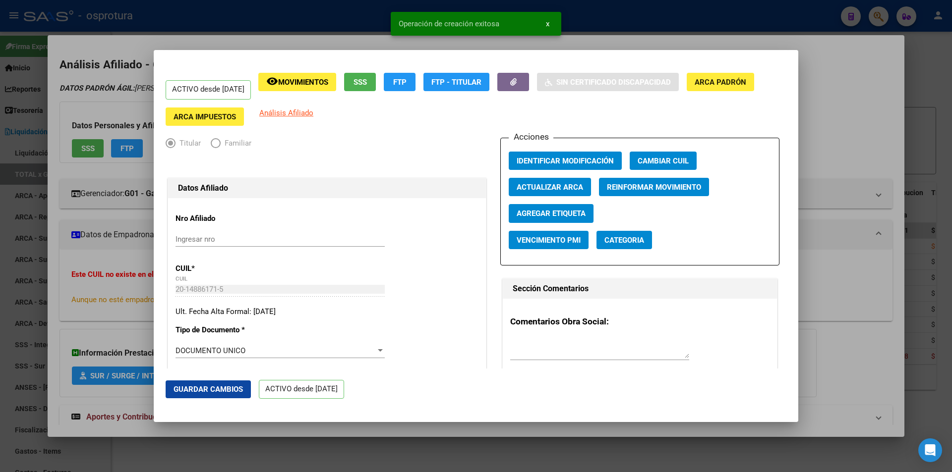
click at [822, 115] on div at bounding box center [476, 236] width 952 height 472
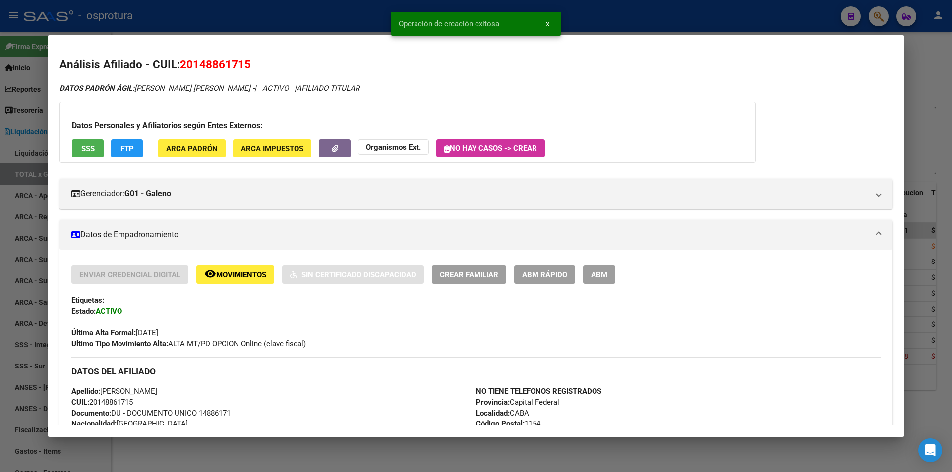
click at [476, 280] on button "Crear Familiar" at bounding box center [469, 275] width 74 height 18
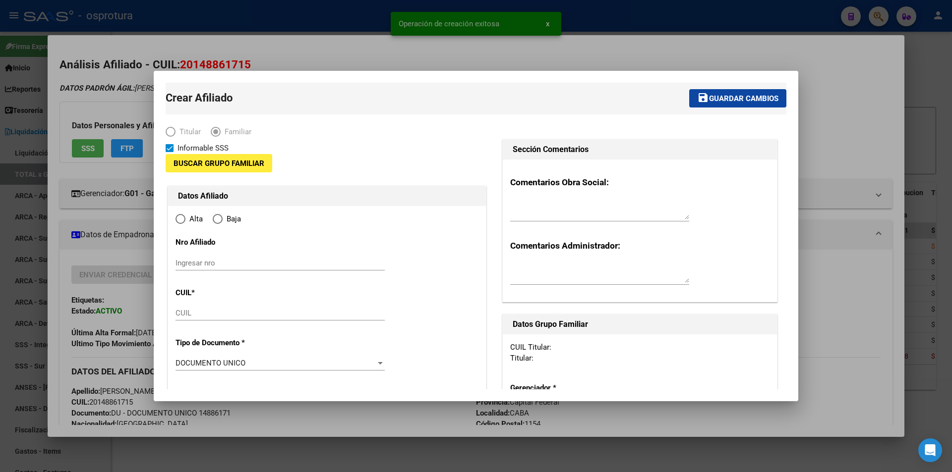
type input "20-14886171-5"
type input "CABA"
type input "1154"
type input "NECOCHEA"
type input "1488"
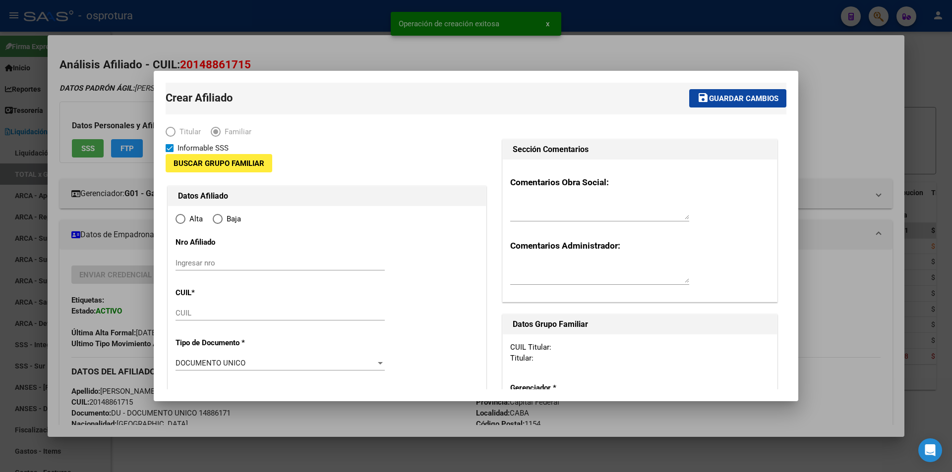
type input "01"
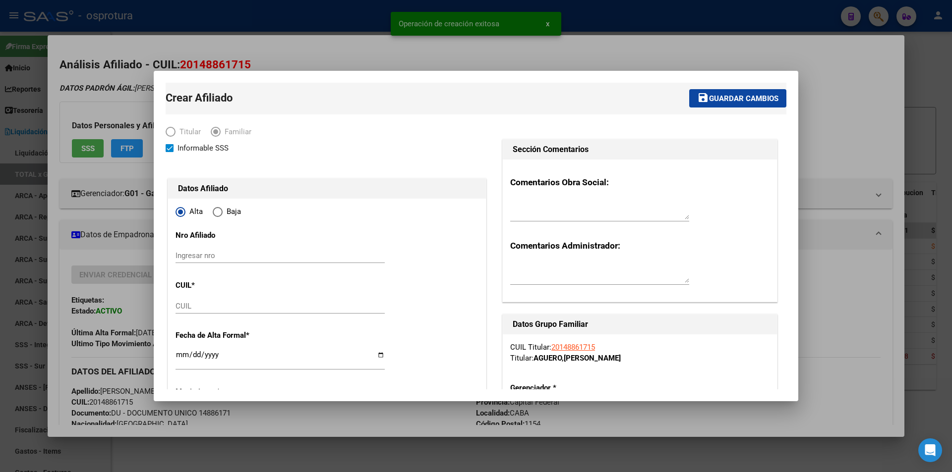
radio input "true"
type input "20-14886171-5"
click at [245, 308] on input "CUIL" at bounding box center [280, 306] width 209 height 9
paste input "27-16803195-0"
type input "27-16803195-0"
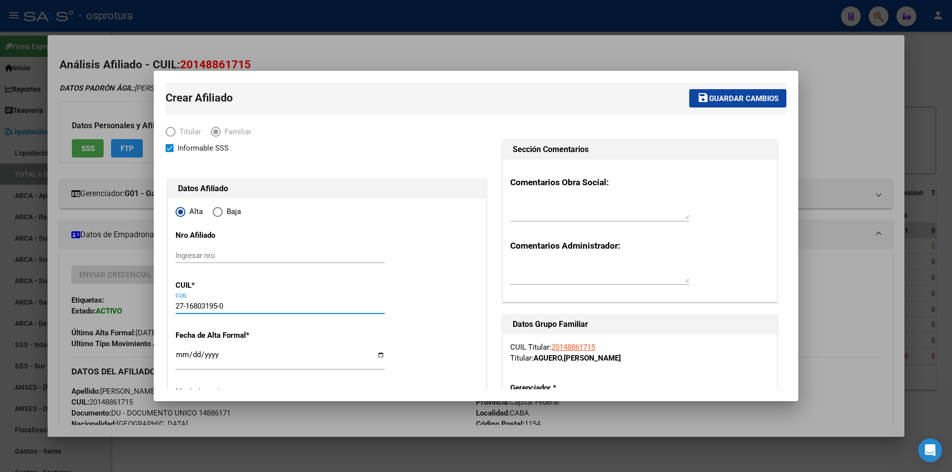
type input "16803195"
type input "[PERSON_NAME]"
type input "[DATE]"
type input "CABA"
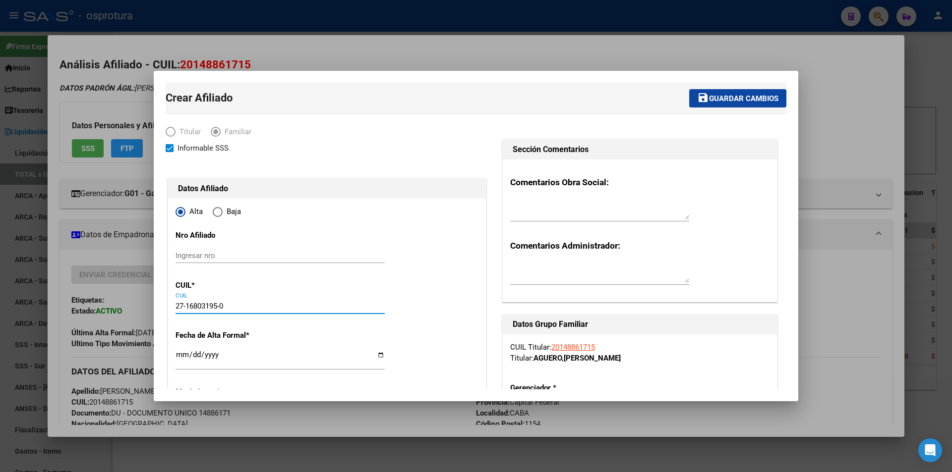
type input "1219"
type input "PICHINCHA"
type input "649"
type input "27-16803195-0"
click at [184, 361] on input "Ingresar fecha" at bounding box center [280, 359] width 209 height 16
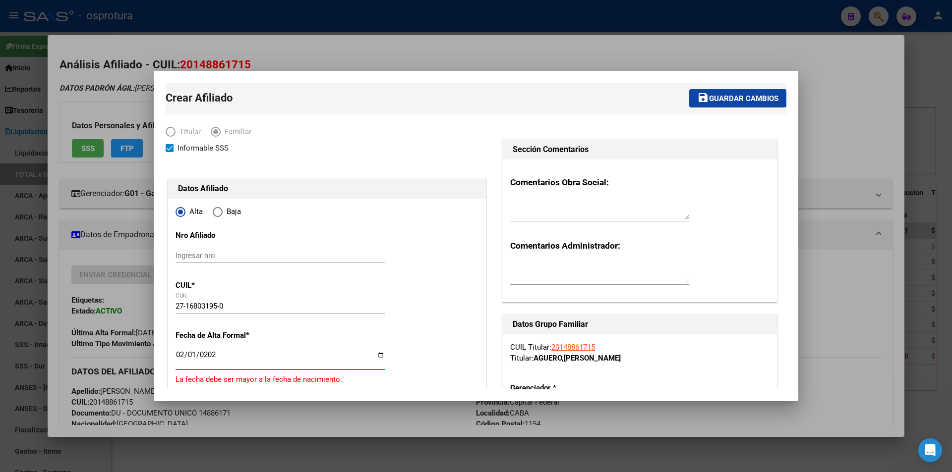
type input "[DATE]"
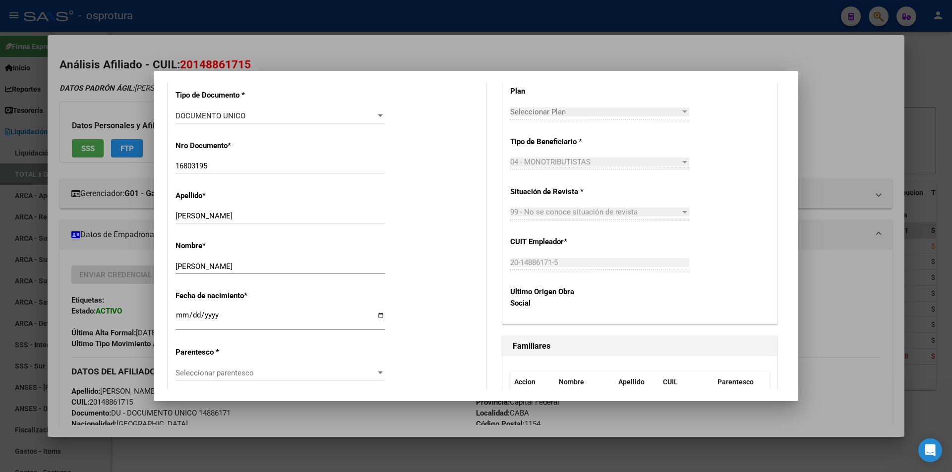
scroll to position [397, 0]
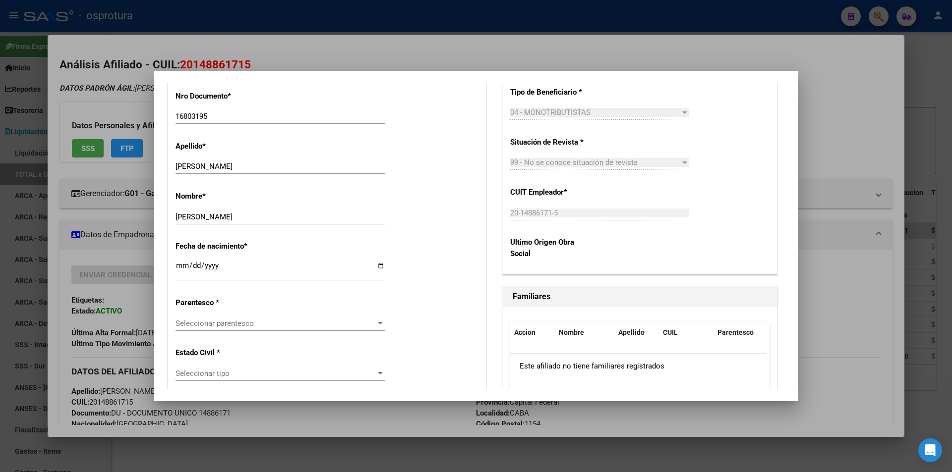
click at [290, 326] on span "Seleccionar parentesco" at bounding box center [276, 323] width 200 height 9
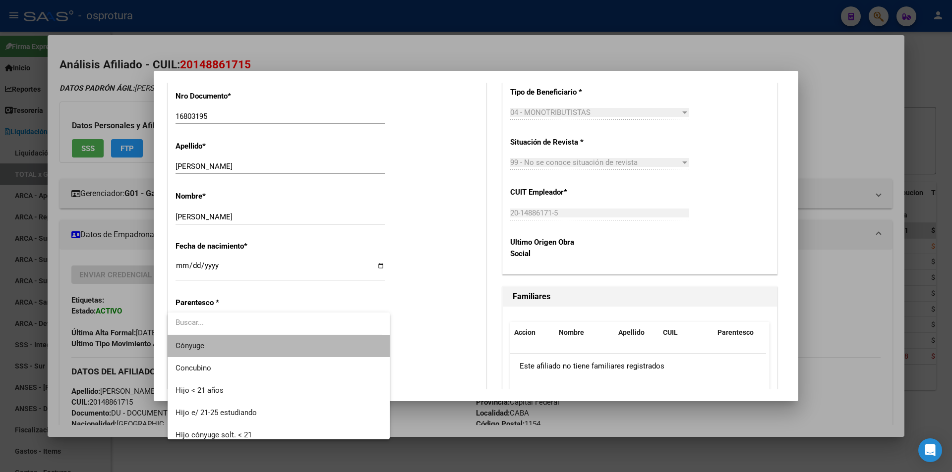
click at [291, 346] on span "Cónyuge" at bounding box center [279, 346] width 206 height 22
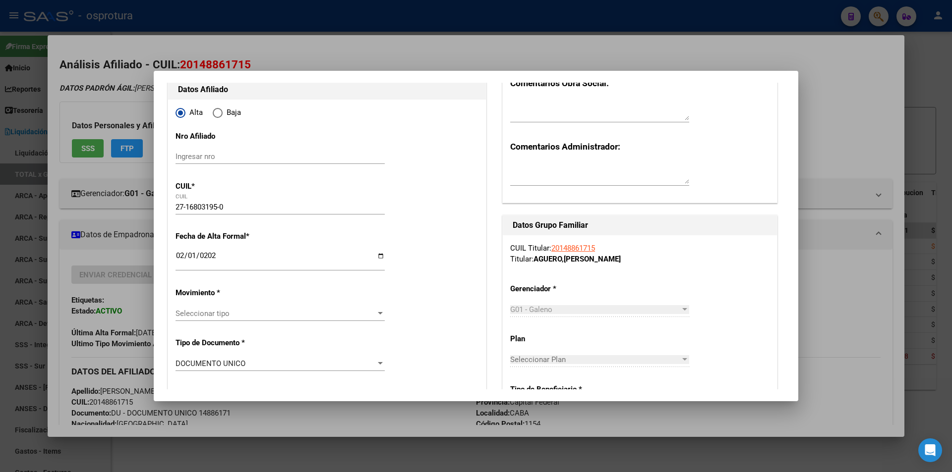
scroll to position [0, 0]
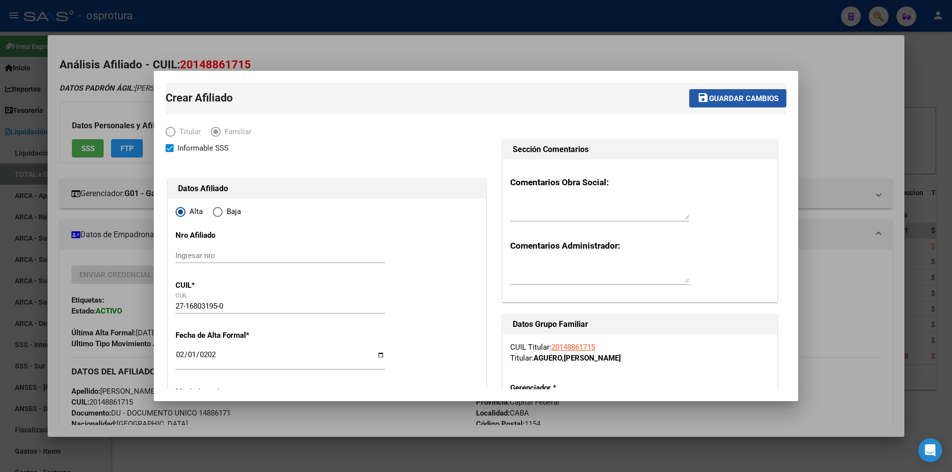
click at [748, 101] on span "Guardar cambios" at bounding box center [743, 98] width 69 height 9
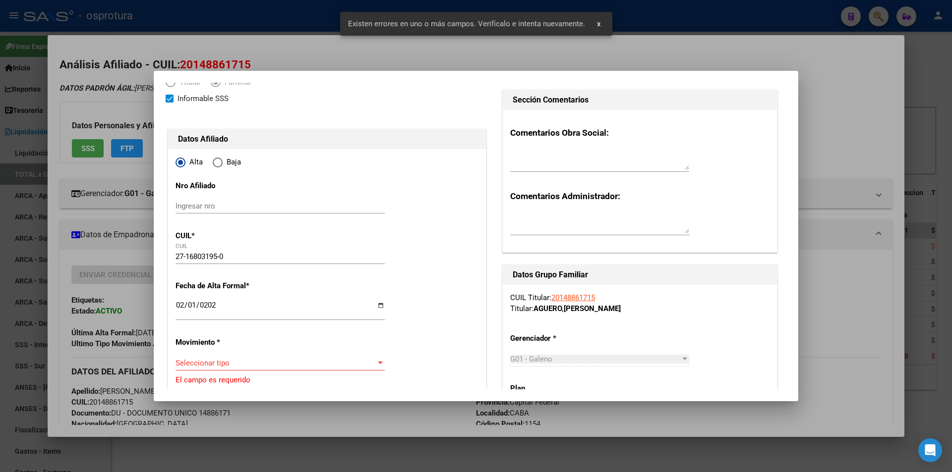
scroll to position [198, 0]
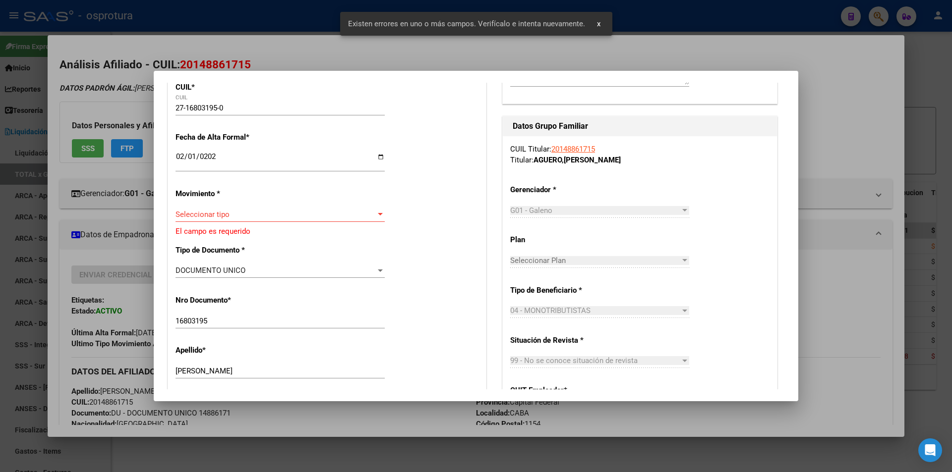
click at [294, 209] on div "Seleccionar tipo Seleccionar tipo" at bounding box center [280, 214] width 209 height 15
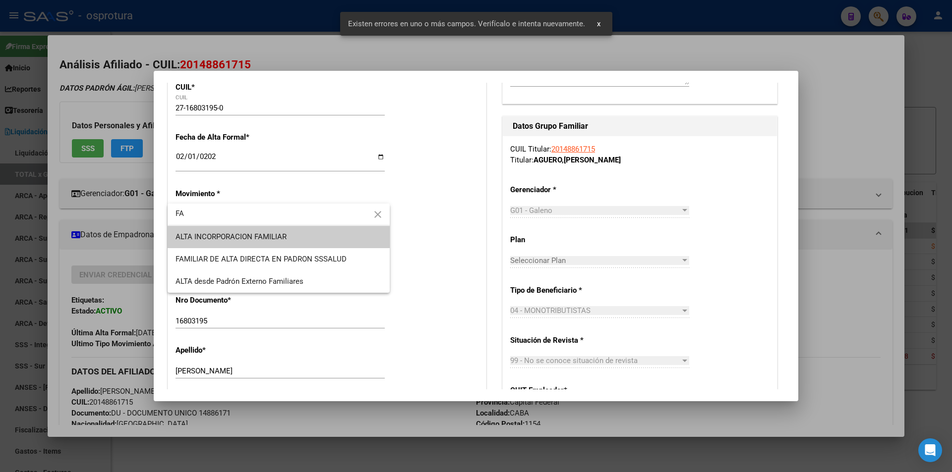
type input "FA"
click at [294, 238] on span "ALTA INCORPORACION FAMILIAR" at bounding box center [279, 237] width 206 height 22
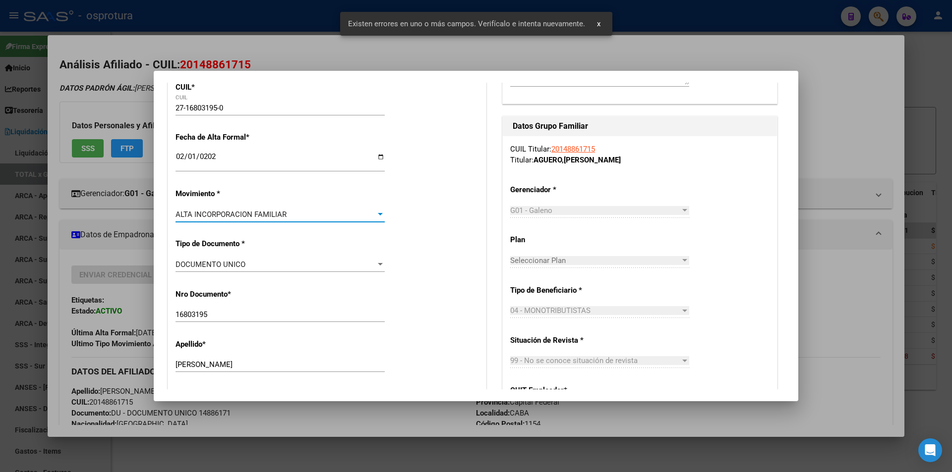
scroll to position [0, 0]
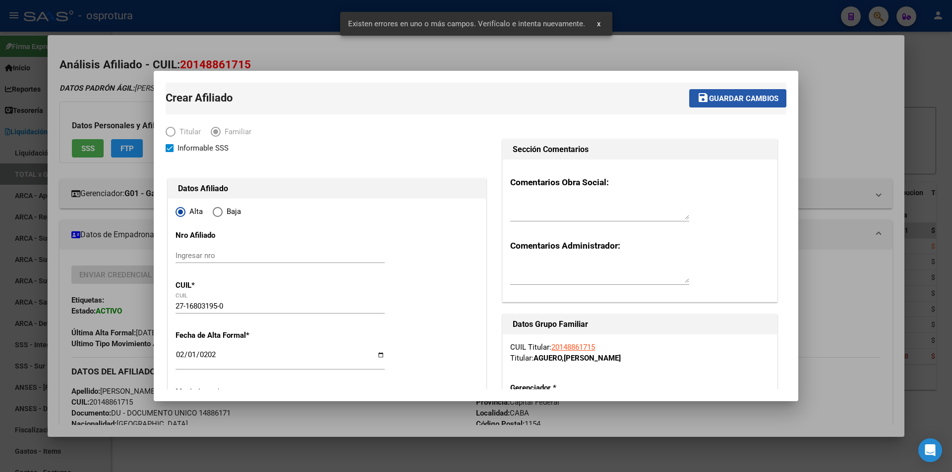
click at [733, 96] on span "Guardar cambios" at bounding box center [743, 98] width 69 height 9
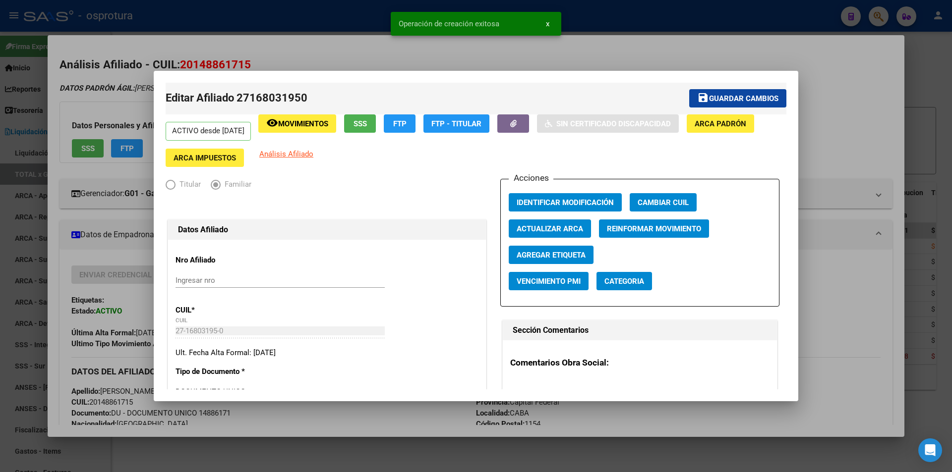
click at [718, 50] on div at bounding box center [476, 236] width 952 height 472
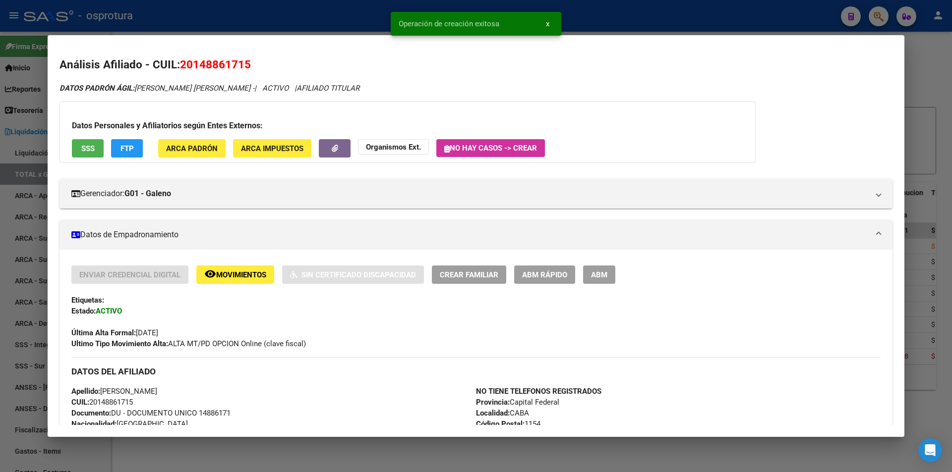
click at [677, 15] on div at bounding box center [476, 236] width 952 height 472
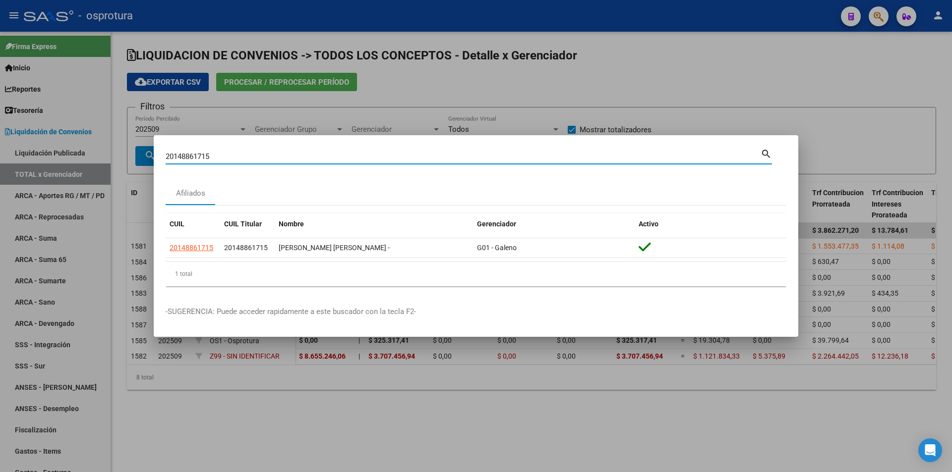
click at [405, 161] on input "20148861715" at bounding box center [463, 156] width 595 height 9
paste input "-52443494-7"
type input "20524434947"
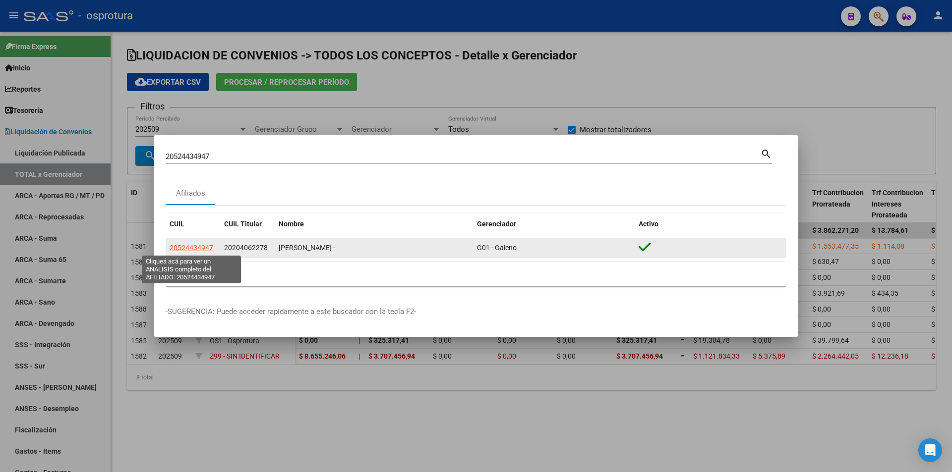
click at [179, 247] on span "20524434947" at bounding box center [192, 248] width 44 height 8
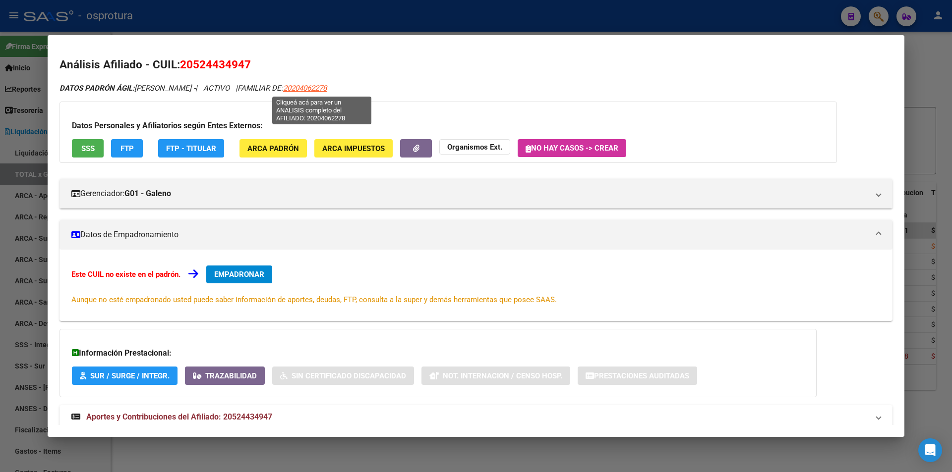
click at [302, 90] on span "20204062278" at bounding box center [305, 88] width 44 height 9
type textarea "20204062278"
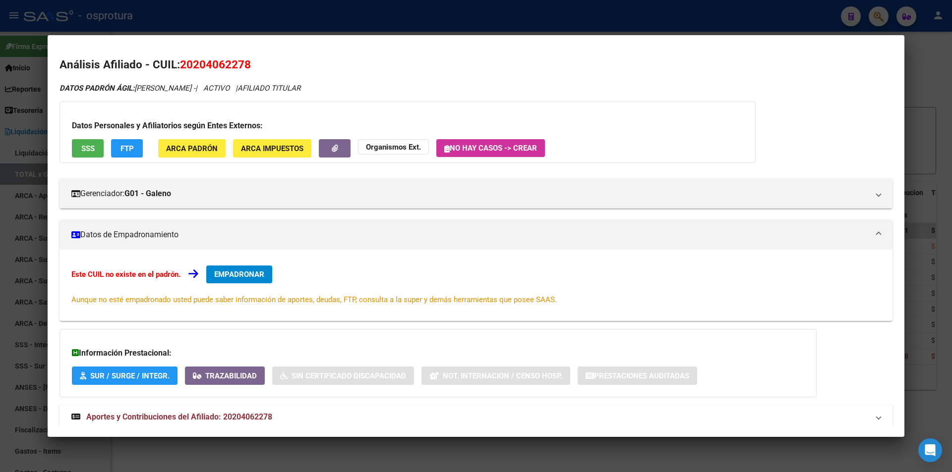
click at [220, 69] on span "20204062278" at bounding box center [215, 64] width 71 height 13
copy span "20204062278"
click at [342, 59] on h2 "Análisis Afiliado - CUIL: 20204062278" at bounding box center [475, 65] width 833 height 17
click at [260, 270] on span "EMPADRONAR" at bounding box center [239, 274] width 50 height 9
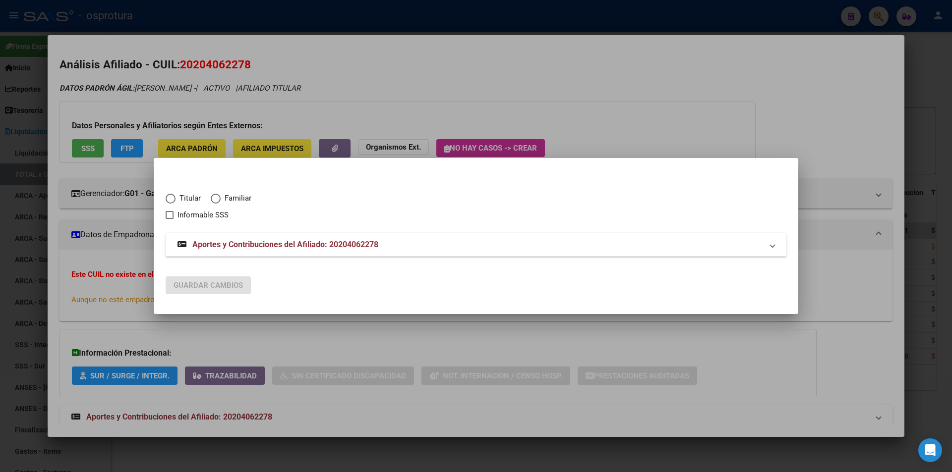
click at [186, 197] on span "Titular" at bounding box center [188, 198] width 25 height 11
click at [176, 197] on input "Titular" at bounding box center [171, 199] width 10 height 10
radio input "true"
checkbox input "true"
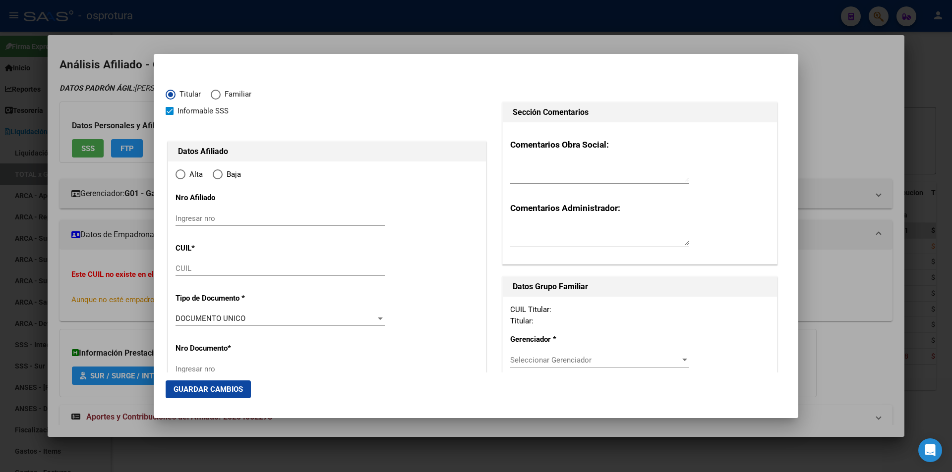
type input "20-20406227-8"
radio input "true"
type input "20406227"
type input "[PERSON_NAME]"
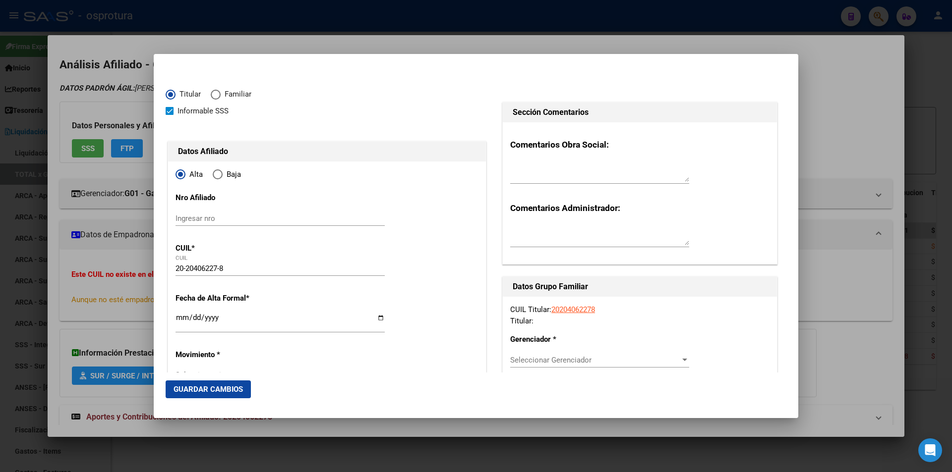
type input "[DATE]"
type input "VILLA ADELINA"
type input "1607"
type input "[PERSON_NAME]"
type input "2396"
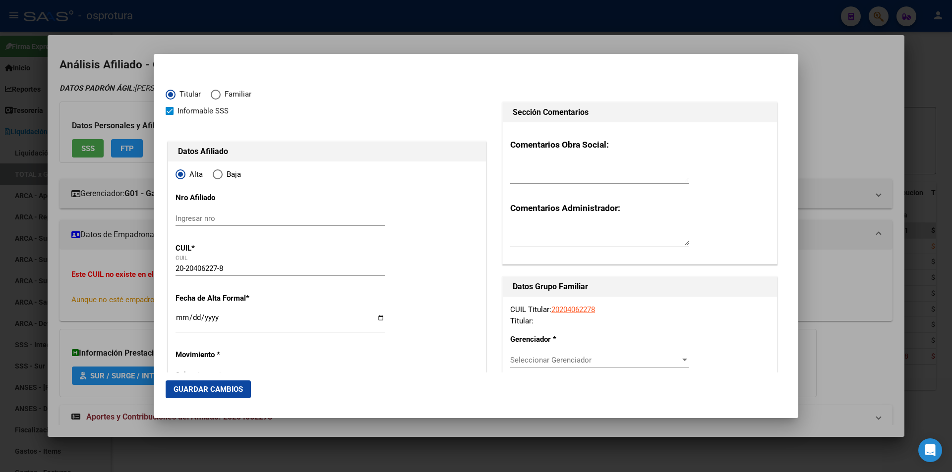
type input "VILLA ADELINA"
click at [614, 49] on div at bounding box center [476, 236] width 952 height 472
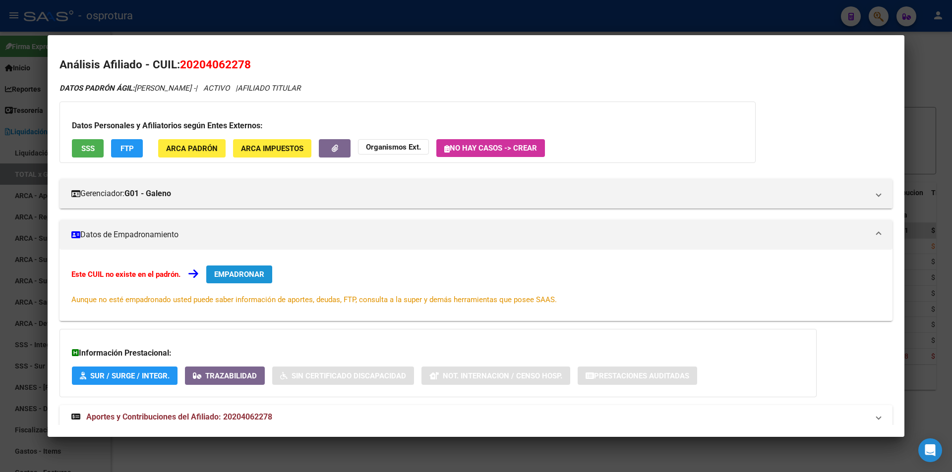
click at [253, 271] on span "EMPADRONAR" at bounding box center [239, 274] width 50 height 9
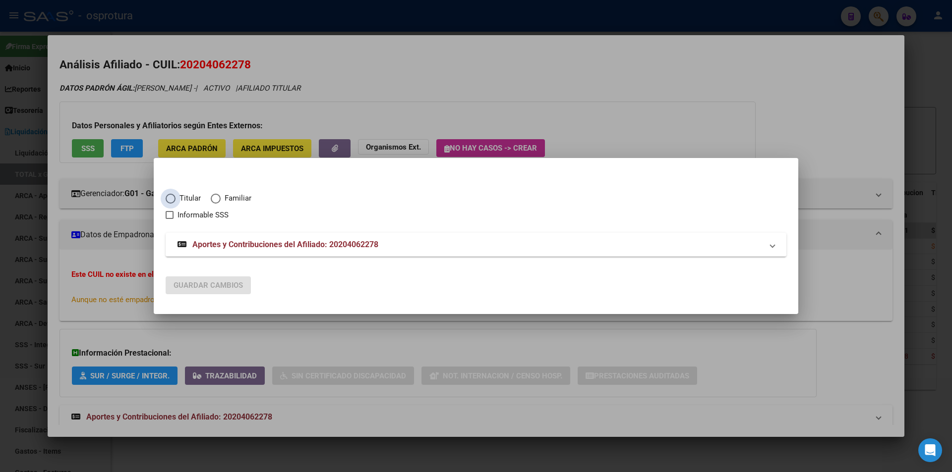
click at [175, 197] on span "Elija una opción" at bounding box center [171, 199] width 10 height 10
click at [175, 197] on input "Titular" at bounding box center [171, 199] width 10 height 10
radio input "true"
checkbox input "true"
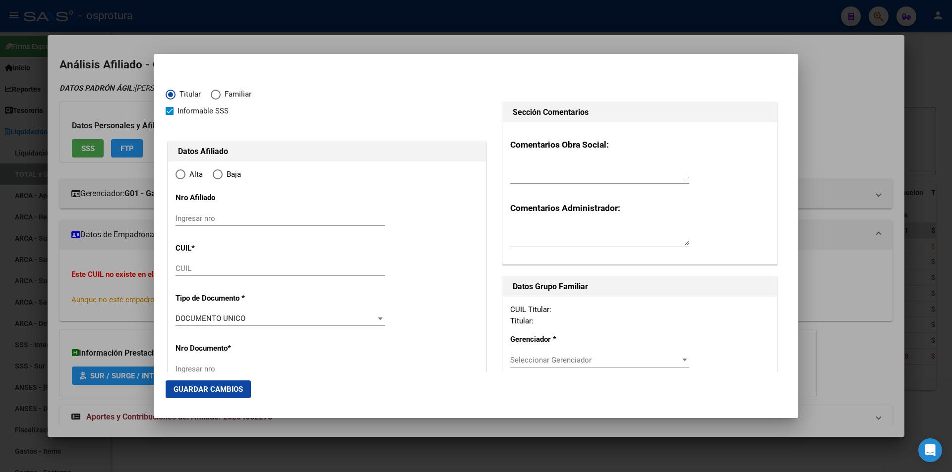
type input "20-20406227-8"
type input "20406227"
type input "[PERSON_NAME]"
type input "[DATE]"
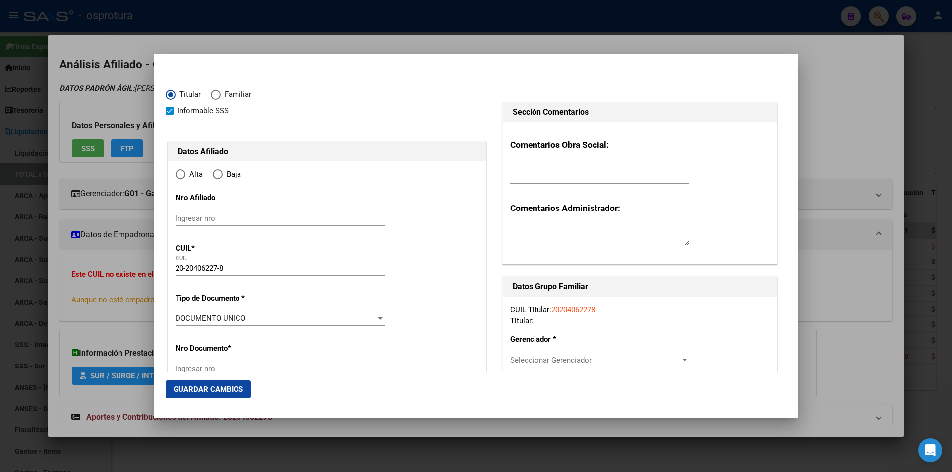
type input "VILLA ADELINA"
type input "1607"
type input "[PERSON_NAME]"
type input "2396"
radio input "true"
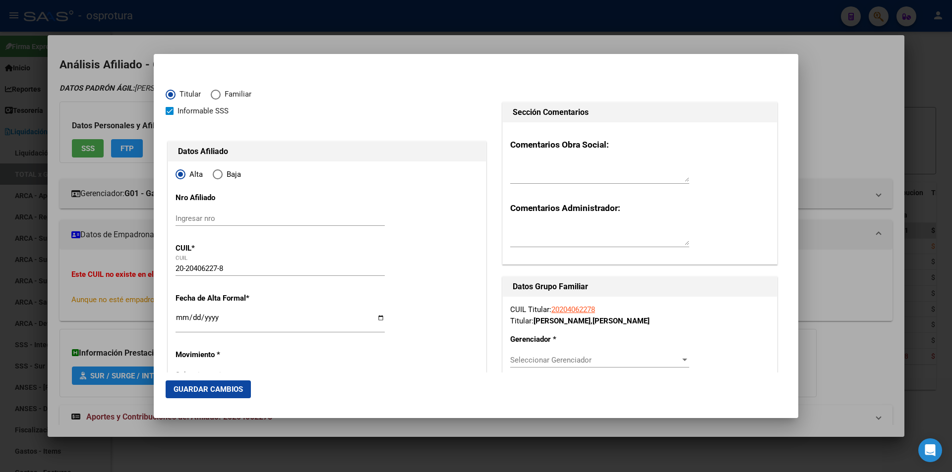
type input "VILLA ADELINA"
click at [564, 354] on div "Seleccionar Gerenciador Seleccionar Gerenciador" at bounding box center [599, 360] width 179 height 15
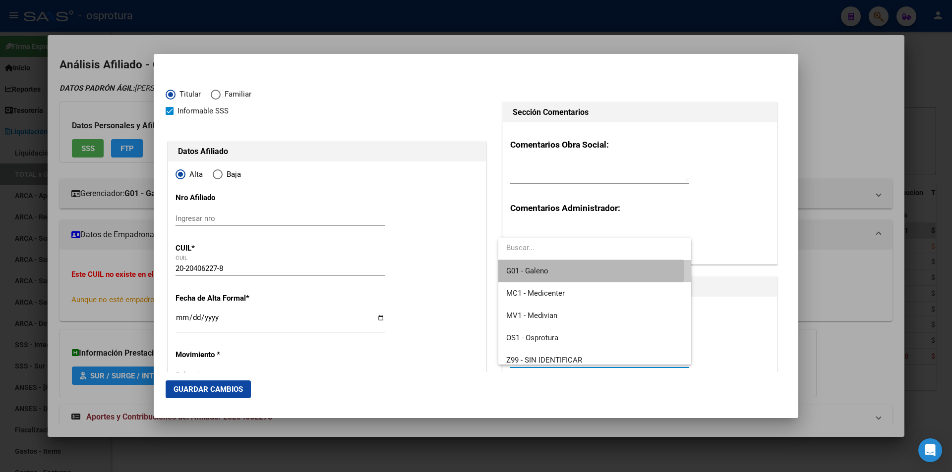
click at [563, 269] on span "G01 - Galeno" at bounding box center [594, 271] width 176 height 22
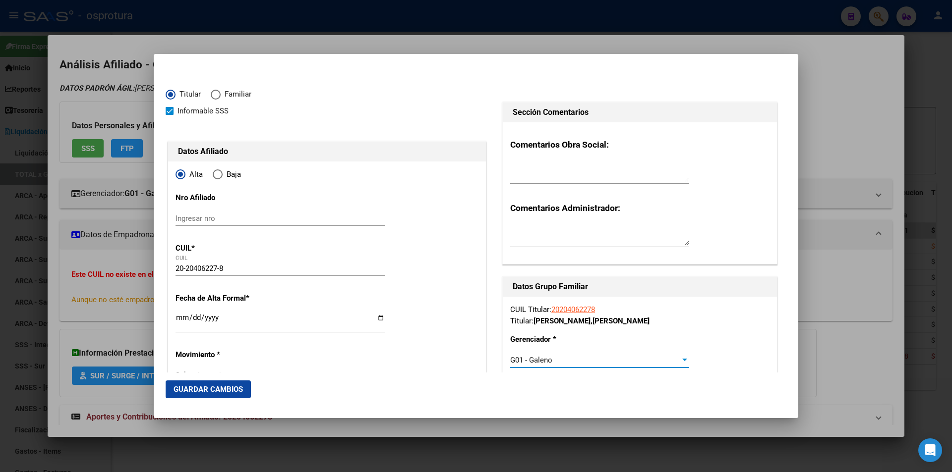
scroll to position [99, 0]
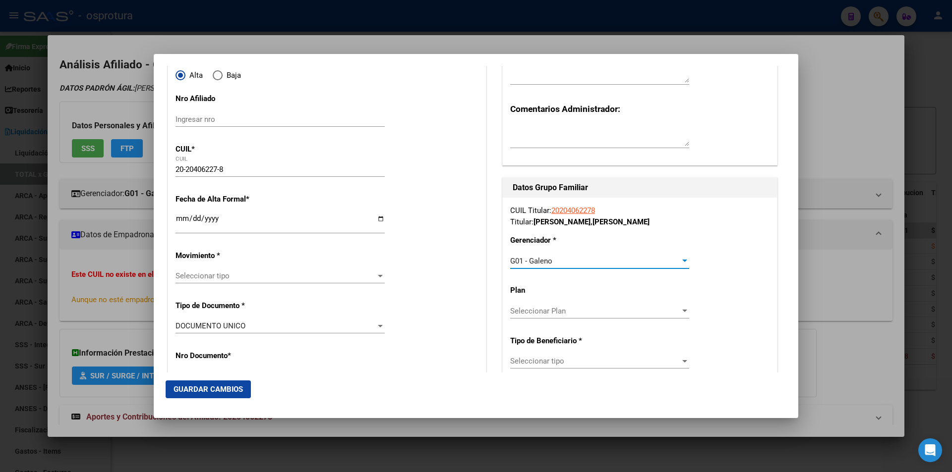
click at [576, 364] on span "Seleccionar tipo" at bounding box center [595, 361] width 170 height 9
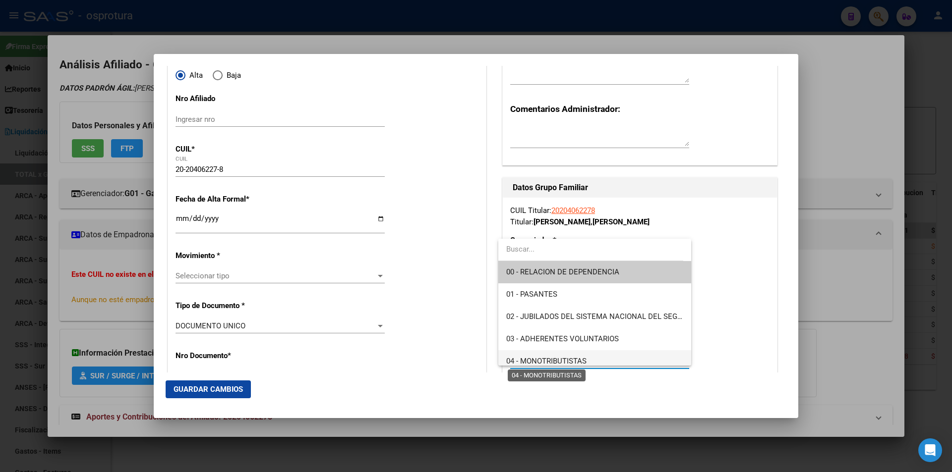
click at [585, 362] on span "04 - MONOTRIBUTISTAS" at bounding box center [546, 361] width 80 height 9
type input "20-20406227-8"
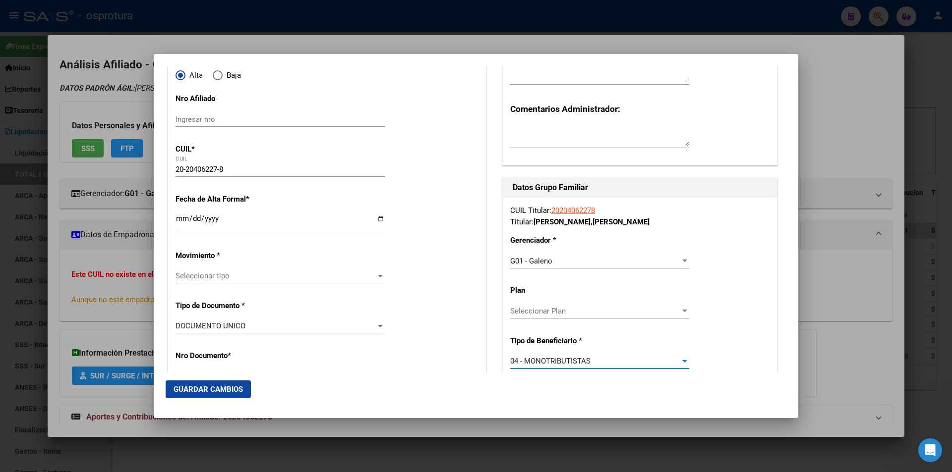
scroll to position [0, 0]
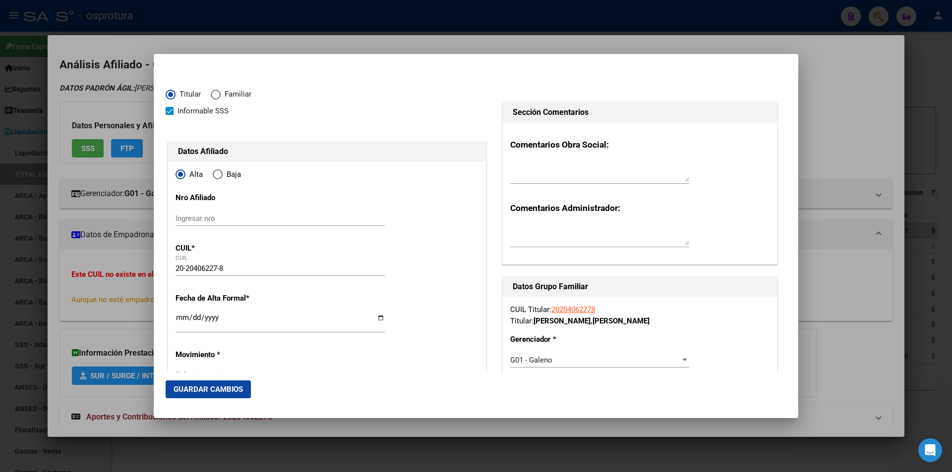
click at [180, 321] on input "Ingresar fecha" at bounding box center [280, 322] width 209 height 16
type input "[DATE]"
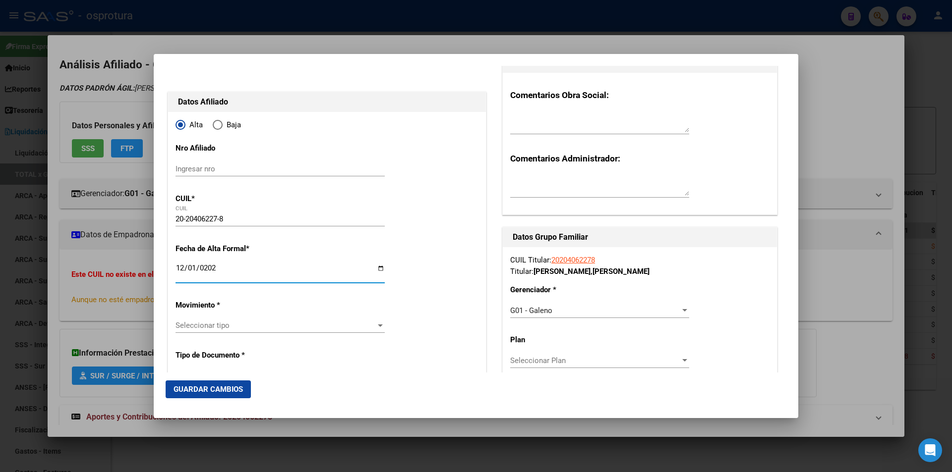
scroll to position [99, 0]
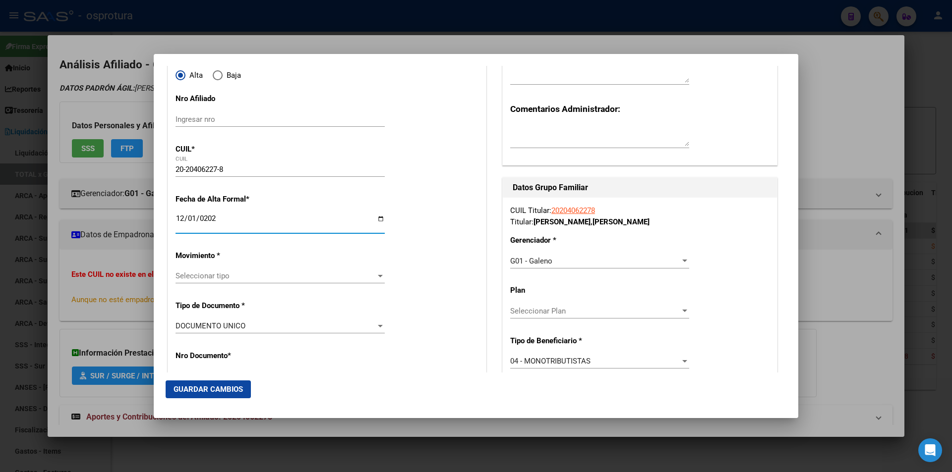
click at [296, 276] on span "Seleccionar tipo" at bounding box center [276, 276] width 200 height 9
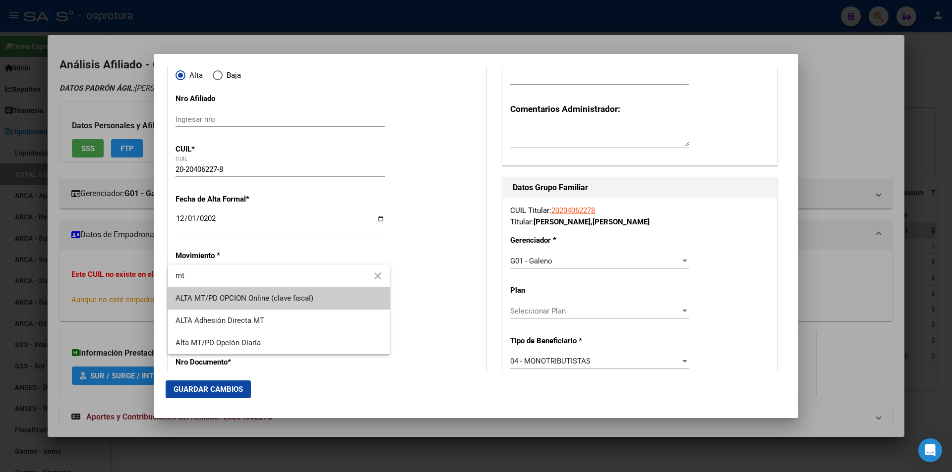
type input "mt"
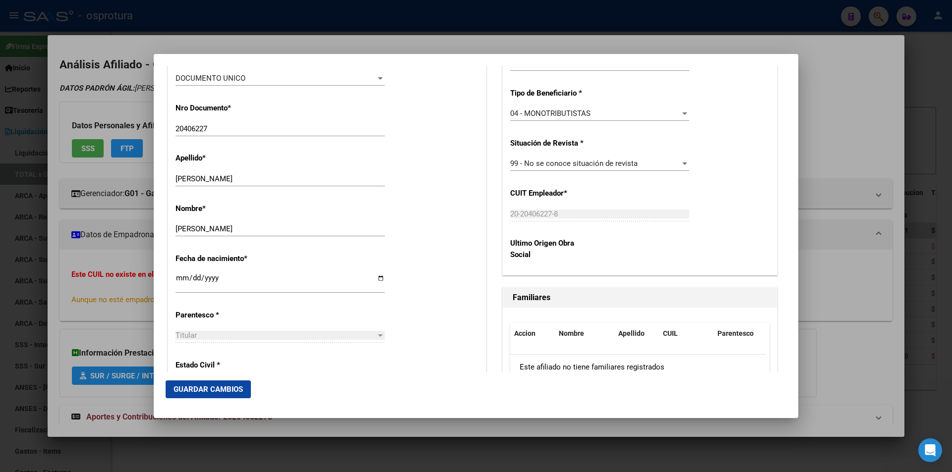
scroll to position [397, 0]
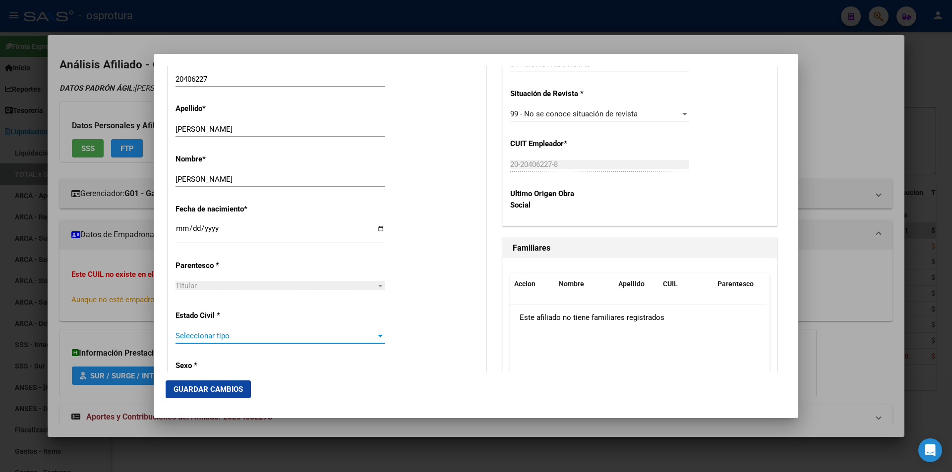
click at [292, 335] on span "Seleccionar tipo" at bounding box center [276, 336] width 200 height 9
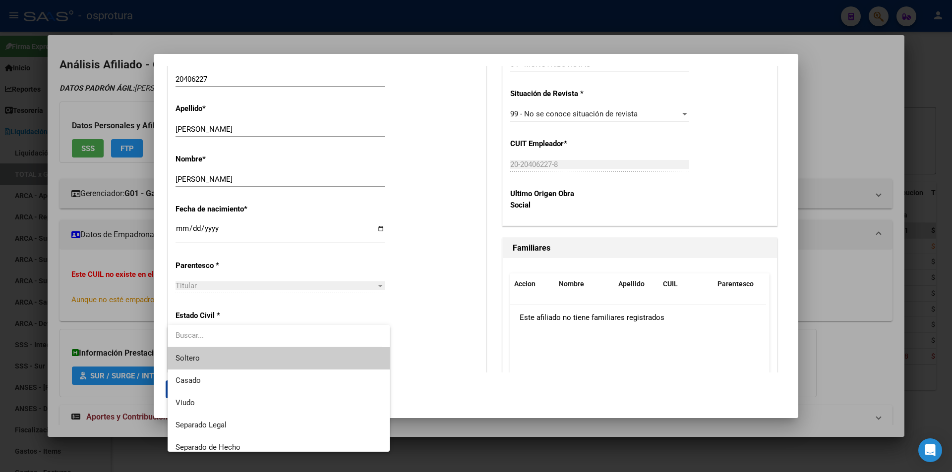
click at [291, 365] on span "Soltero" at bounding box center [279, 359] width 206 height 22
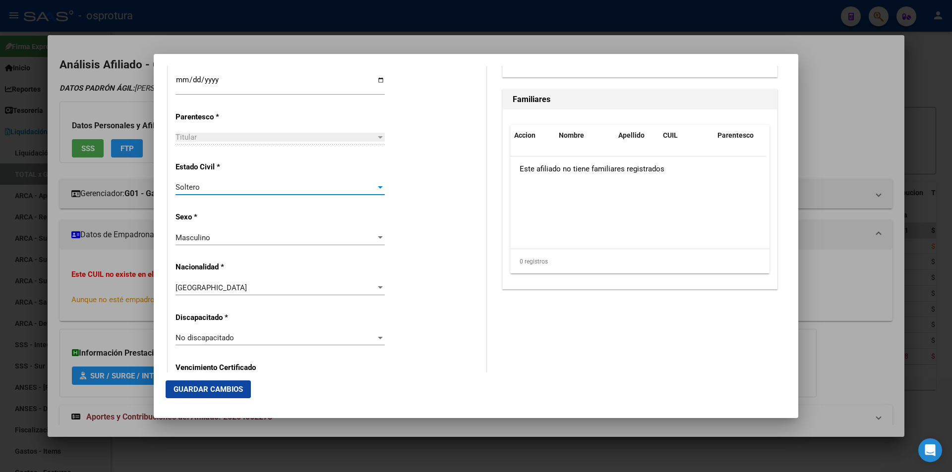
scroll to position [595, 0]
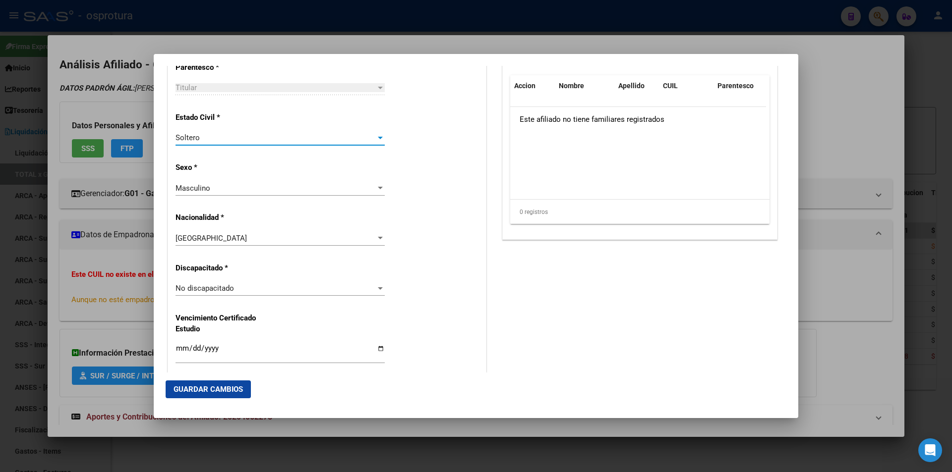
click at [215, 390] on span "Guardar Cambios" at bounding box center [208, 389] width 69 height 9
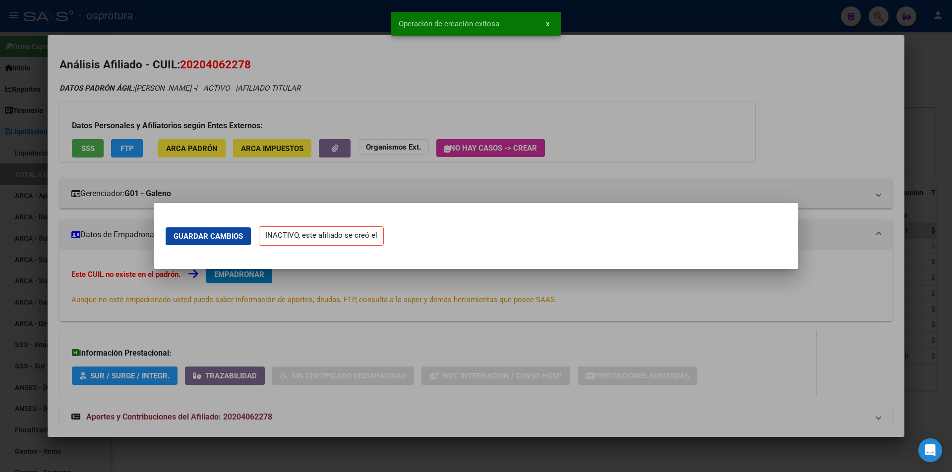
scroll to position [0, 0]
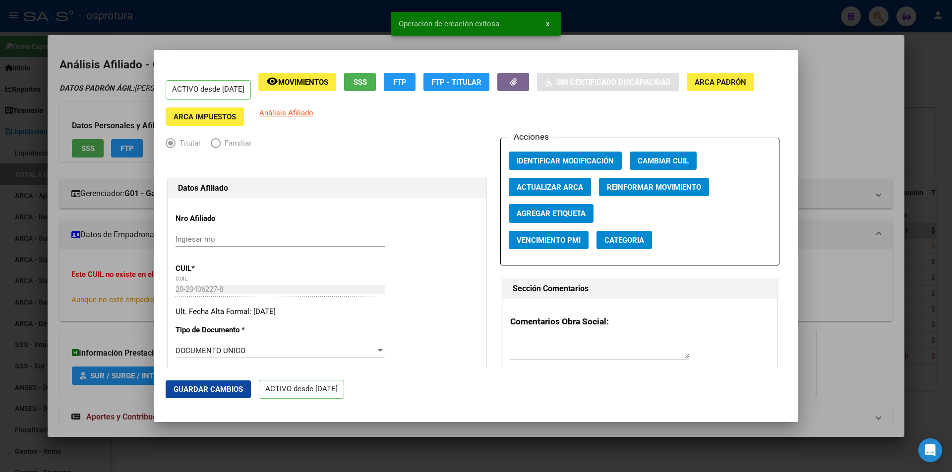
click at [834, 168] on div at bounding box center [476, 236] width 952 height 472
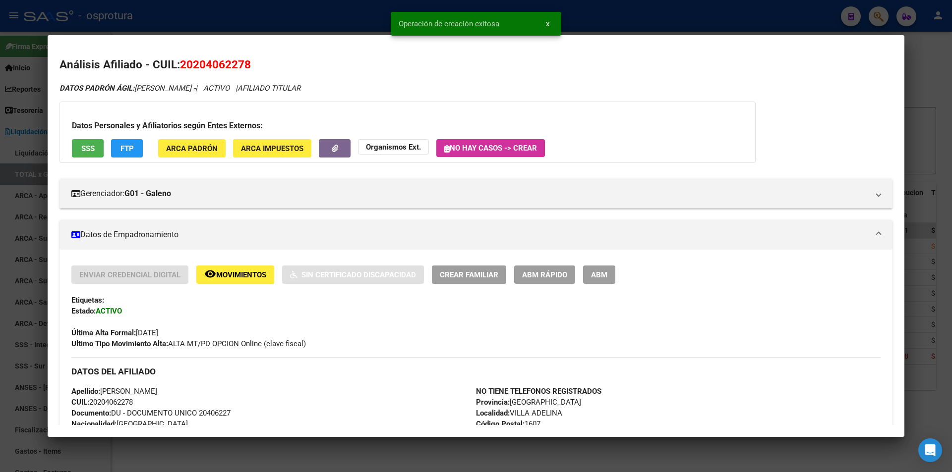
click at [459, 273] on span "Crear Familiar" at bounding box center [469, 275] width 59 height 9
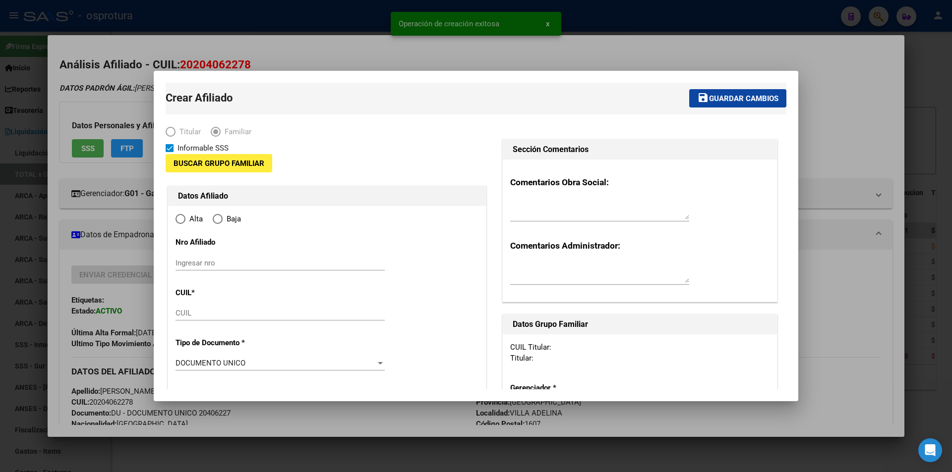
type input "20-20406227-8"
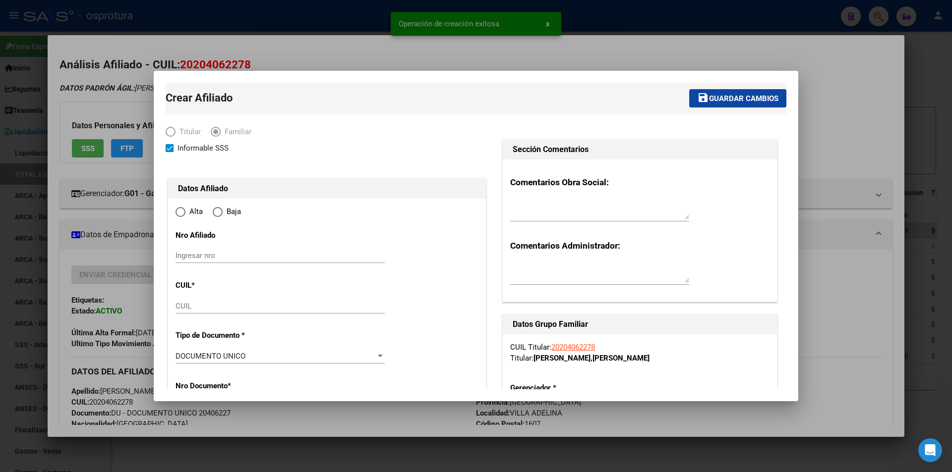
type input "VILLA ADELINA"
type input "1607"
type input "[PERSON_NAME]"
type input "2396"
radio input "true"
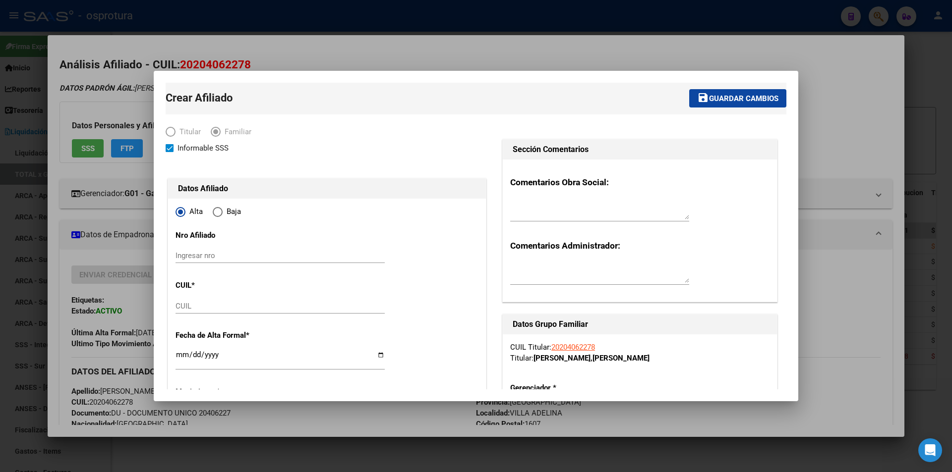
type input "20-20406227-8"
click at [226, 309] on input "CUIL" at bounding box center [280, 306] width 209 height 9
paste input "20-52443494-7"
type input "20-52443494-7"
type input "52443494"
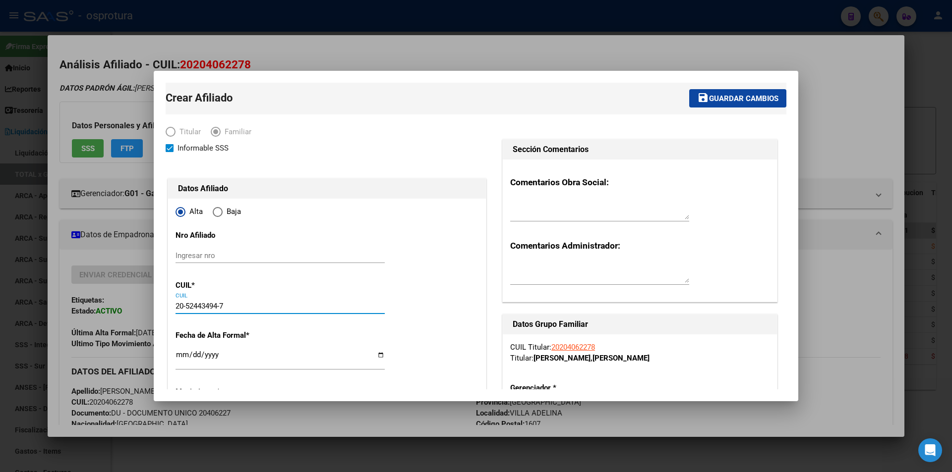
type input "[PERSON_NAME]"
type input "[DATE]"
type input "[PERSON_NAME]"
type input "1640"
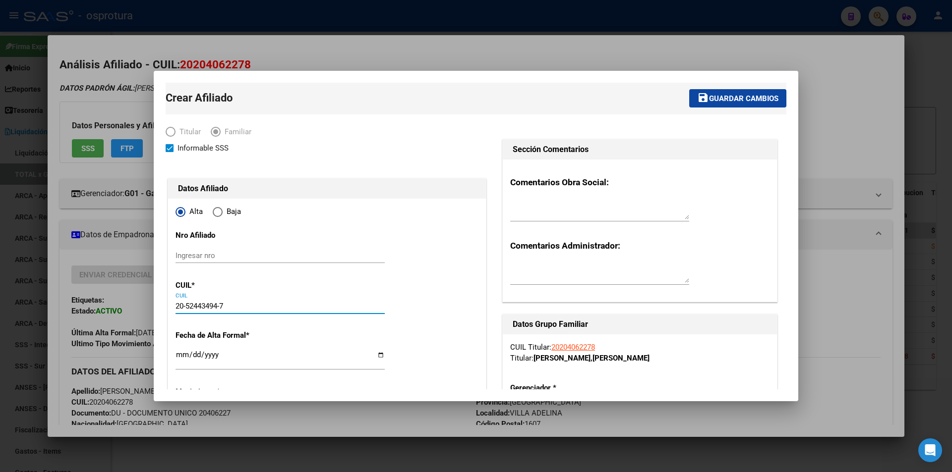
type input "CATAMARCA"
type input "1947"
type input "20-52443494-7"
click at [176, 354] on input "Ingresar fecha" at bounding box center [280, 359] width 209 height 16
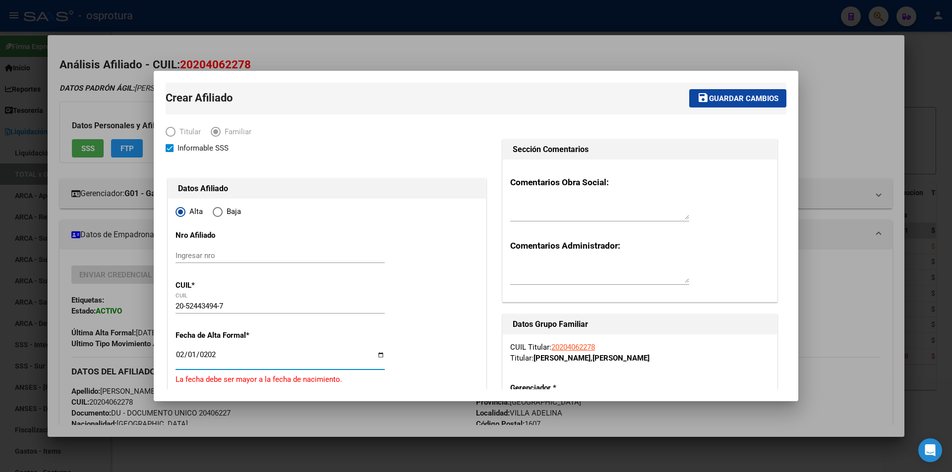
type input "[DATE]"
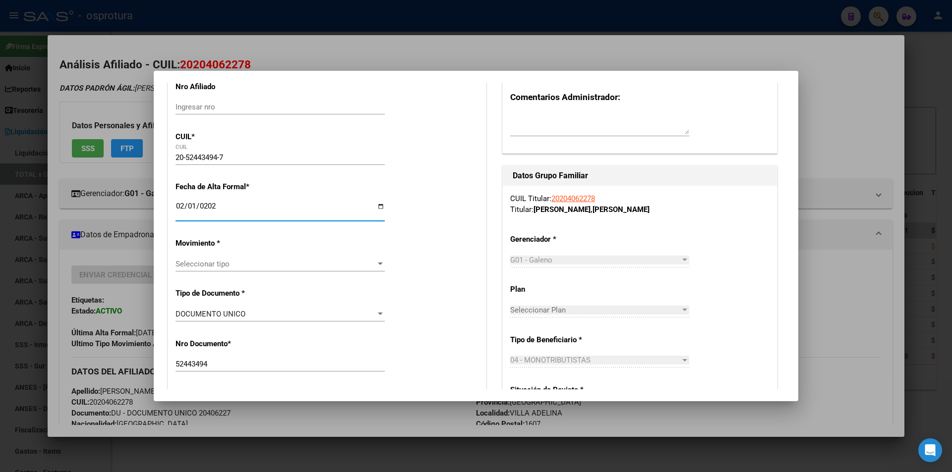
scroll to position [198, 0]
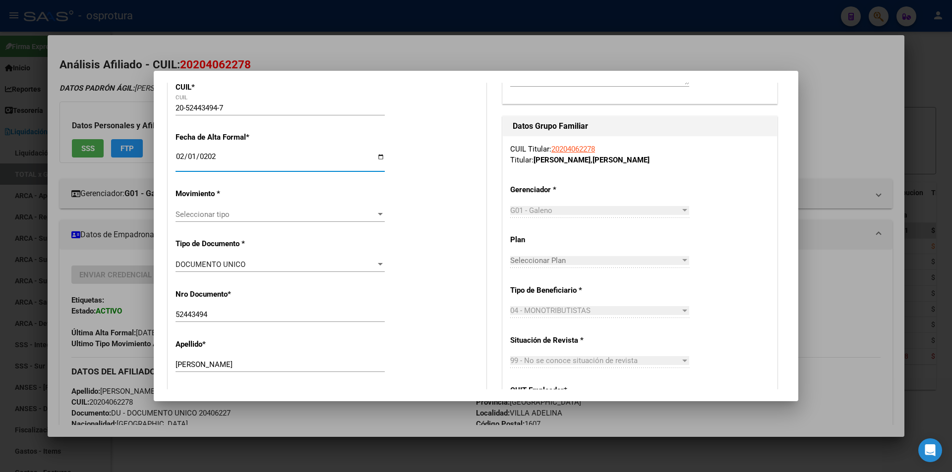
click at [322, 222] on div "Seleccionar tipo Seleccionar tipo" at bounding box center [280, 214] width 209 height 15
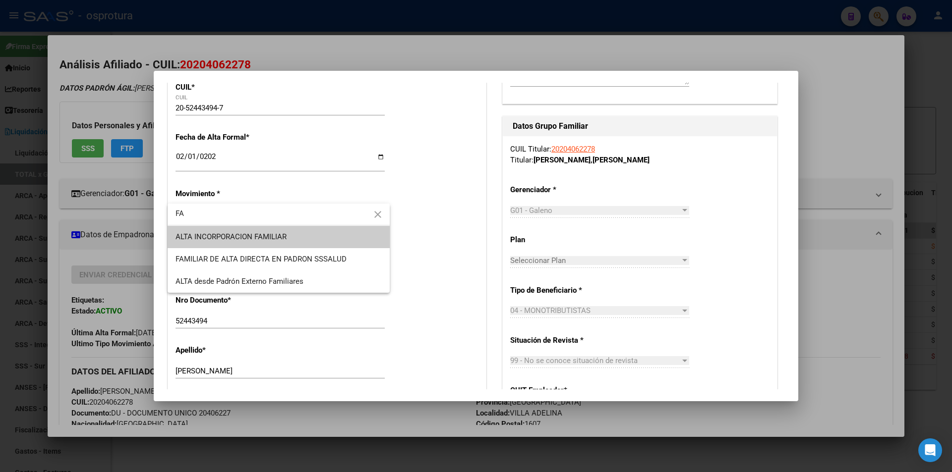
type input "FA"
click at [295, 230] on span "ALTA INCORPORACION FAMILIAR" at bounding box center [279, 237] width 206 height 22
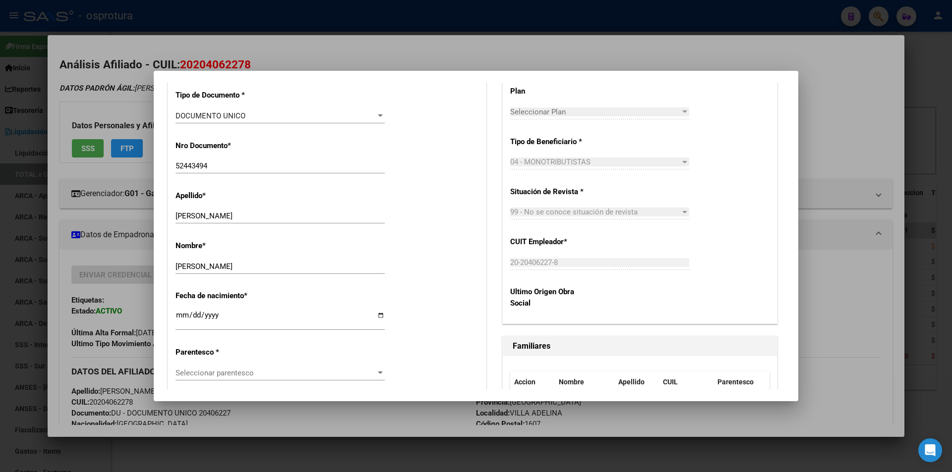
scroll to position [397, 0]
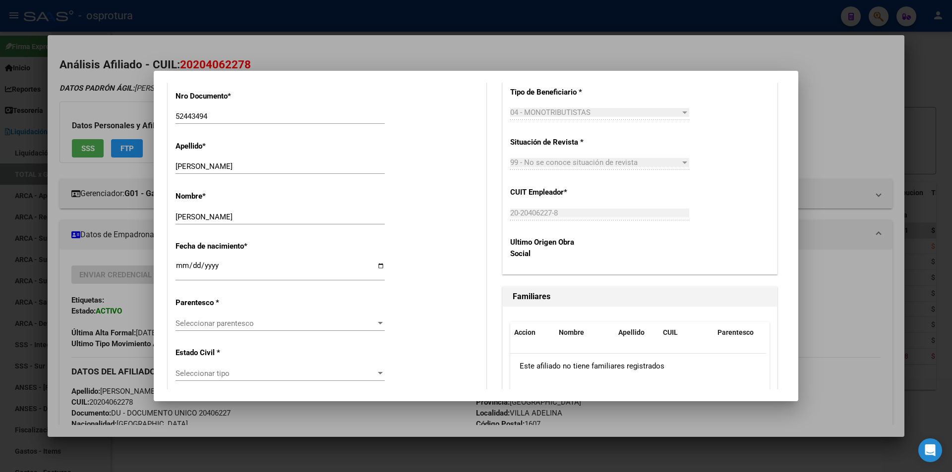
click at [324, 320] on span "Seleccionar parentesco" at bounding box center [276, 323] width 200 height 9
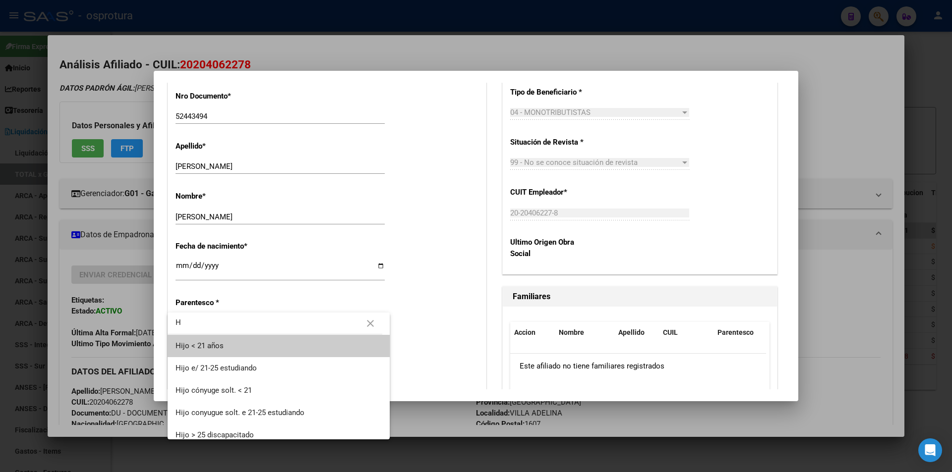
type input "H"
click at [328, 346] on span "Hijo < 21 años" at bounding box center [279, 346] width 206 height 22
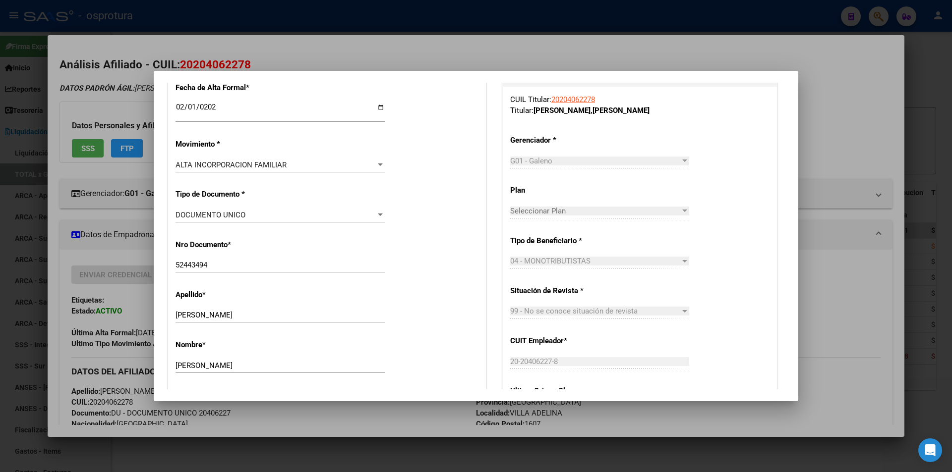
scroll to position [0, 0]
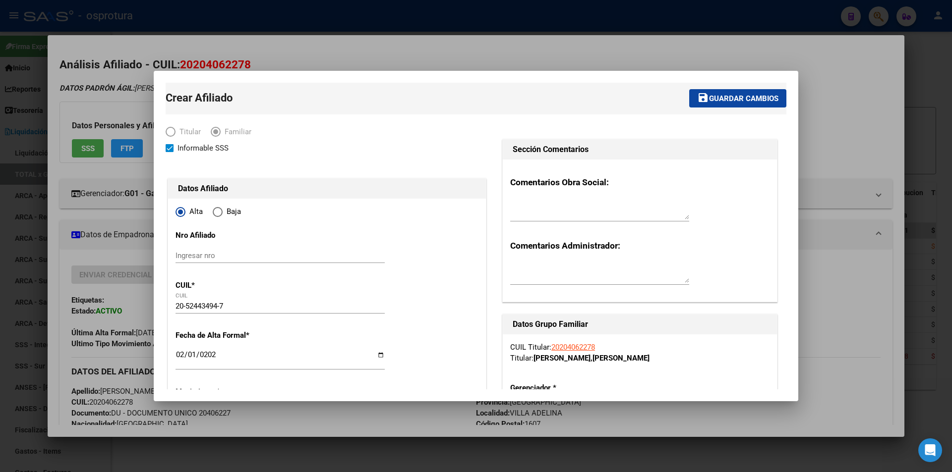
click at [701, 106] on button "save Guardar cambios" at bounding box center [737, 98] width 97 height 18
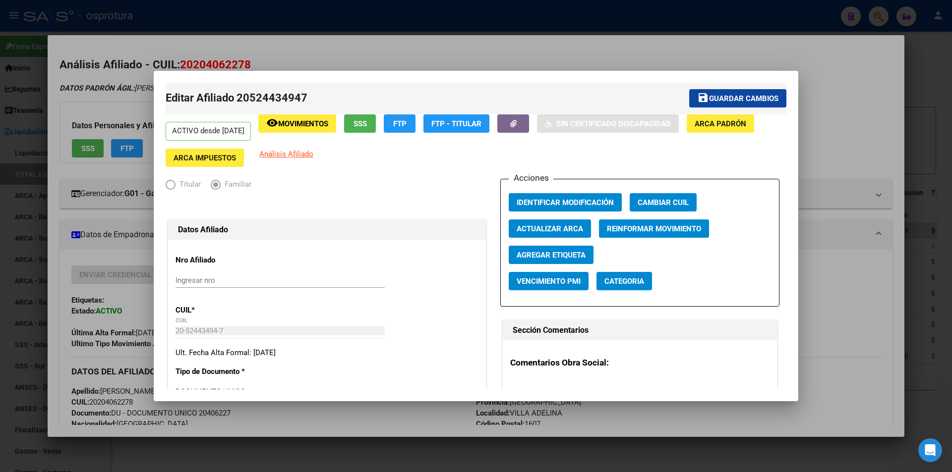
click at [408, 53] on div at bounding box center [476, 236] width 952 height 472
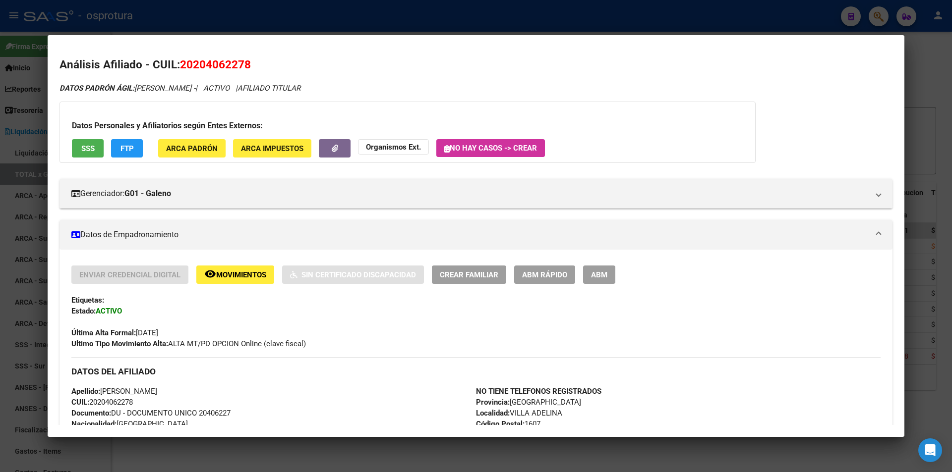
click at [406, 7] on div at bounding box center [476, 236] width 952 height 472
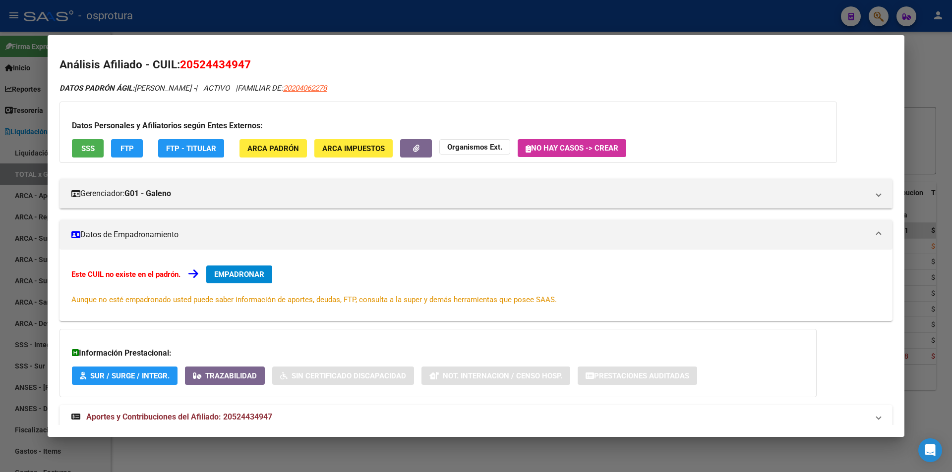
click at [360, 6] on div at bounding box center [476, 236] width 952 height 472
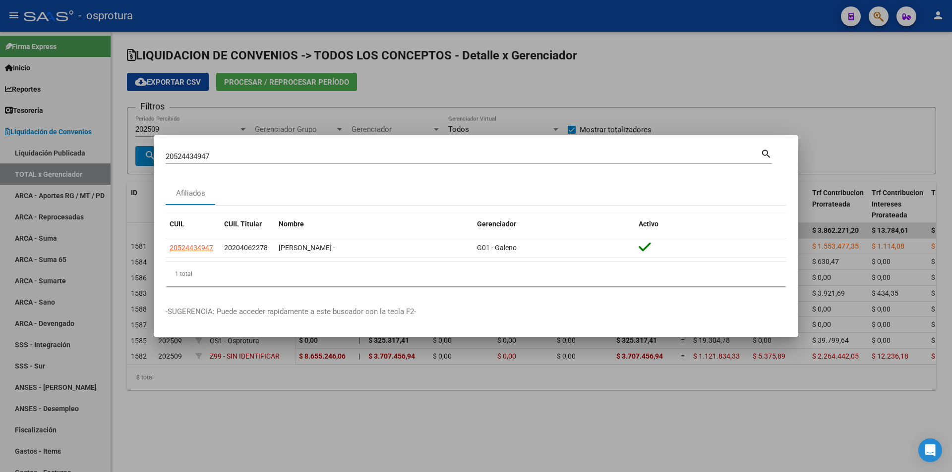
click at [328, 156] on input "20524434947" at bounding box center [463, 156] width 595 height 9
paste input "7-16803195-0"
type input "27168031950"
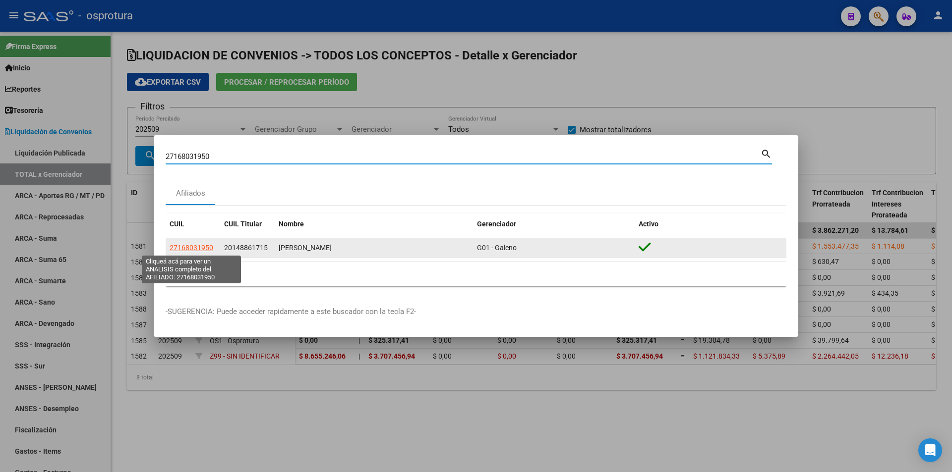
click at [206, 248] on span "27168031950" at bounding box center [192, 248] width 44 height 8
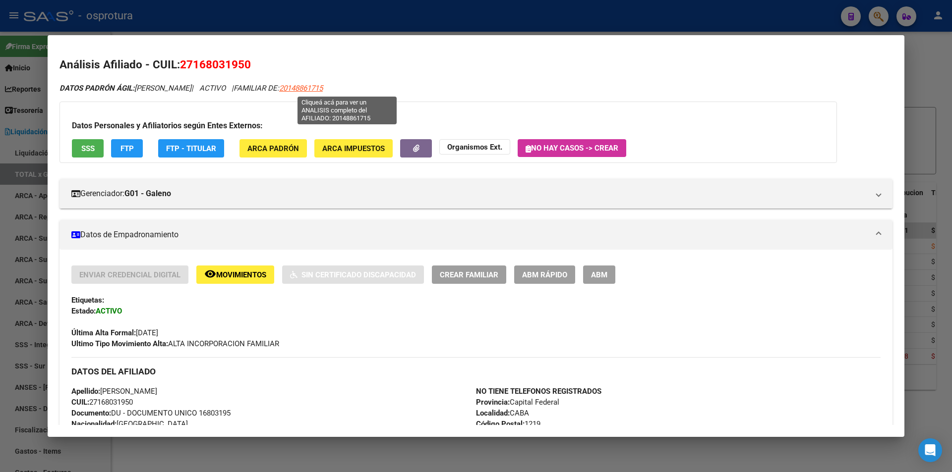
click at [323, 86] on span "20148861715" at bounding box center [301, 88] width 44 height 9
type textarea "20148861715"
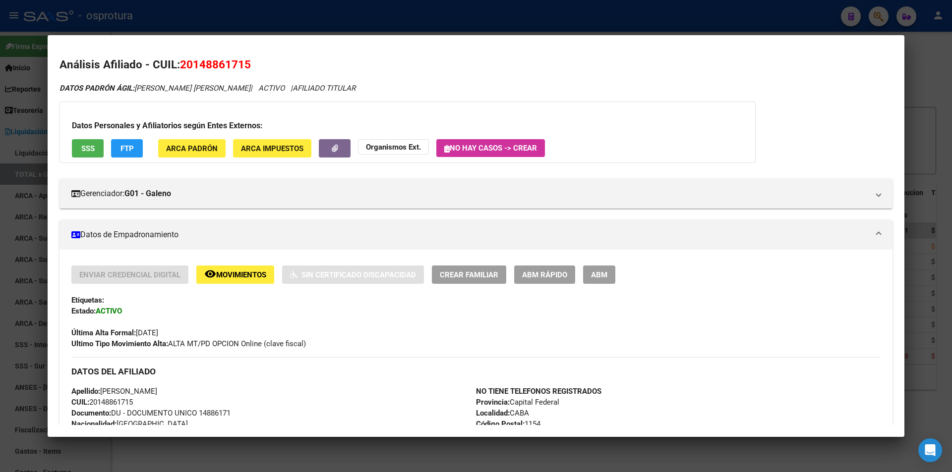
click at [217, 61] on span "20148861715" at bounding box center [215, 64] width 71 height 13
copy span "20148861715"
